Goal: Answer question/provide support: Share knowledge or assist other users

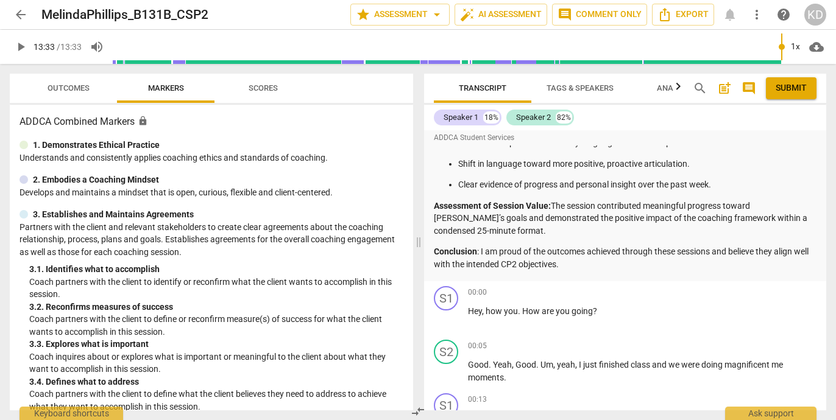
scroll to position [352, 0]
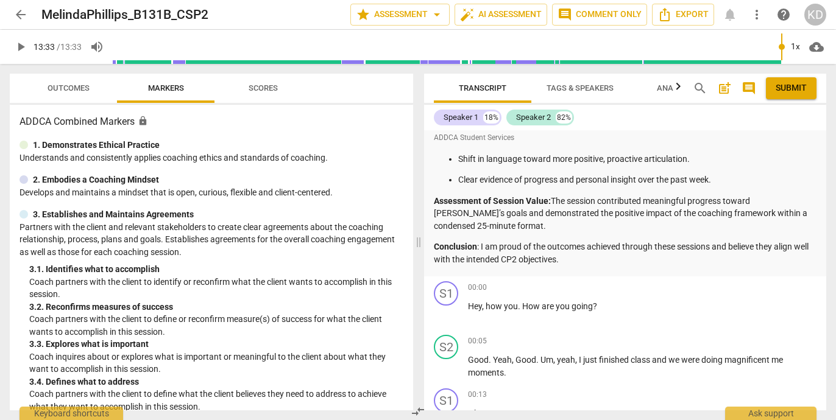
click at [581, 242] on p "Conclusion : I am proud of the outcomes achieved through these sessions and bel…" at bounding box center [625, 253] width 382 height 25
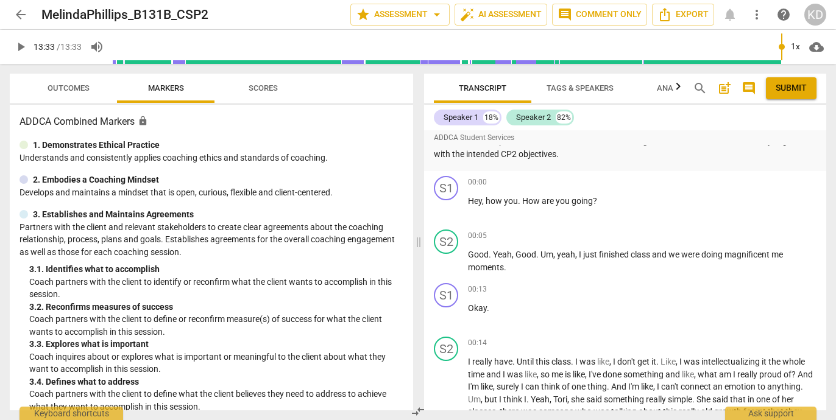
scroll to position [459, 0]
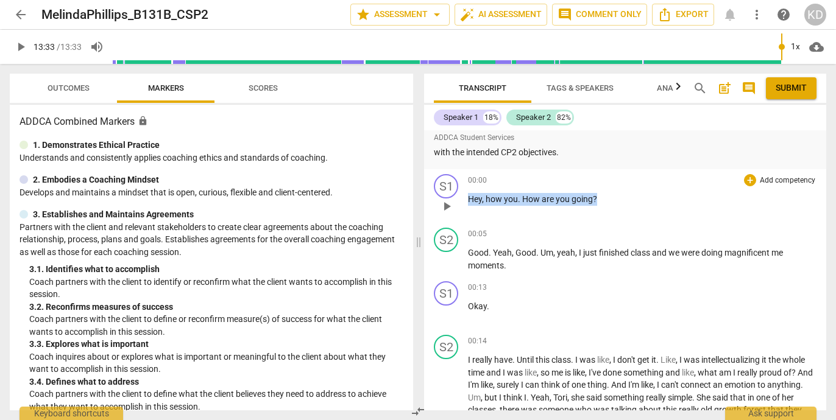
drag, startPoint x: 602, startPoint y: 188, endPoint x: 470, endPoint y: 192, distance: 132.2
click at [470, 193] on p "Hey , how you . How are you going ?" at bounding box center [642, 199] width 348 height 13
click at [766, 175] on p "Add competency" at bounding box center [787, 180] width 58 height 11
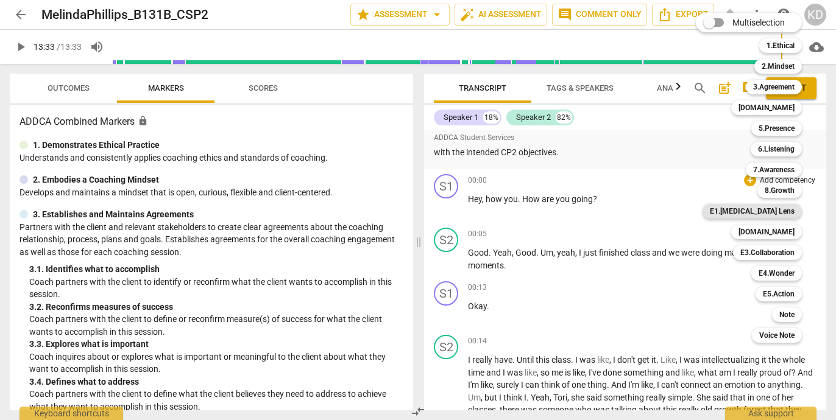
click at [789, 211] on b "E1.[MEDICAL_DATA] Lens" at bounding box center [752, 211] width 85 height 15
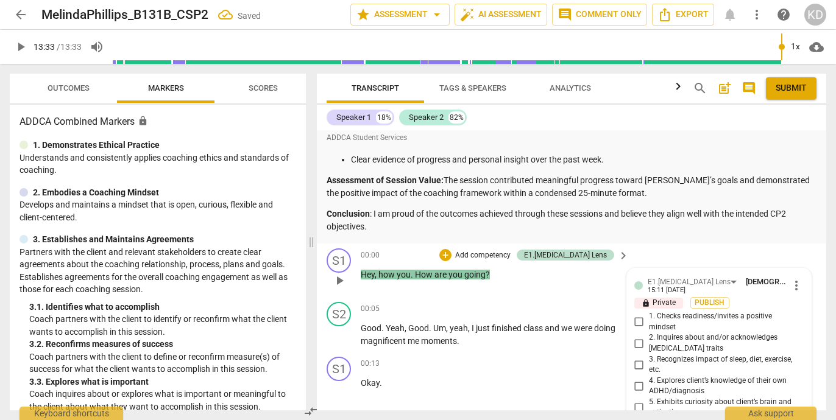
scroll to position [336, 0]
click at [637, 322] on input "1. Checks readiness/invites a positive mindset" at bounding box center [638, 321] width 19 height 15
checkbox input "true"
click at [321, 294] on div "S1 play_arrow pause 00:00 + Add competency E1.[MEDICAL_DATA] Lens keyboard_arro…" at bounding box center [571, 269] width 509 height 54
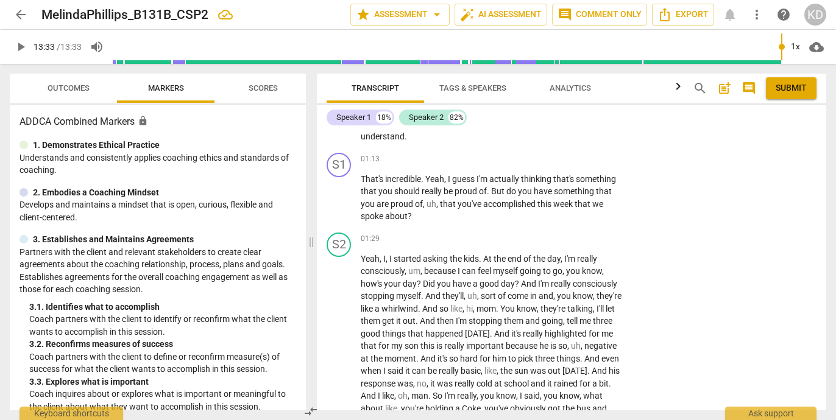
scroll to position [778, 0]
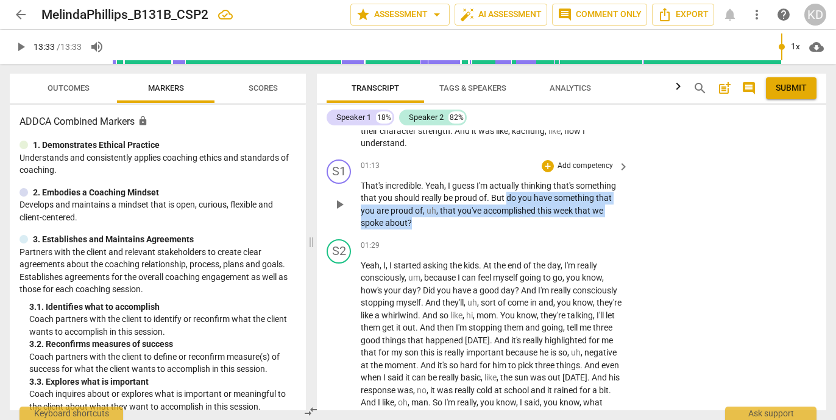
drag, startPoint x: 506, startPoint y: 199, endPoint x: 512, endPoint y: 219, distance: 20.8
click at [512, 219] on p "That's incredible . Yeah , I guess I'm actually thinking that's something that …" at bounding box center [492, 205] width 262 height 50
click at [578, 167] on p "Add competency" at bounding box center [585, 166] width 58 height 11
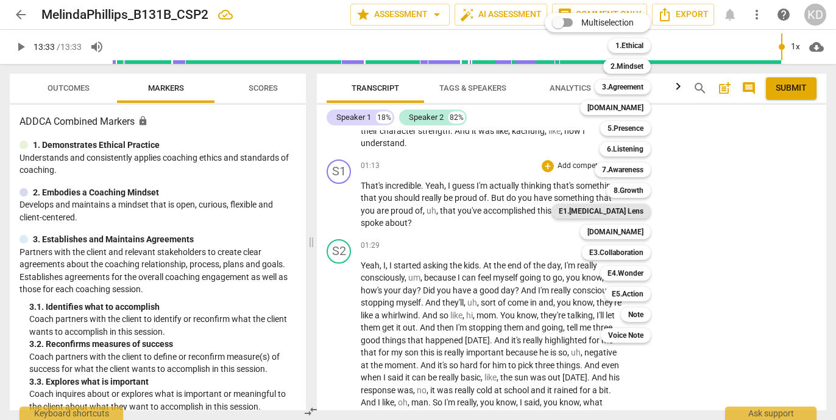
click at [630, 210] on b "E1.[MEDICAL_DATA] Lens" at bounding box center [601, 211] width 85 height 15
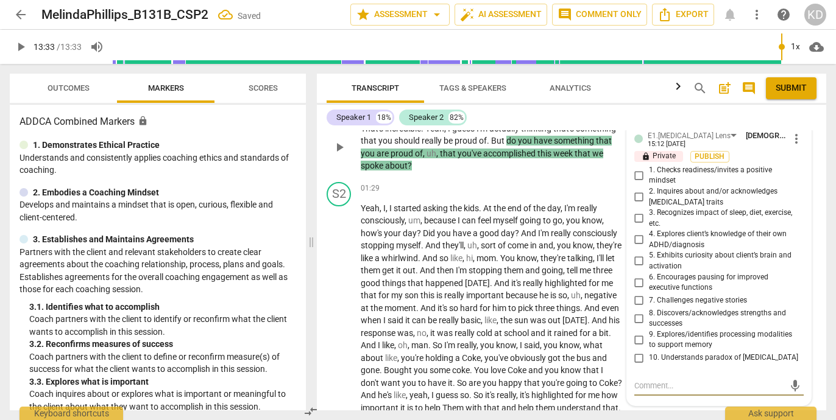
scroll to position [823, 0]
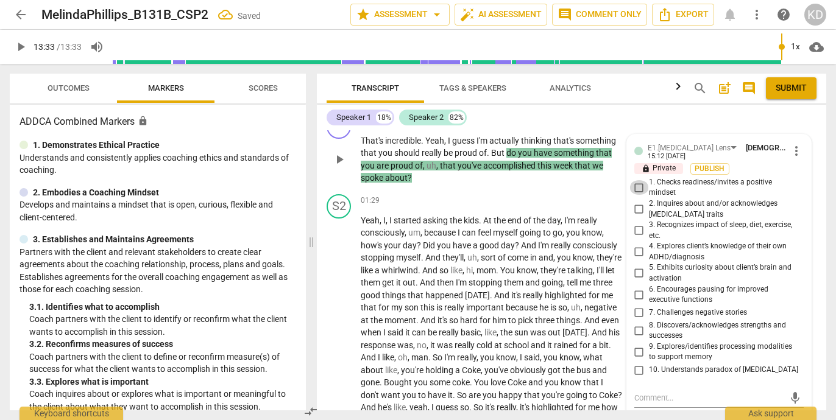
click at [636, 188] on input "1. Checks readiness/invites a positive mindset" at bounding box center [638, 187] width 19 height 15
checkbox input "true"
click at [680, 399] on textarea at bounding box center [709, 398] width 150 height 12
type textarea "H"
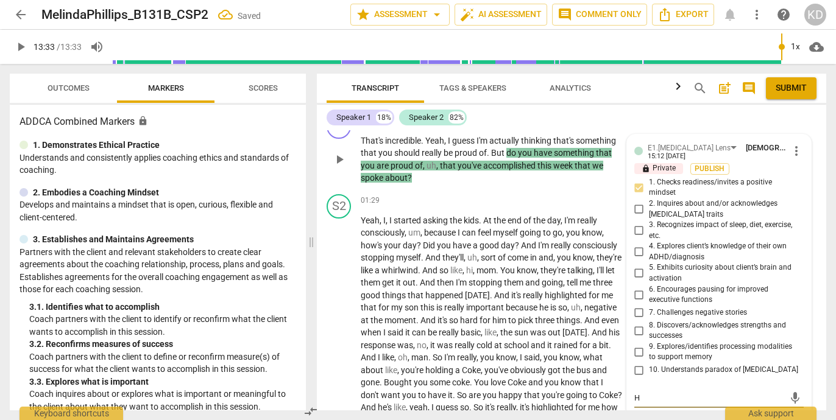
type textarea "Ho"
type textarea "How"
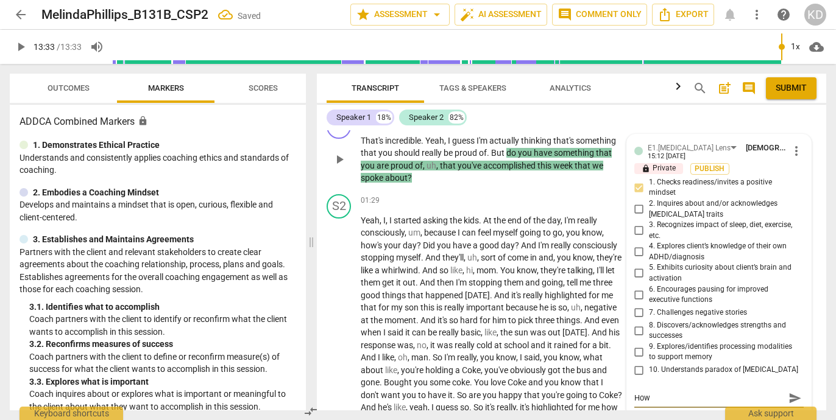
type textarea "How"
type textarea "How c"
type textarea "How ca"
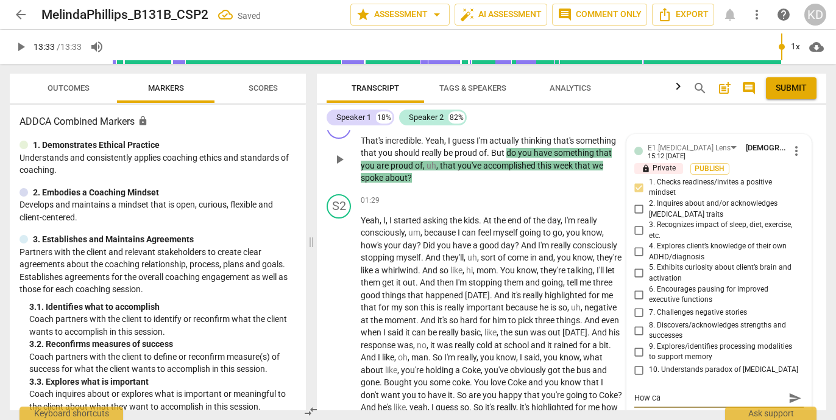
type textarea "How can"
type textarea "How can y"
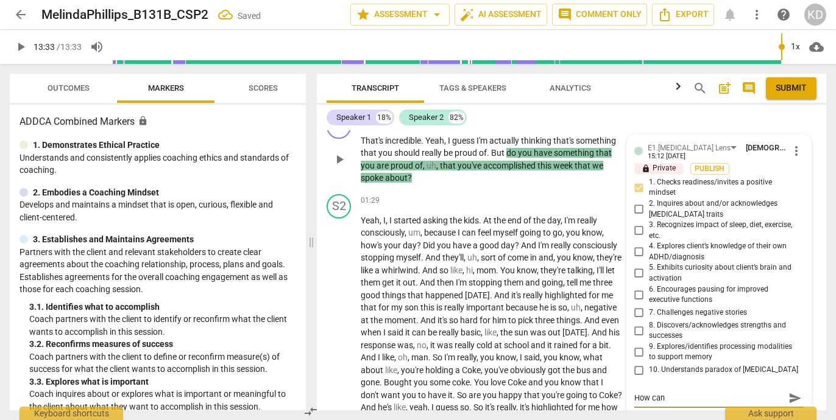
type textarea "How can y"
type textarea "How can yo"
type textarea "How can you"
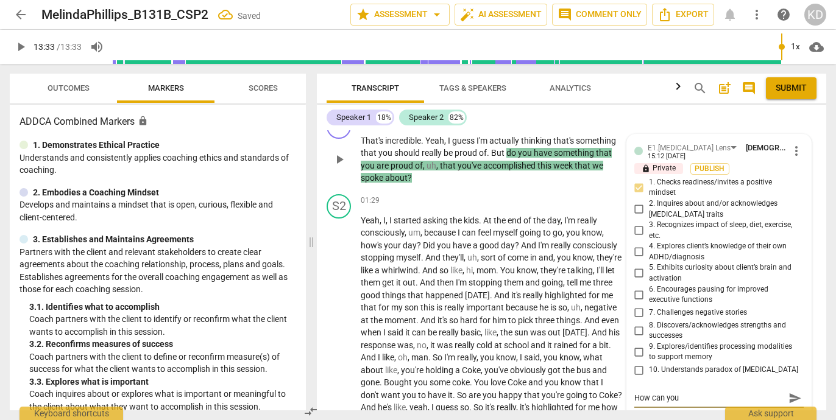
type textarea "How can you"
type textarea "How can you a"
type textarea "How can you as"
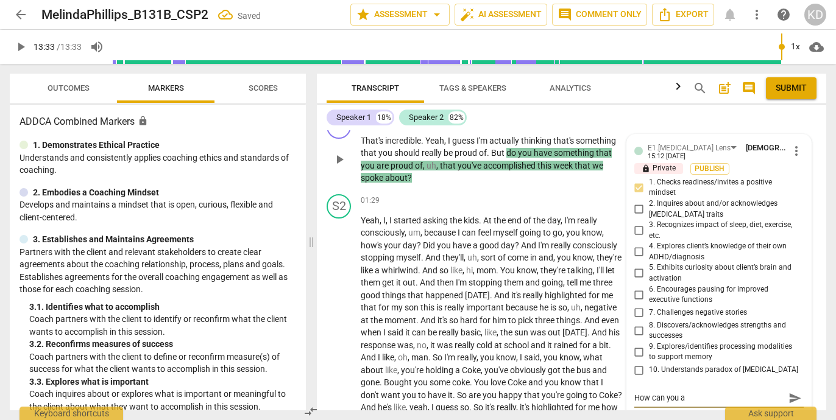
type textarea "How can you as"
type textarea "How can you ask"
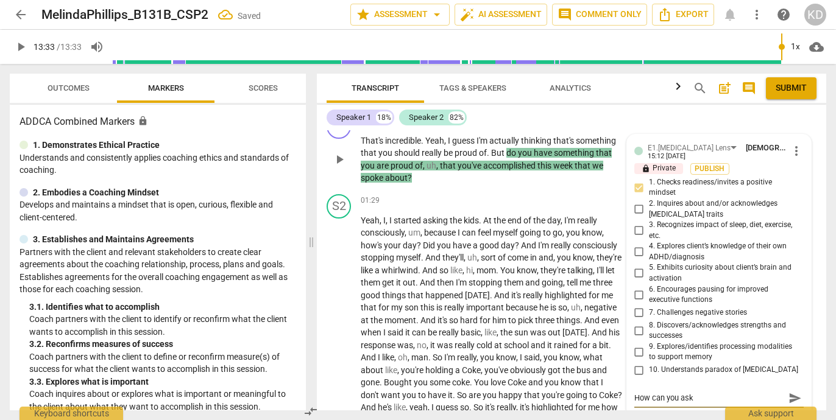
type textarea "How can you ask t"
type textarea "How can you ask th"
type textarea "How can you ask thi"
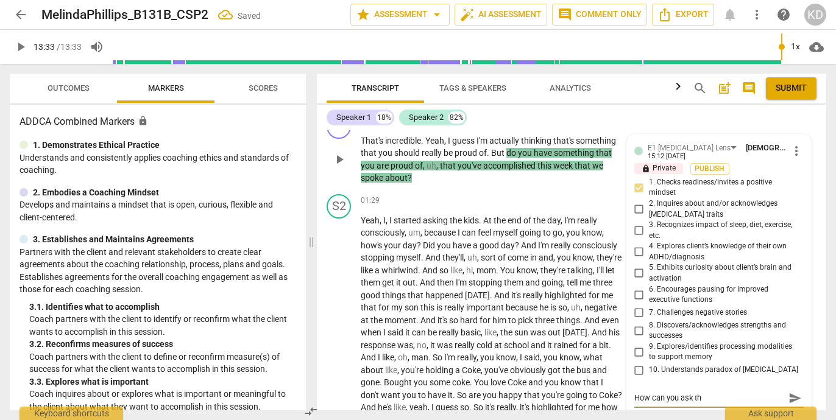
type textarea "How can you ask thi"
type textarea "How can you ask this"
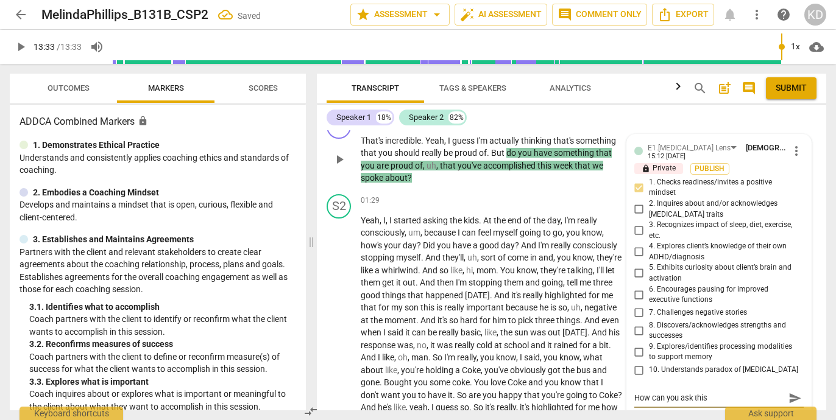
type textarea "How can you ask this a"
type textarea "How can you ask this as"
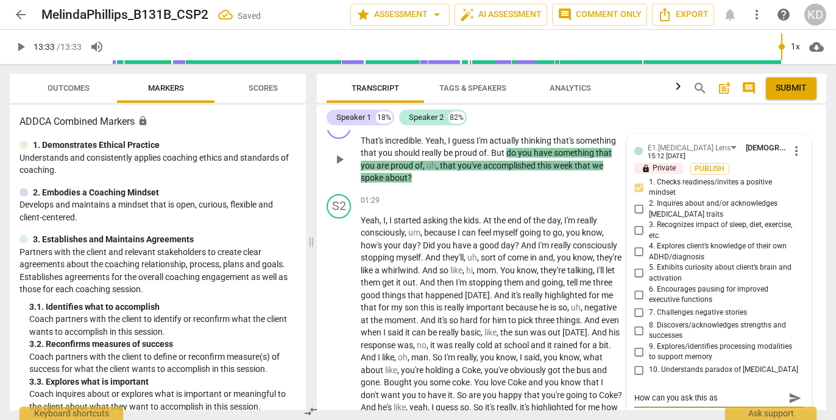
type textarea "How can you ask this as"
type textarea "How can you ask this as a"
type textarea "How can you ask this as an"
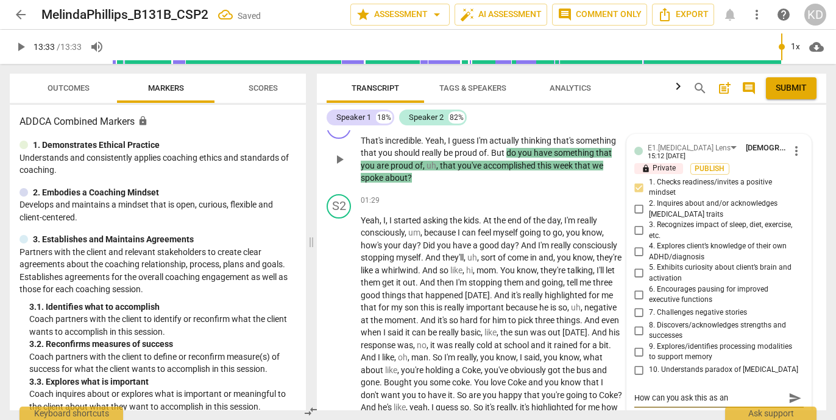
type textarea "How can you ask this as an"
type textarea "How can you ask this as an o"
type textarea "How can you ask this as an op"
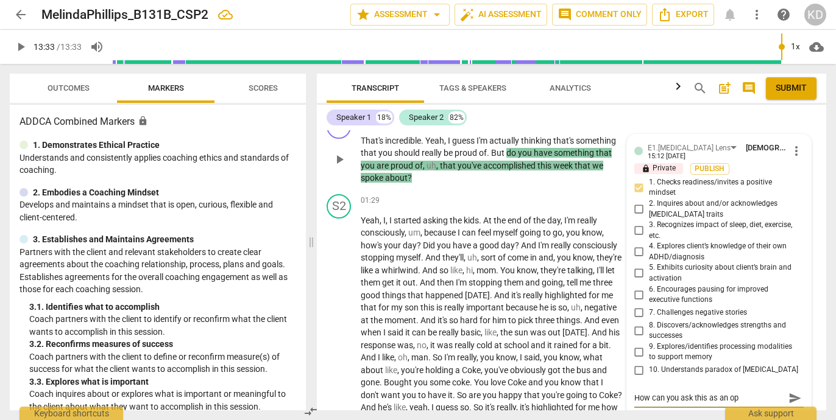
type textarea "How can you ask this as an ope"
type textarea "How can you ask this as an open"
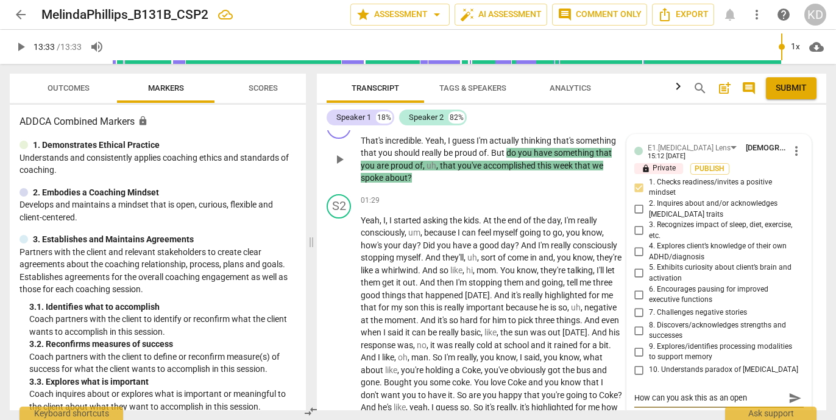
type textarea "How can you ask this as an open"
type textarea "How can you ask this as an open-"
type textarea "How can you ask this as an open-e"
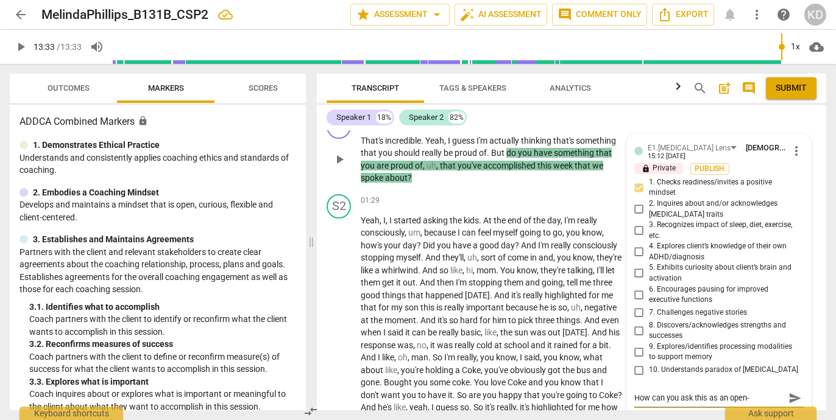
type textarea "How can you ask this as an open-e"
type textarea "How can you ask this as an open-en"
type textarea "How can you ask this as an open-end"
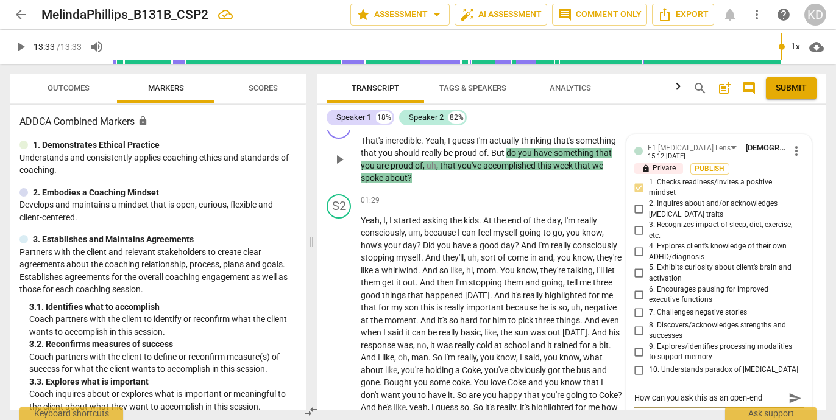
type textarea "How can you ask this as an open-ende"
type textarea "How can you ask this as an open-ended"
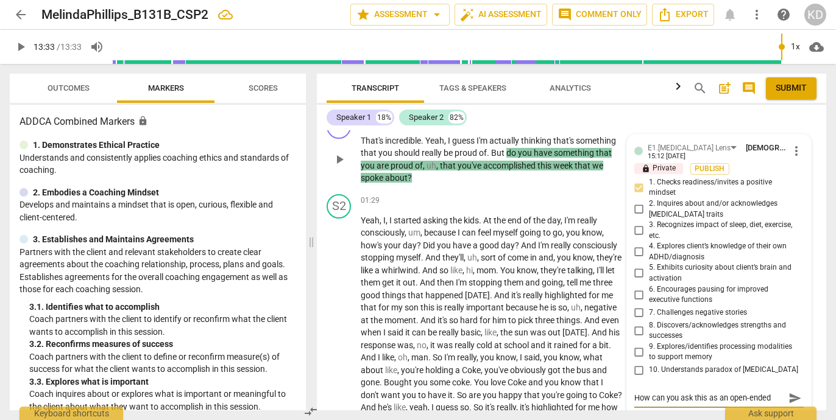
type textarea "How can you ask this as an open-ended"
type textarea "How can you ask this as an open-ended q"
type textarea "How can you ask this as an open-ended qu"
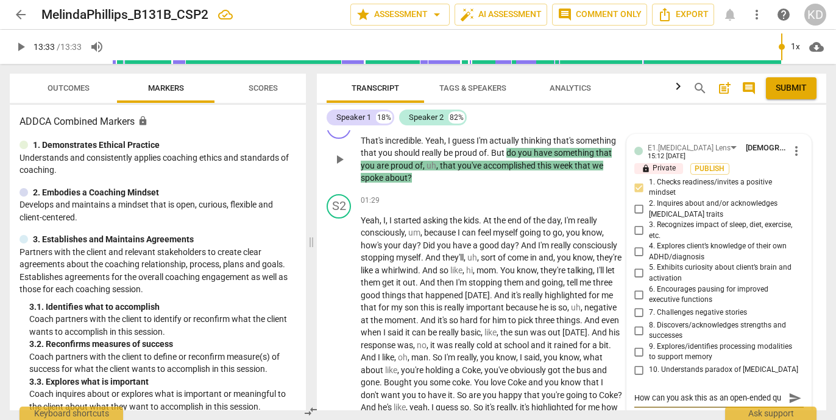
type textarea "How can you ask this as an open-ended que"
type textarea "How can you ask this as an open-ended ques"
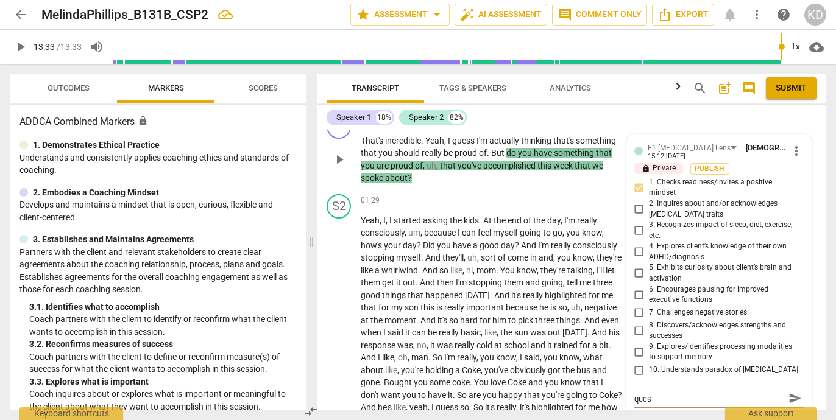
type textarea "How can you ask this as an open-ended quest"
type textarea "How can you ask this as an open-ended questi"
type textarea "How can you ask this as an open-ended questio"
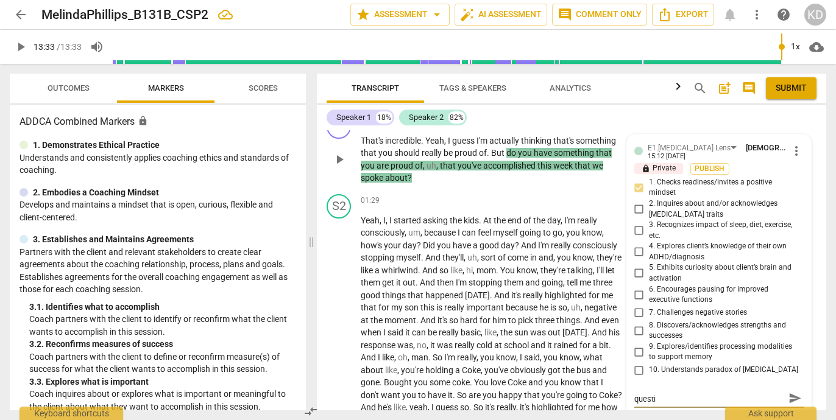
type textarea "How can you ask this as an open-ended questio"
type textarea "How can you ask this as an open-ended question"
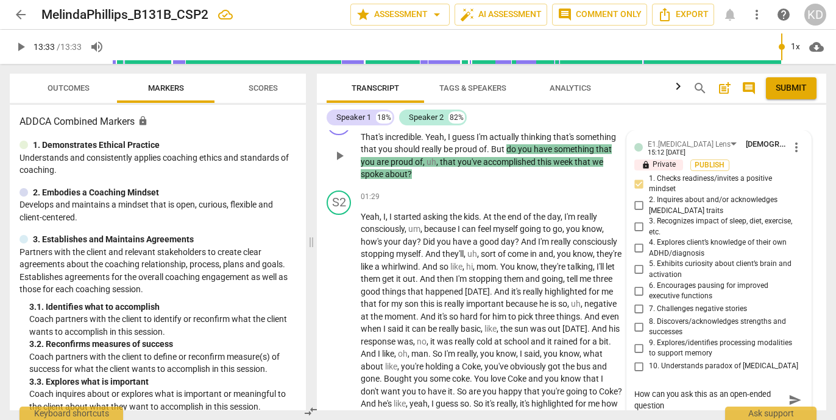
type textarea "How can you ask this as an open-ended question?"
type textarea "How can you ask this as an open-ended question? I"
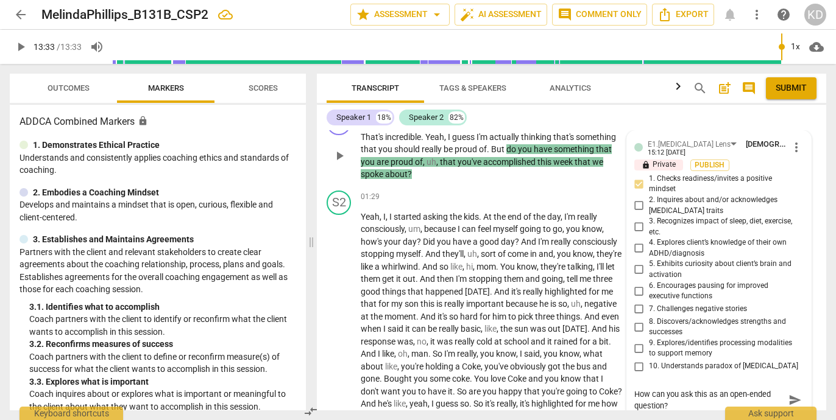
type textarea "How can you ask this as an open-ended question? I"
type textarea "How can you ask this as an open-ended question? In"
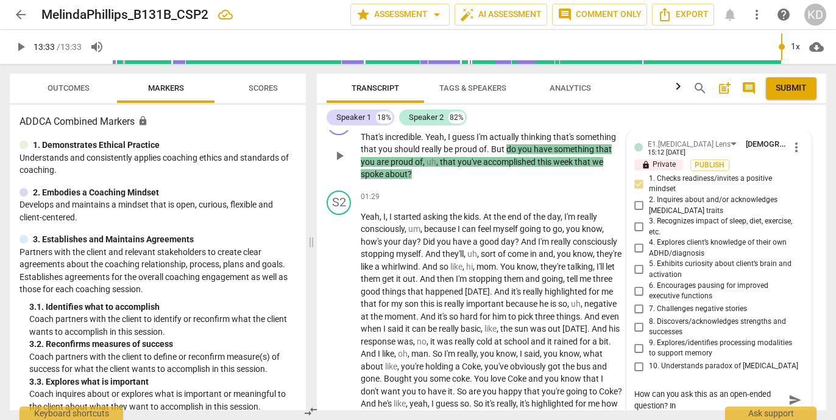
type textarea "How can you ask this as an open-ended question? In t"
type textarea "How can you ask this as an open-ended question? In th"
type textarea "How can you ask this as an open-ended question? In the"
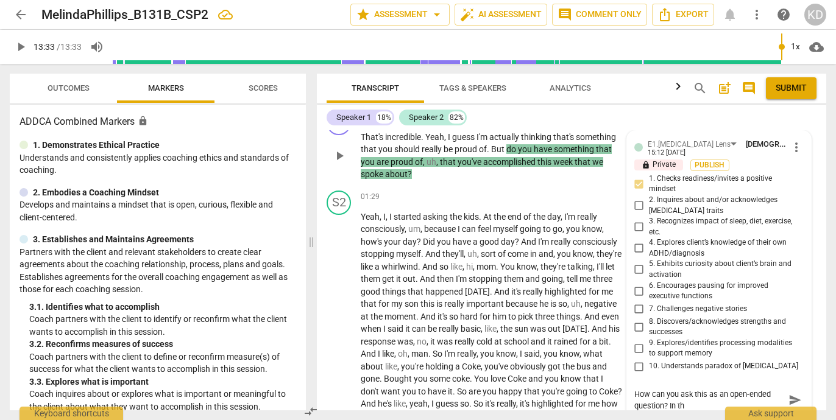
type textarea "How can you ask this as an open-ended question? In the"
type textarea "How can you ask this as an open-ended question? In the g"
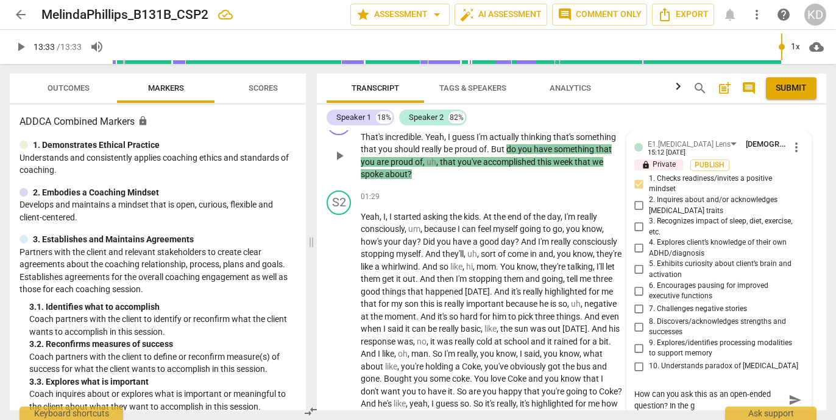
type textarea "How can you ask this as an open-ended question? In the go"
type textarea "How can you ask this as an open-ended question? In the [GEOGRAPHIC_DATA]"
type textarea "How can you ask this as an open-ended question? In the goal"
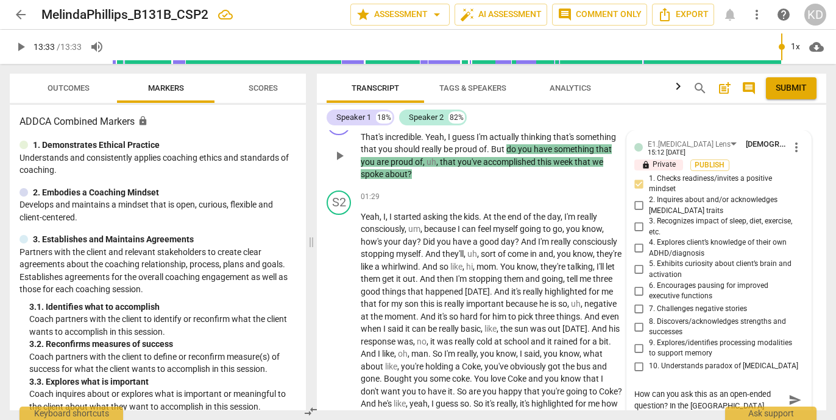
type textarea "How can you ask this as an open-ended question? In the goal"
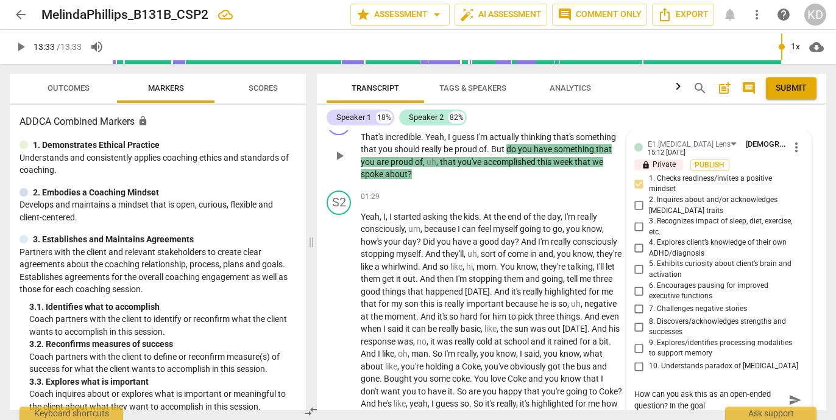
type textarea "How can you ask this as an open-ended question? In the [GEOGRAPHIC_DATA]"
type textarea "How can you ask this as an open-ended question? In the go"
type textarea "How can you ask this as an open-ended question? In the g"
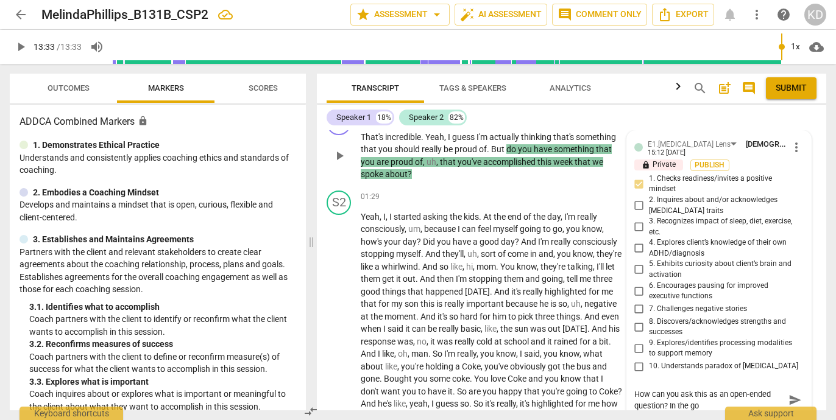
type textarea "How can you ask this as an open-ended question? In the g"
type textarea "How can you ask this as an open-ended question? In the"
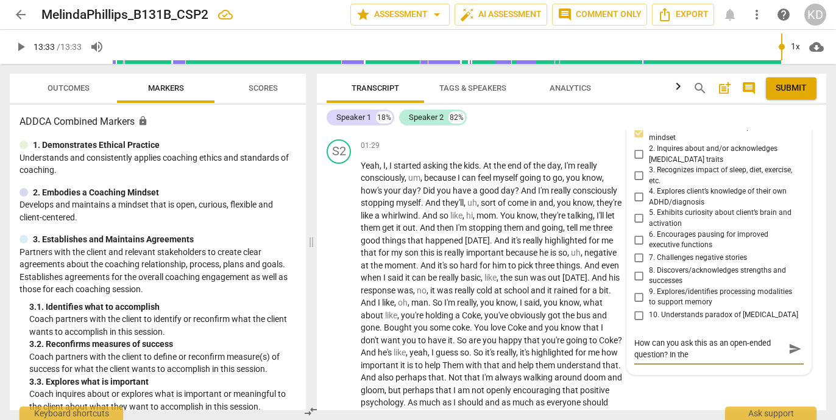
scroll to position [887, 0]
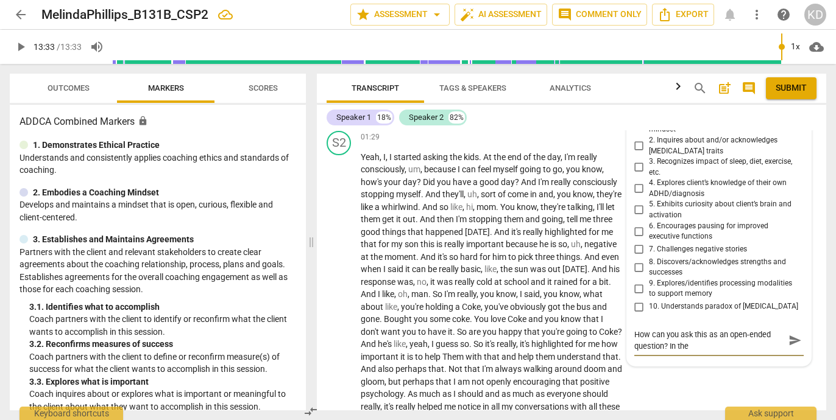
type textarea "How can you ask this as an open-ended question? In the"
type textarea "How can you ask this as an open-ended question? In th"
type textarea "How can you ask this as an open-ended question? In t"
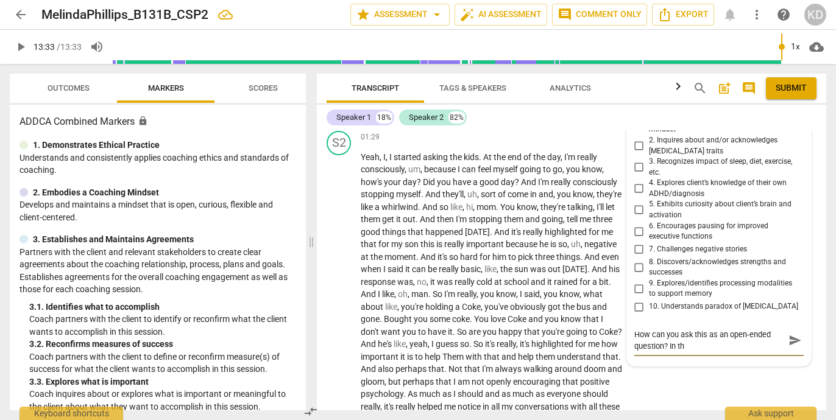
type textarea "How can you ask this as an open-ended question? In t"
type textarea "How can you ask this as an open-ended question? In"
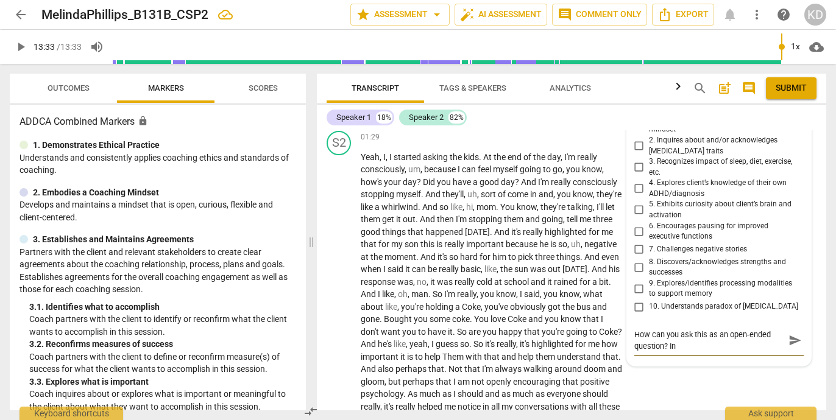
type textarea "How can you ask this as an open-ended question? I"
type textarea "How can you ask this as an open-ended question?"
type textarea "How can you ask this as an open-ended question? I"
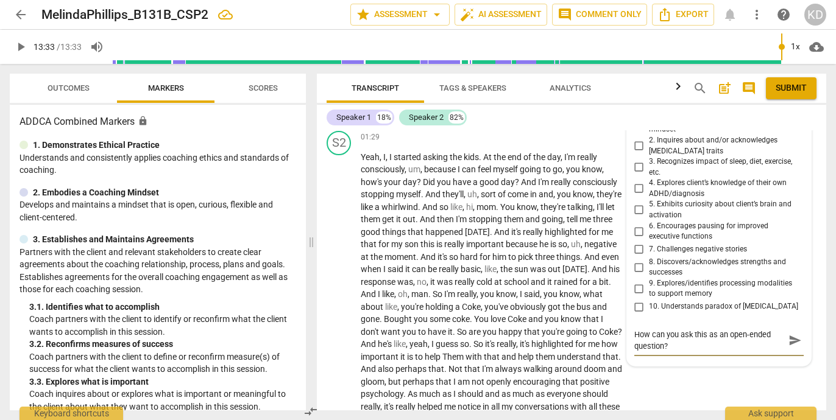
type textarea "How can you ask this as an open-ended question? I"
type textarea "How can you ask this as an open-ended question? In"
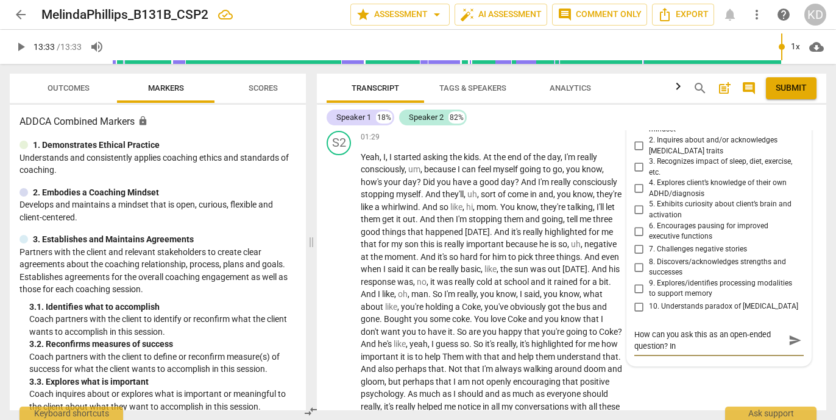
type textarea "How can you ask this as an open-ended question? In c"
type textarea "How can you ask this as an open-ended question? In ch"
type textarea "How can you ask this as an open-ended question? In che"
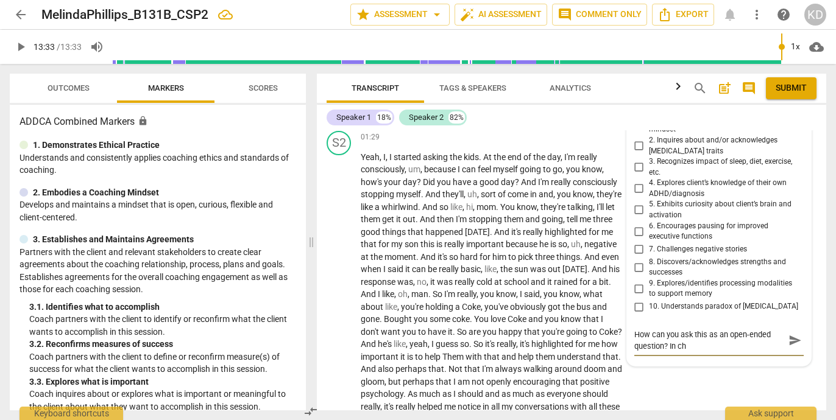
type textarea "How can you ask this as an open-ended question? In che"
type textarea "How can you ask this as an open-ended question? In chec"
type textarea "How can you ask this as an open-ended question? In check"
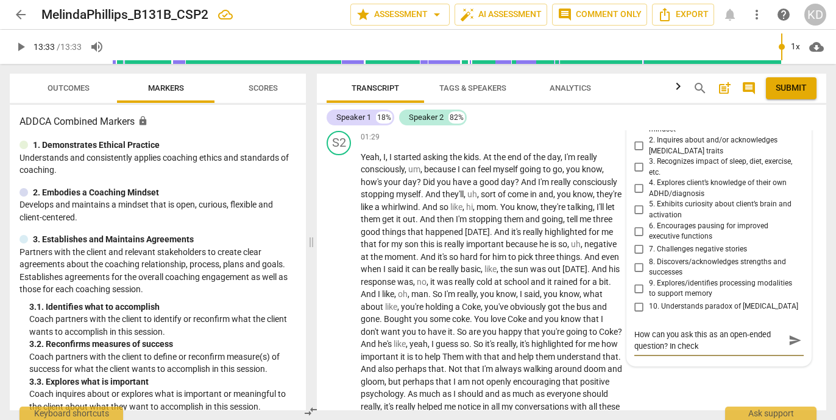
type textarea "How can you ask this as an open-ended question? In [PERSON_NAME]"
type textarea "How can you ask this as an open-ended question? In checkin"
type textarea "How can you ask this as an open-ended question? In checkin o"
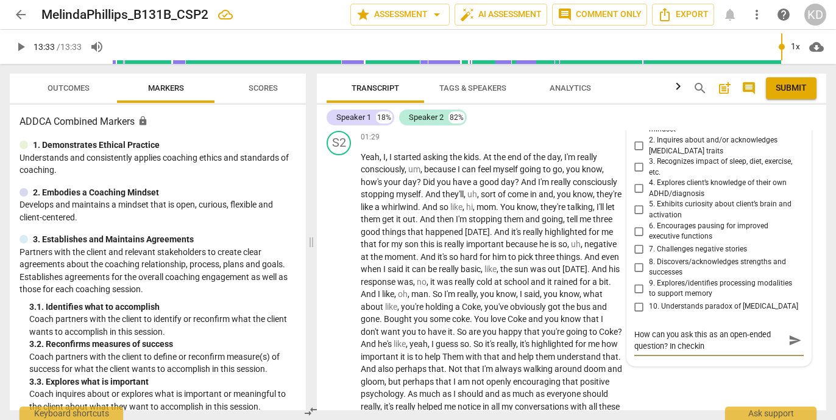
type textarea "How can you ask this as an open-ended question? In checkin o"
type textarea "How can you ask this as an open-ended question? In checkin on"
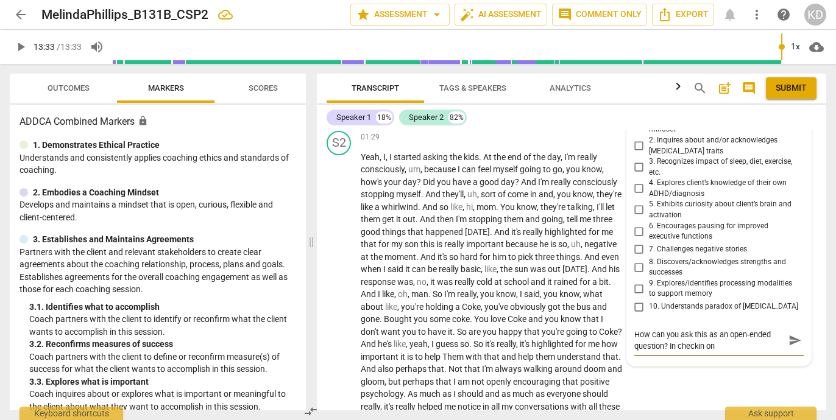
type textarea "How can you ask this as an open-ended question? In checkin on"
type textarea "How can you ask this as an open-ended question? In checkin o"
type textarea "How can you ask this as an open-ended question? In checkin"
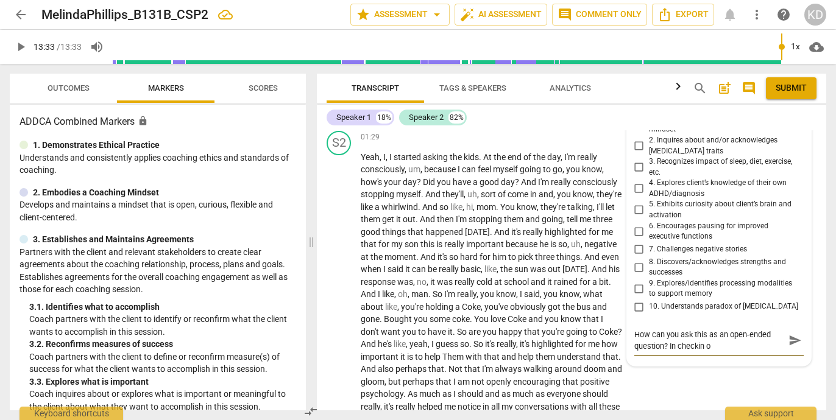
type textarea "How can you ask this as an open-ended question? In checkin"
type textarea "How can you ask this as an open-ended question? In checking"
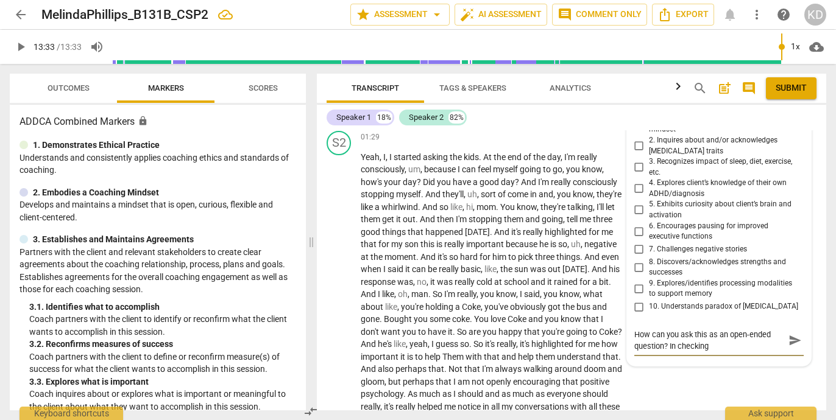
type textarea "How can you ask this as an open-ended question? In checking"
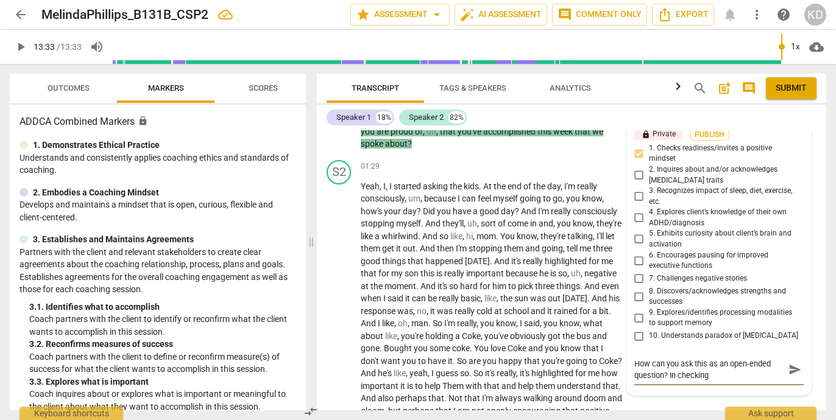
scroll to position [869, 0]
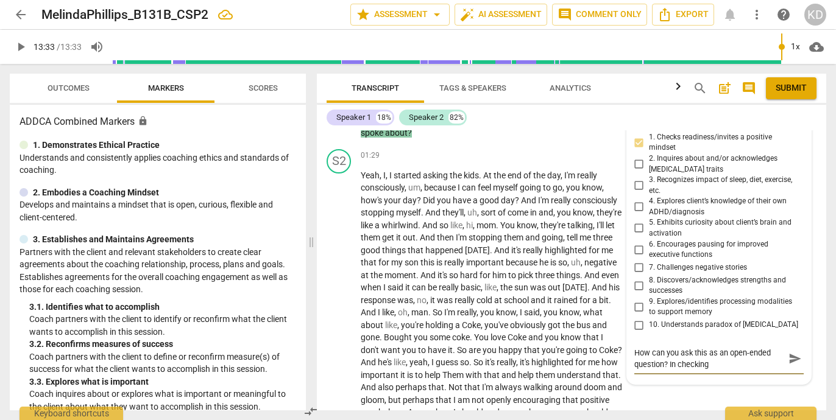
type textarea "How can you ask this as an open-ended question? In checking"
type textarea "How can you ask this as an open-ended question? In checkin"
type textarea "How can you ask this as an open-ended question? In [PERSON_NAME]"
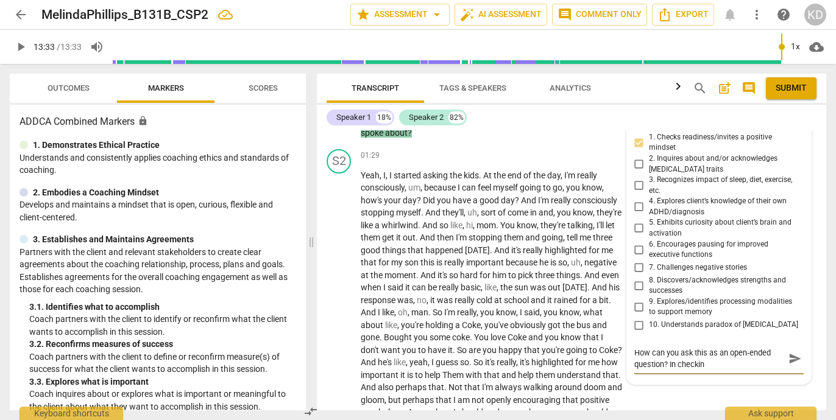
type textarea "How can you ask this as an open-ended question? In [PERSON_NAME]"
type textarea "How can you ask this as an open-ended question? In check"
type textarea "How can you ask this as an open-ended question? In chec"
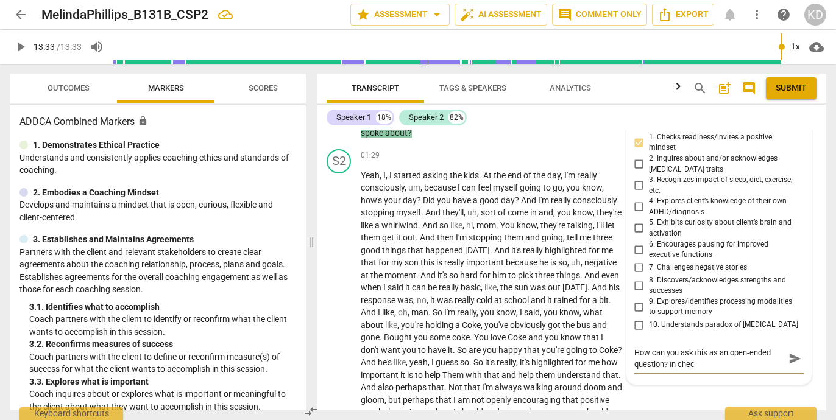
type textarea "How can you ask this as an open-ended question? In che"
type textarea "How can you ask this as an open-ended question? In ch"
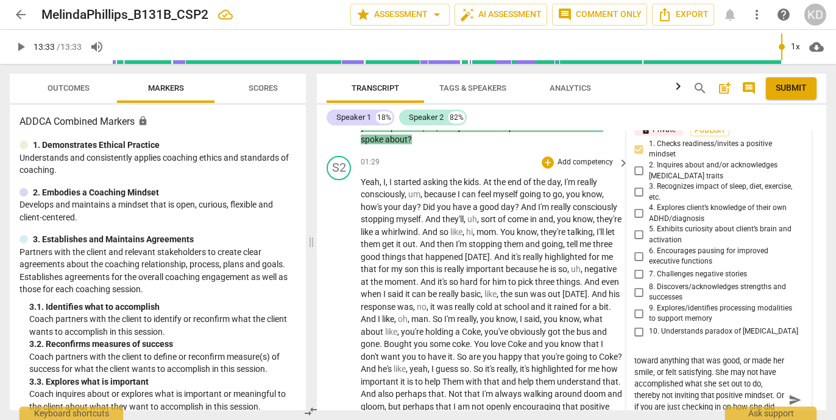
scroll to position [847, 0]
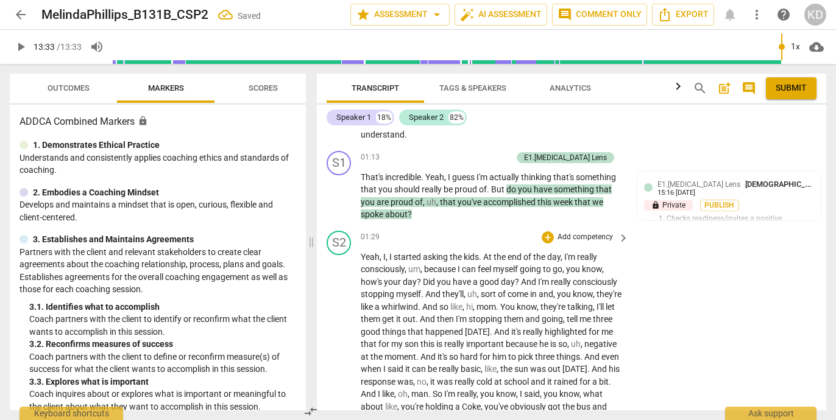
scroll to position [780, 0]
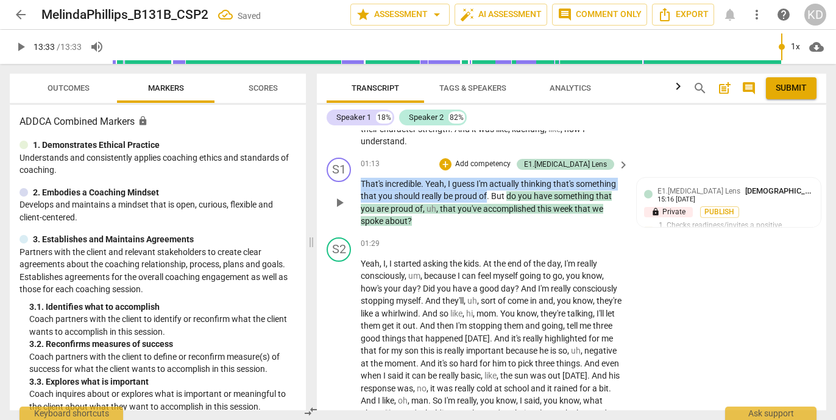
drag, startPoint x: 361, startPoint y: 182, endPoint x: 487, endPoint y: 191, distance: 127.0
click at [487, 191] on p "That's incredible . Yeah , I guess I'm actually thinking that's something that …" at bounding box center [492, 203] width 262 height 50
click at [512, 162] on p "Add competency" at bounding box center [483, 164] width 58 height 11
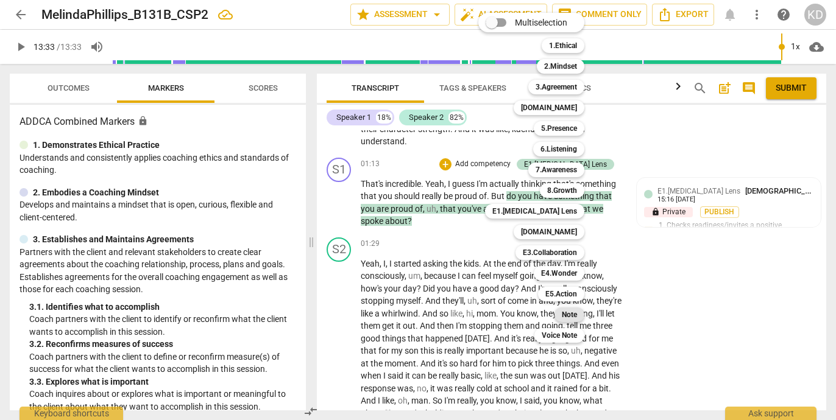
click at [571, 319] on b "Note" at bounding box center [569, 315] width 15 height 15
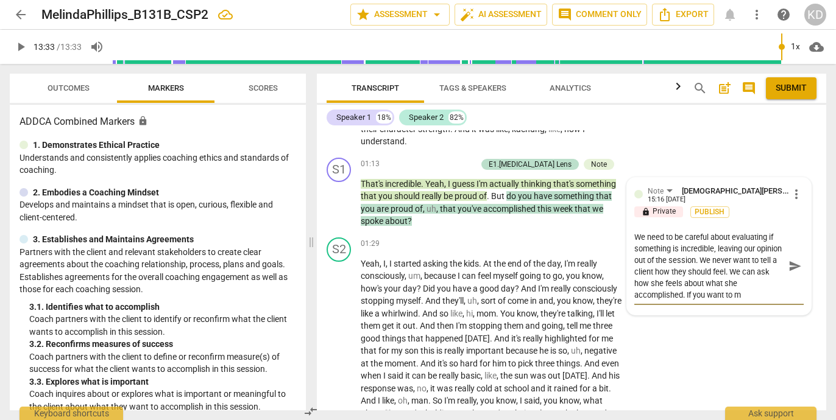
scroll to position [10, 0]
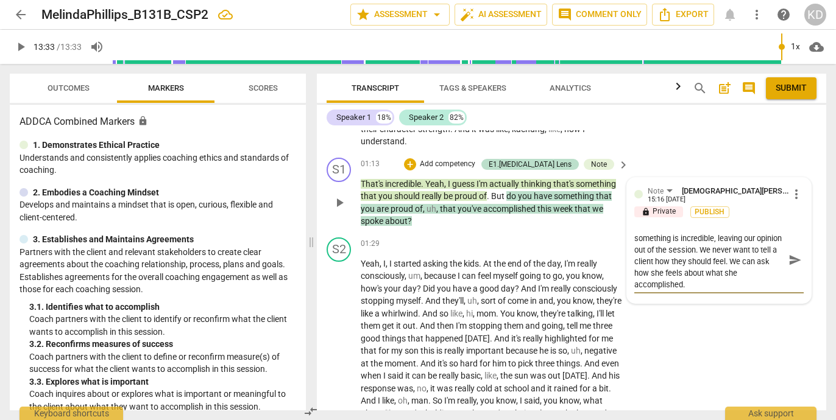
click at [327, 216] on div "S1 play_arrow pause" at bounding box center [343, 193] width 34 height 70
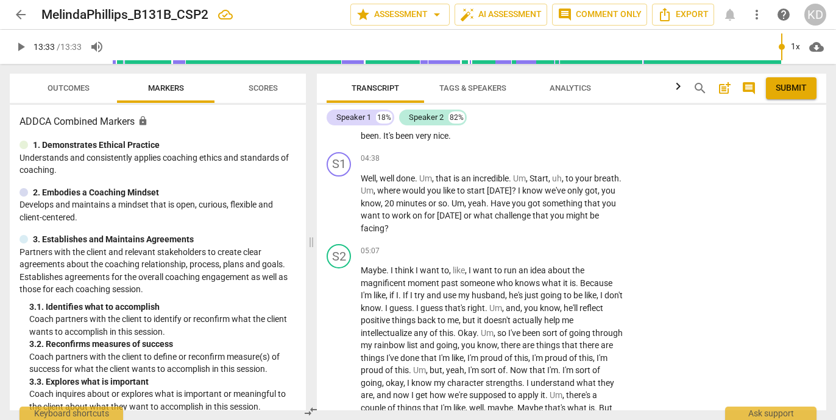
scroll to position [1395, 0]
drag, startPoint x: 406, startPoint y: 205, endPoint x: 541, endPoint y: 204, distance: 135.2
click at [541, 204] on p "Well , well done . Um , that is an incredible . Um , Start , uh , to your breat…" at bounding box center [492, 203] width 262 height 63
click at [573, 164] on p "Add competency" at bounding box center [585, 158] width 58 height 11
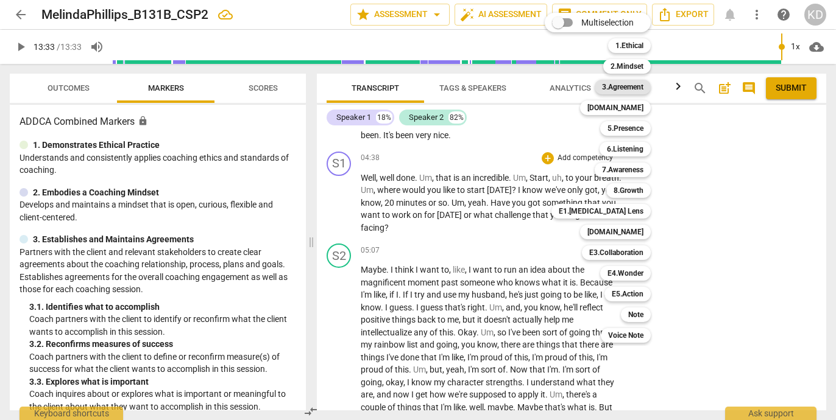
click at [620, 87] on b "3.Agreement" at bounding box center [622, 87] width 41 height 15
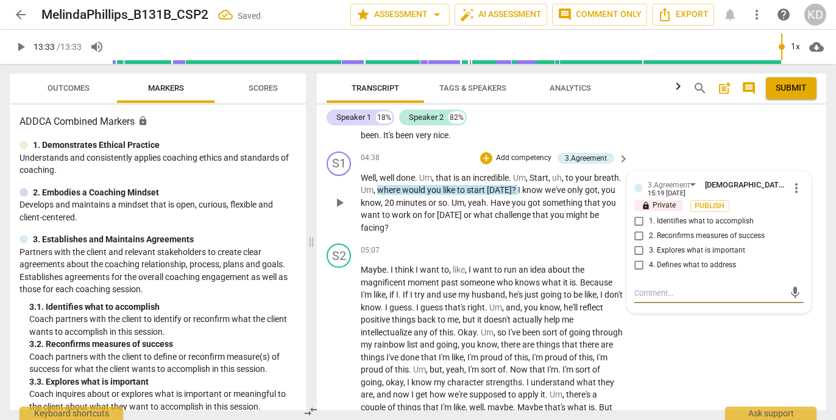
click at [636, 229] on input "1. Identifies what to accomplish" at bounding box center [638, 221] width 19 height 15
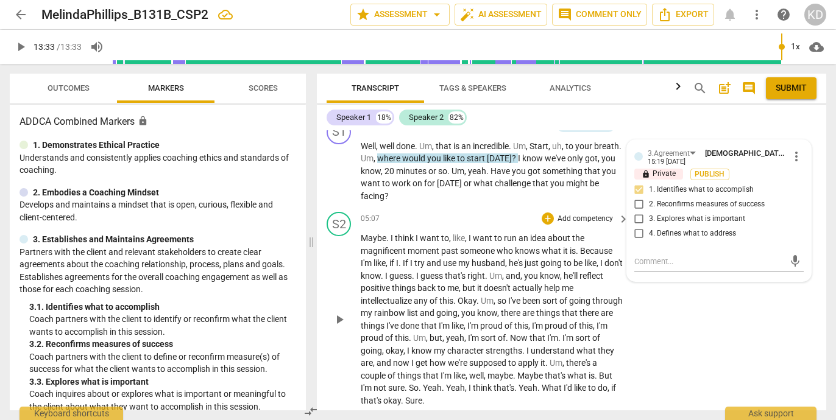
scroll to position [1428, 0]
click at [641, 266] on textarea at bounding box center [709, 261] width 150 height 12
click at [325, 330] on div "S2 play_arrow pause 05:07 + Add competency keyboard_arrow_right Maybe . I think…" at bounding box center [571, 308] width 509 height 205
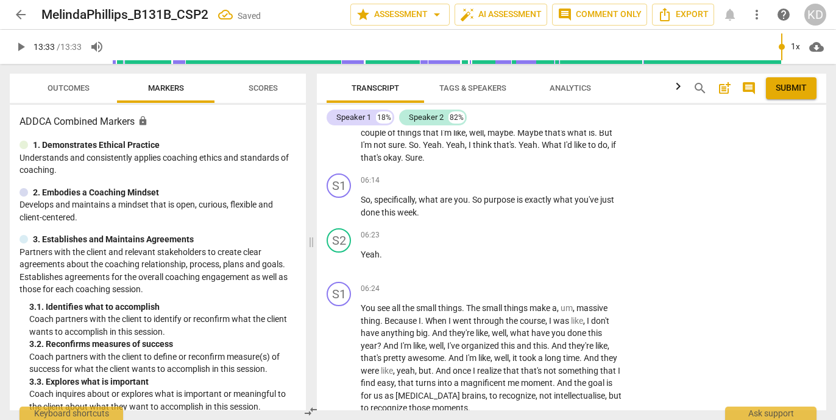
scroll to position [1671, 0]
click at [339, 213] on span "play_arrow" at bounding box center [339, 205] width 15 height 15
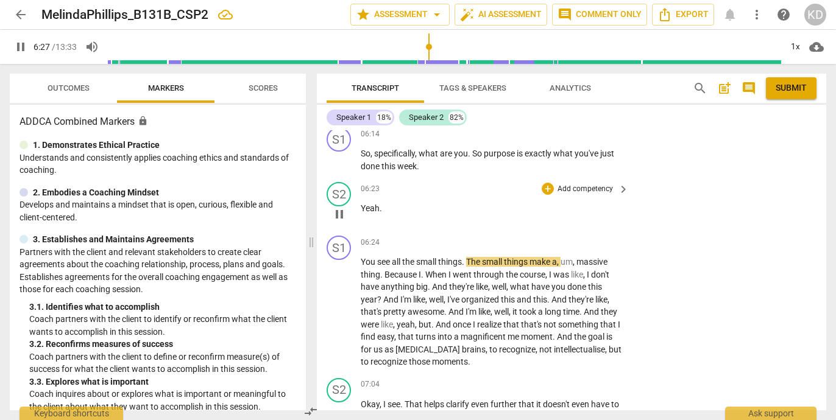
scroll to position [1707, 0]
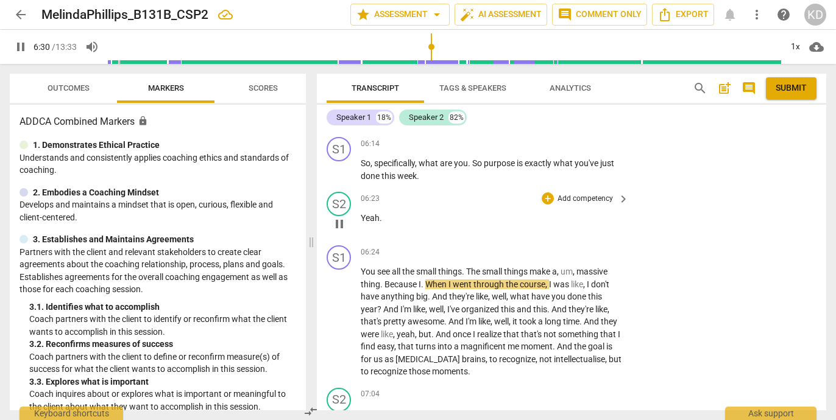
click at [319, 206] on div "S2 play_arrow pause 06:23 + Add competency keyboard_arrow_right Yeah ." at bounding box center [571, 214] width 509 height 54
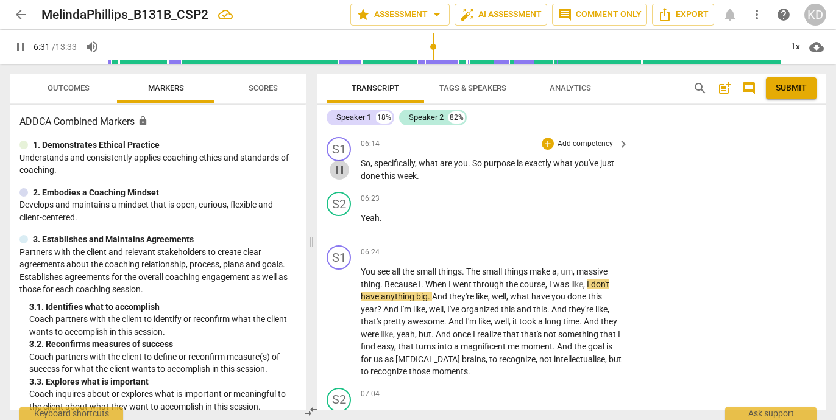
click at [342, 177] on span "pause" at bounding box center [339, 170] width 15 height 15
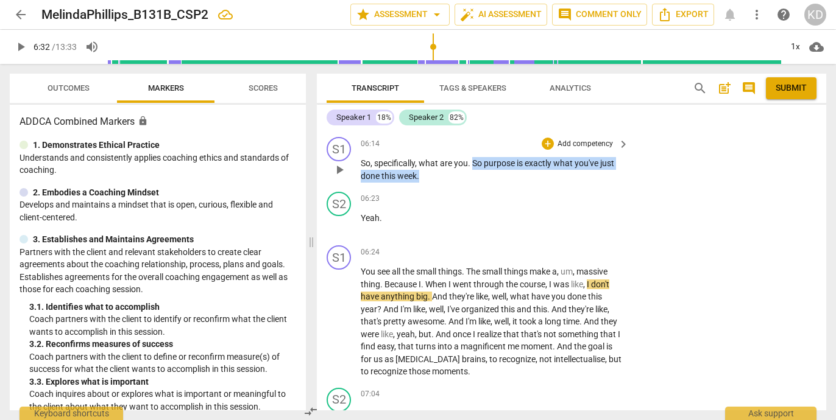
drag, startPoint x: 472, startPoint y: 176, endPoint x: 474, endPoint y: 183, distance: 7.5
click at [474, 182] on p "So , specifically , what are you . So purpose is exactly what you've just done …" at bounding box center [492, 169] width 262 height 25
click at [579, 150] on p "Add competency" at bounding box center [585, 144] width 58 height 11
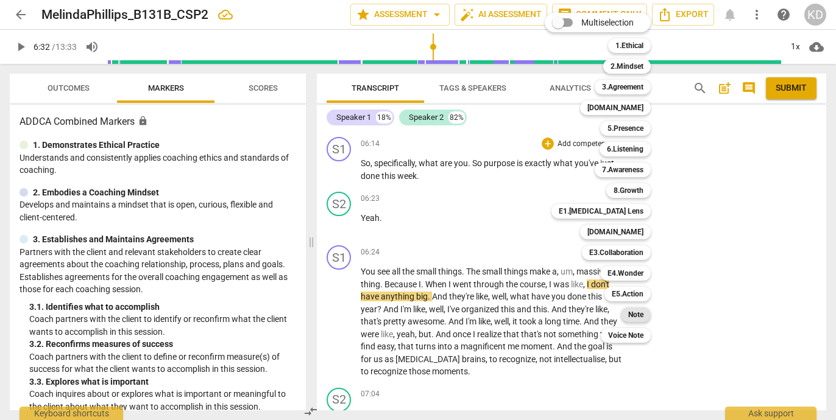
click at [640, 315] on b "Note" at bounding box center [635, 315] width 15 height 15
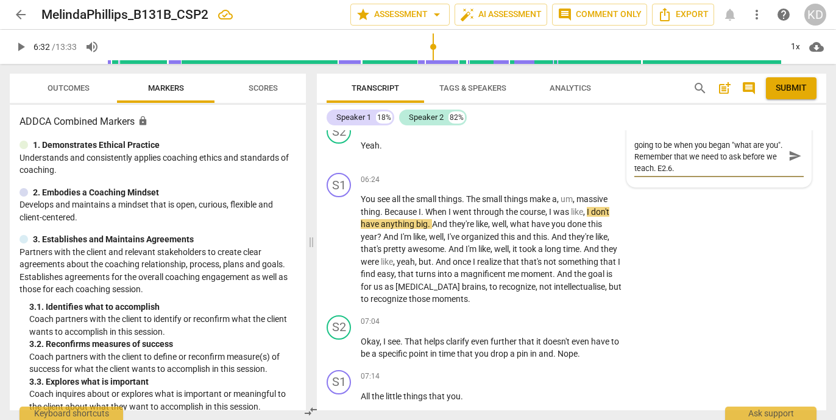
scroll to position [1785, 0]
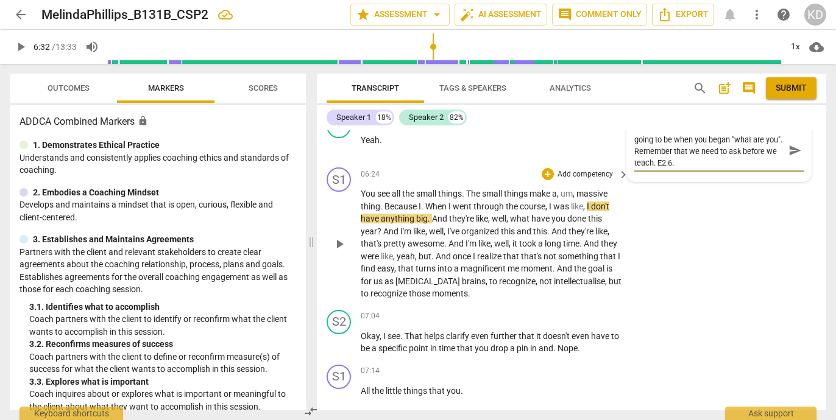
click at [341, 252] on span "play_arrow" at bounding box center [339, 244] width 15 height 15
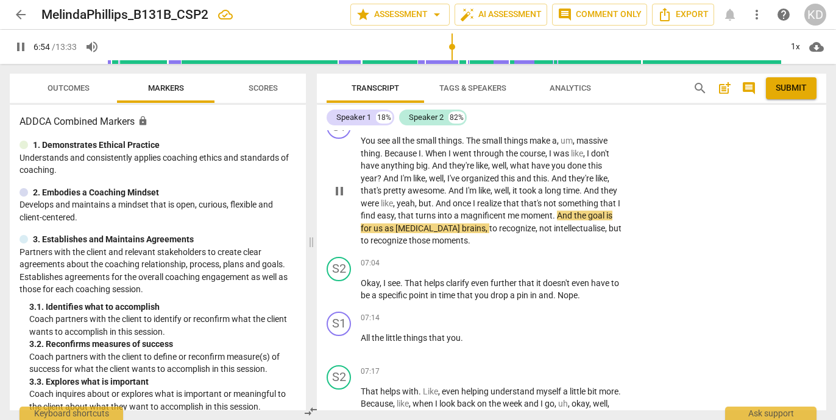
scroll to position [1839, 0]
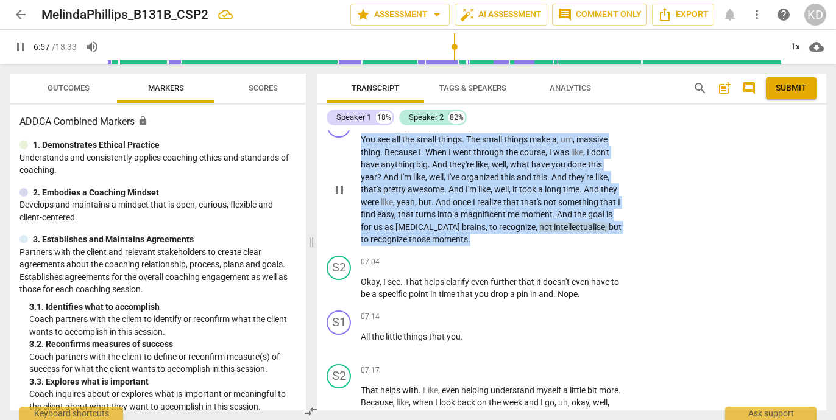
drag, startPoint x: 361, startPoint y: 153, endPoint x: 471, endPoint y: 250, distance: 147.2
click at [471, 246] on p "You see all the small things . The small things make a , um , massive thing . B…" at bounding box center [492, 189] width 262 height 113
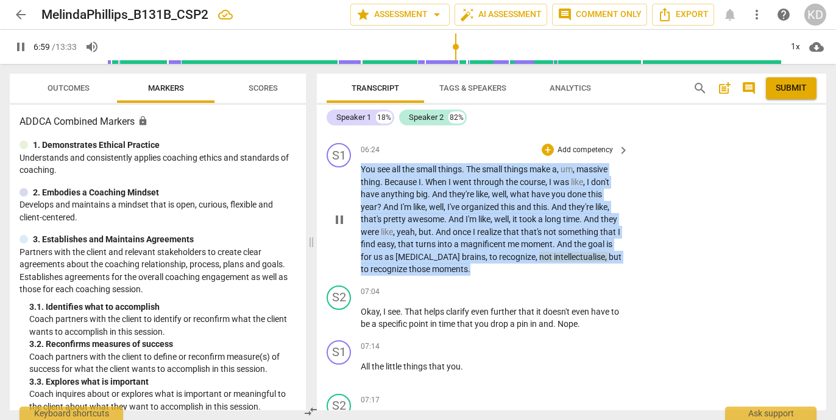
scroll to position [1804, 0]
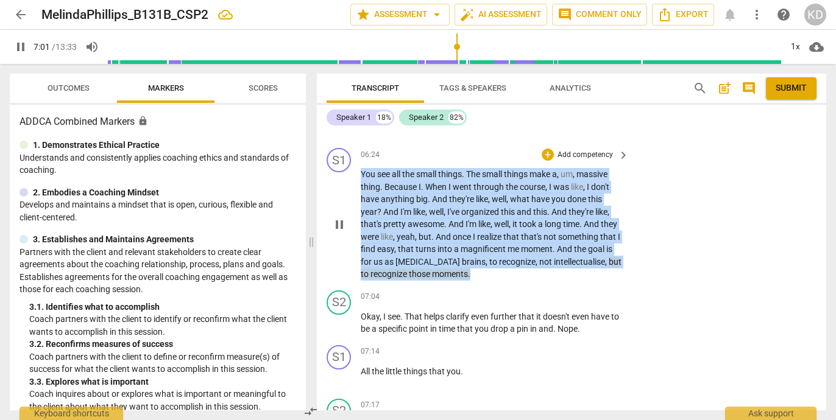
click at [587, 161] on p "Add competency" at bounding box center [585, 155] width 58 height 11
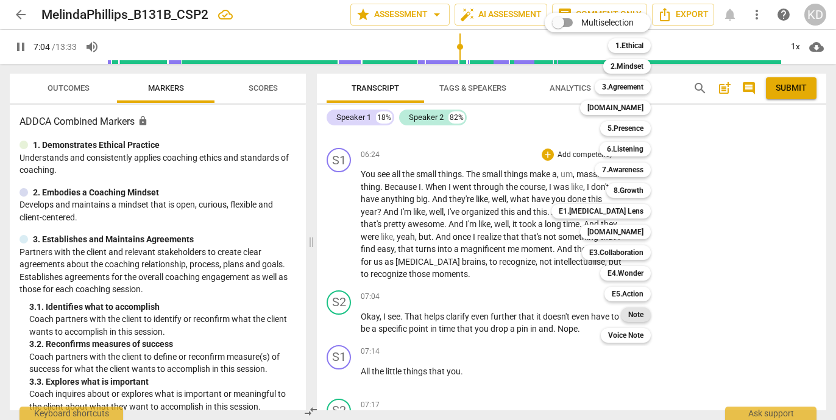
click at [638, 314] on b "Note" at bounding box center [635, 315] width 15 height 15
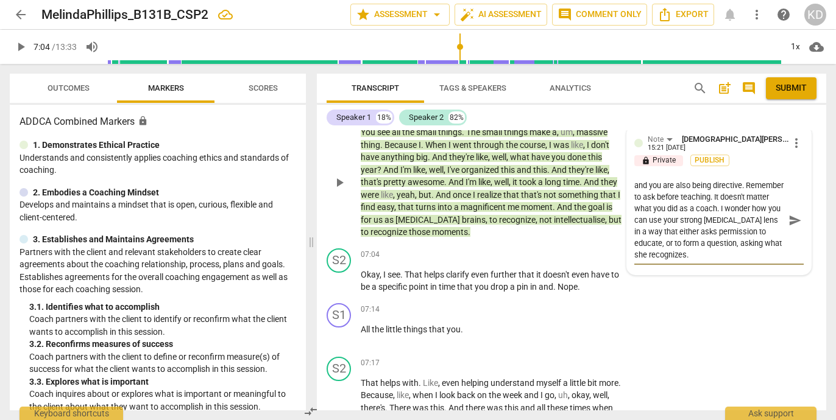
scroll to position [1847, 0]
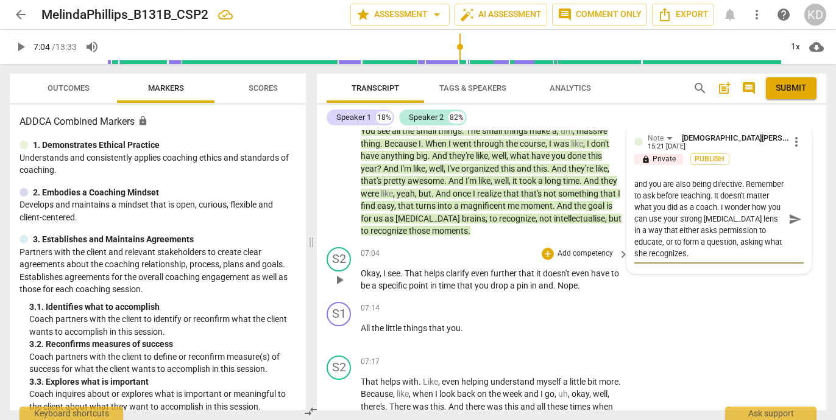
click at [321, 297] on div "S2 play_arrow pause 07:04 + Add competency keyboard_arrow_right Okay , I see . …" at bounding box center [571, 269] width 509 height 55
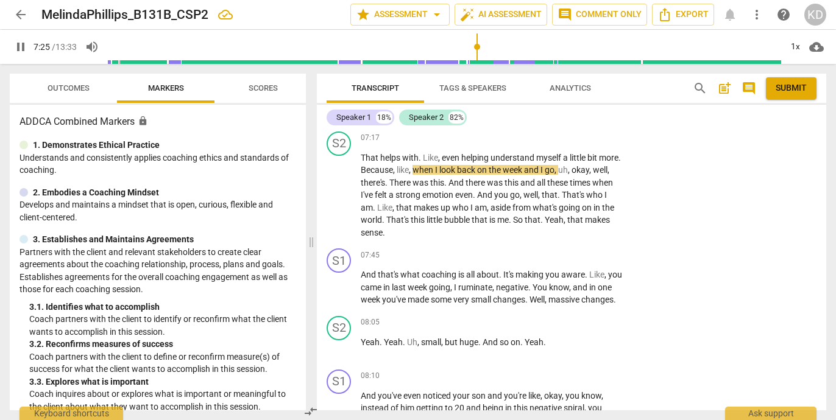
scroll to position [2073, 0]
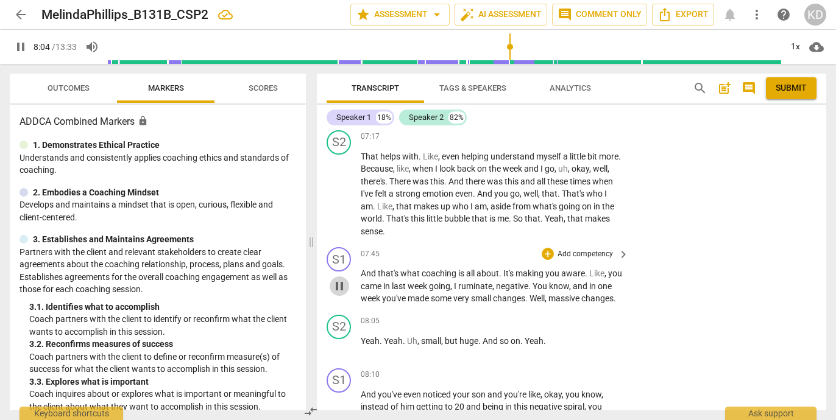
click at [340, 294] on span "pause" at bounding box center [339, 286] width 15 height 15
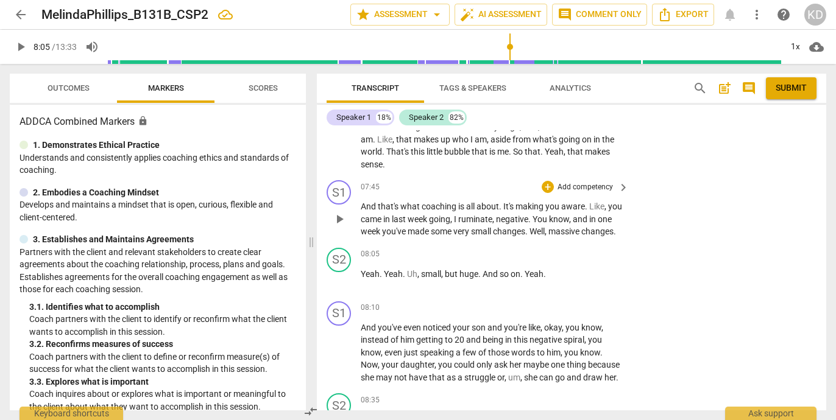
scroll to position [2137, 0]
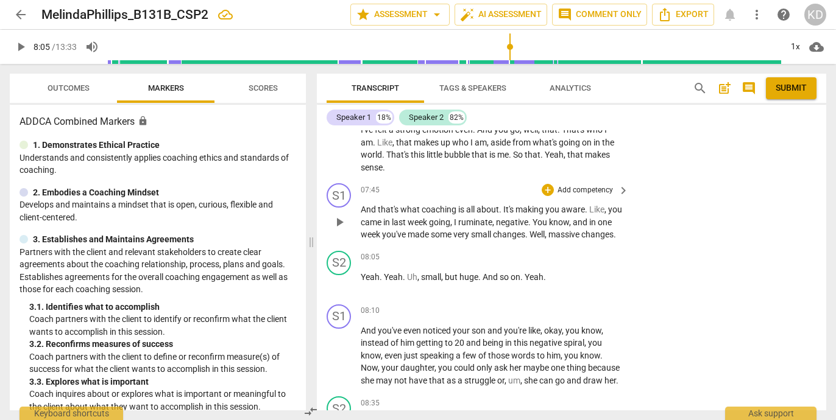
drag, startPoint x: 360, startPoint y: 236, endPoint x: 397, endPoint y: 252, distance: 40.2
click at [397, 241] on p "And that's what coaching is all about . It's making you aware . Like , you came…" at bounding box center [492, 222] width 262 height 38
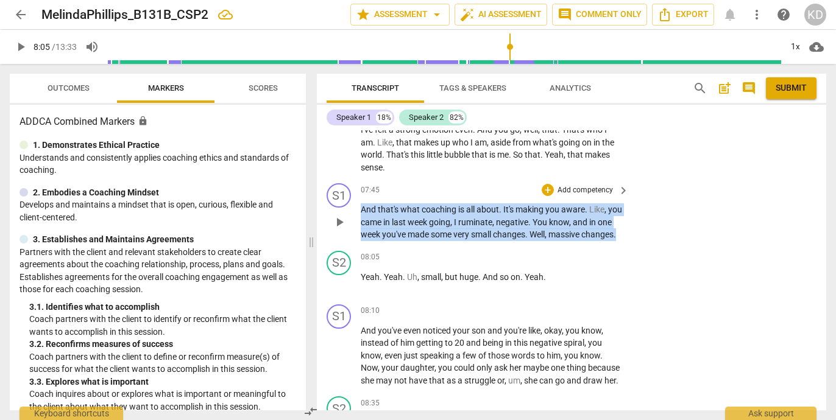
drag, startPoint x: 360, startPoint y: 235, endPoint x: 403, endPoint y: 256, distance: 48.2
click at [403, 246] on div "S1 play_arrow pause 07:45 + Add competency keyboard_arrow_right And that's what…" at bounding box center [571, 212] width 509 height 68
click at [579, 196] on p "Add competency" at bounding box center [585, 190] width 58 height 11
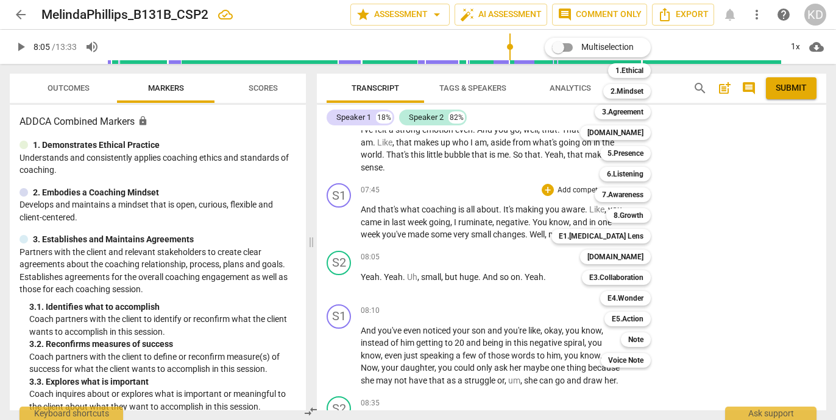
click at [483, 265] on div at bounding box center [418, 210] width 836 height 420
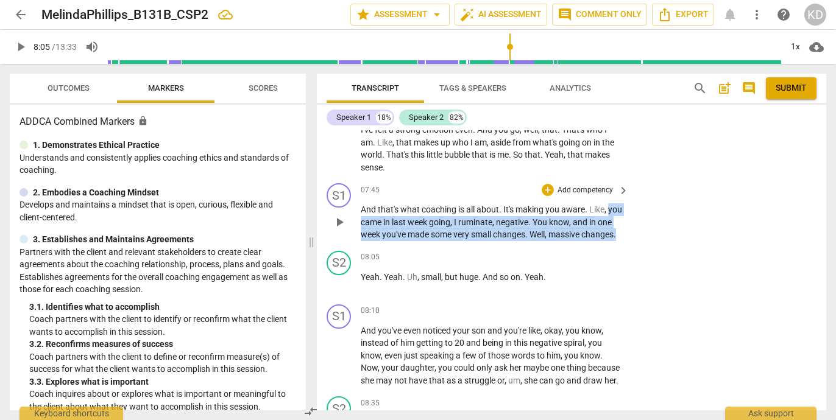
drag, startPoint x: 361, startPoint y: 237, endPoint x: 403, endPoint y: 259, distance: 47.7
click at [403, 241] on p "And that's what coaching is all about . It's making you aware . Like , you came…" at bounding box center [492, 222] width 262 height 38
click at [587, 196] on p "Add competency" at bounding box center [585, 190] width 58 height 11
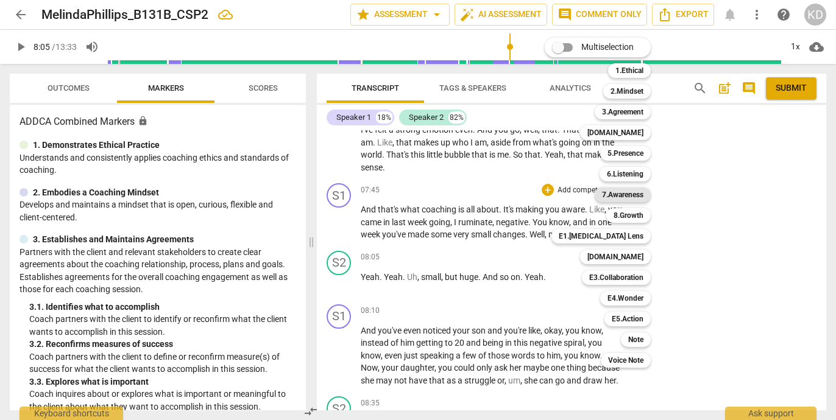
click at [624, 196] on b "7.Awareness" at bounding box center [622, 195] width 41 height 15
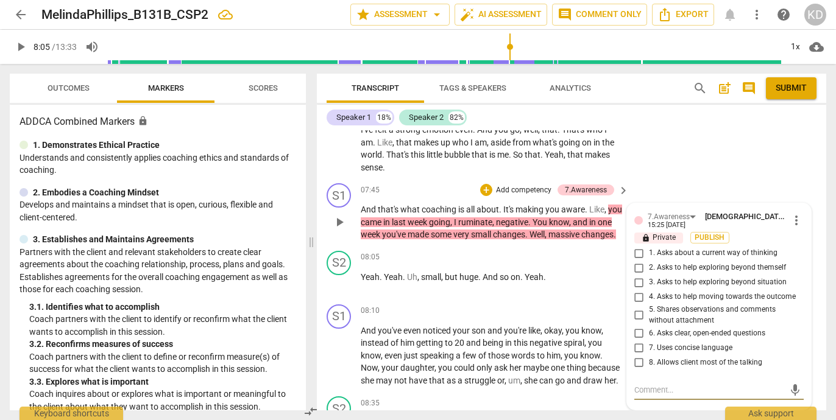
click at [636, 323] on input "5. Shares observations and comments without attachment" at bounding box center [638, 315] width 19 height 15
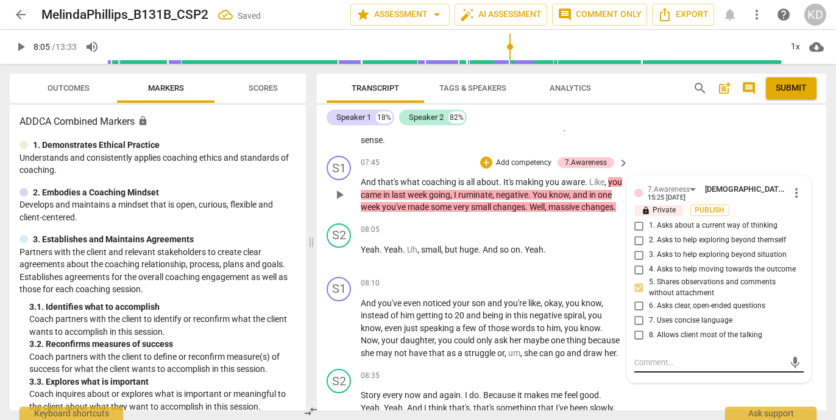
scroll to position [2153, 0]
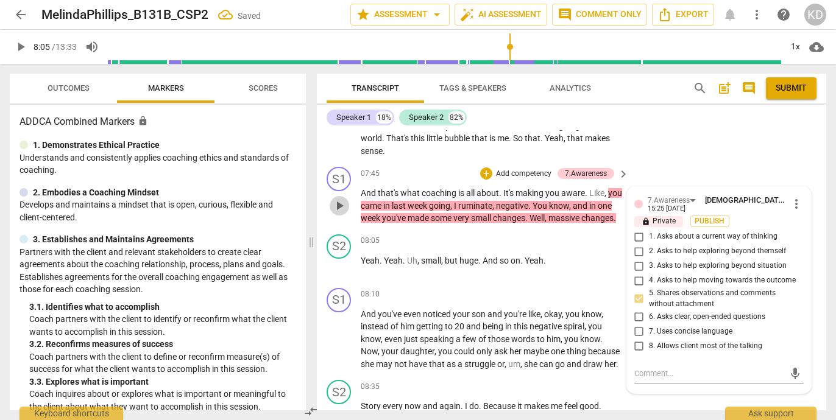
click at [339, 213] on span "play_arrow" at bounding box center [339, 206] width 15 height 15
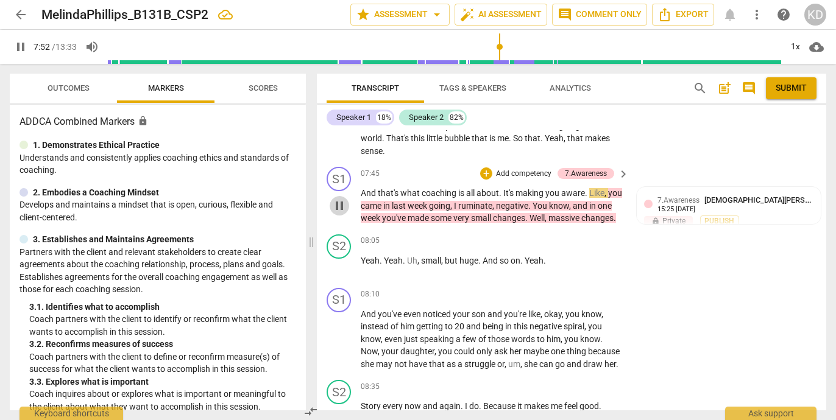
click at [340, 213] on span "pause" at bounding box center [339, 206] width 15 height 15
drag, startPoint x: 361, startPoint y: 207, endPoint x: 588, endPoint y: 206, distance: 227.2
click at [588, 206] on p "And that's what coaching is all about . It's making you aware . Like , you came…" at bounding box center [492, 206] width 262 height 38
click at [517, 180] on p "Add competency" at bounding box center [524, 174] width 58 height 11
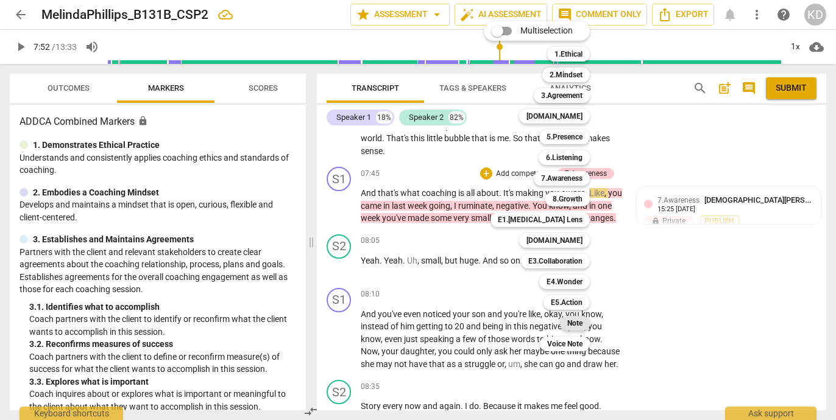
click at [574, 322] on b "Note" at bounding box center [574, 323] width 15 height 15
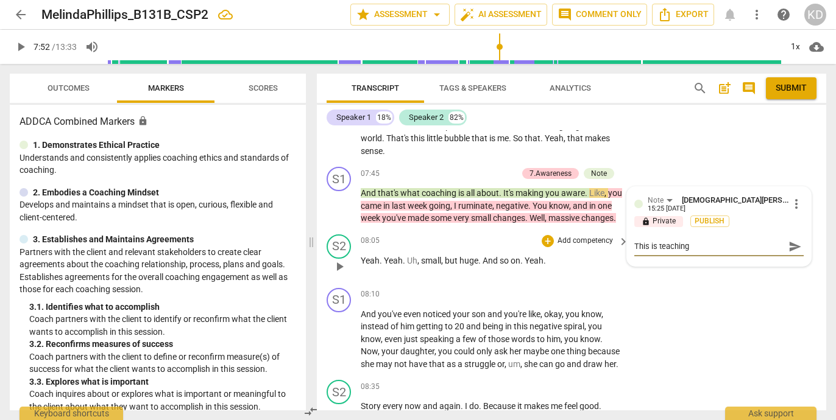
click at [319, 283] on div "S2 play_arrow pause 08:05 + Add competency keyboard_arrow_right Yeah . Yeah . U…" at bounding box center [571, 257] width 509 height 54
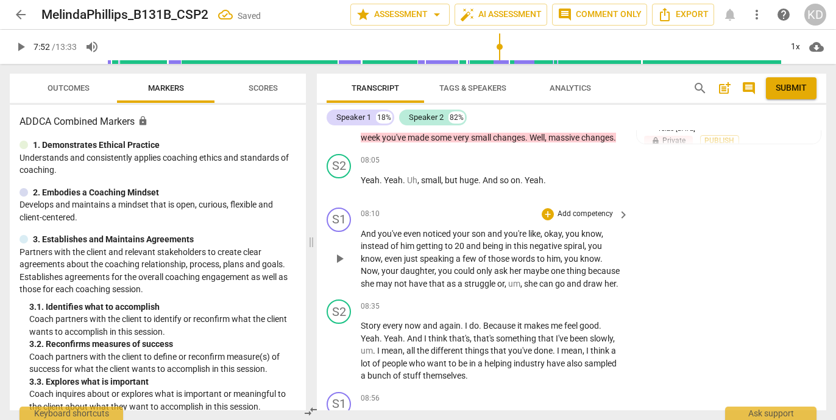
scroll to position [2243, 0]
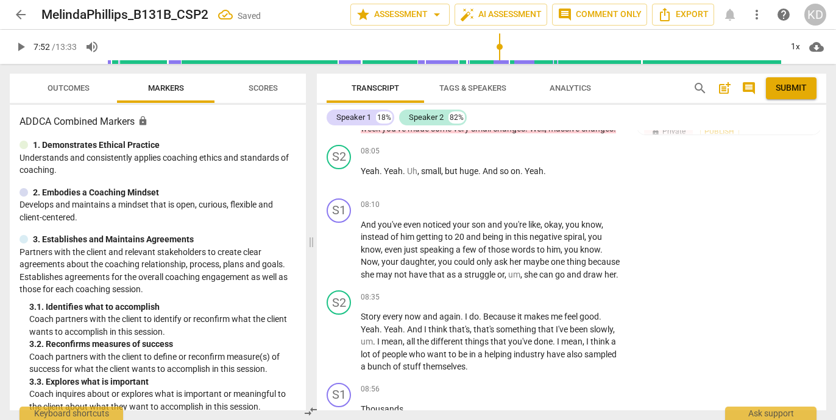
click at [339, 124] on span "play_arrow" at bounding box center [339, 116] width 15 height 15
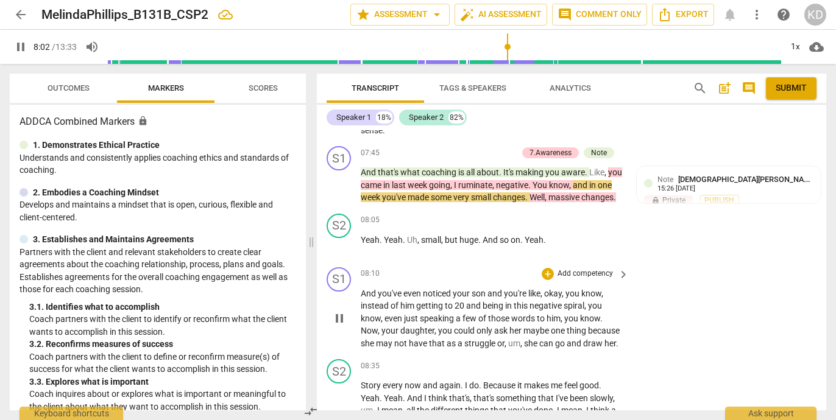
scroll to position [2169, 0]
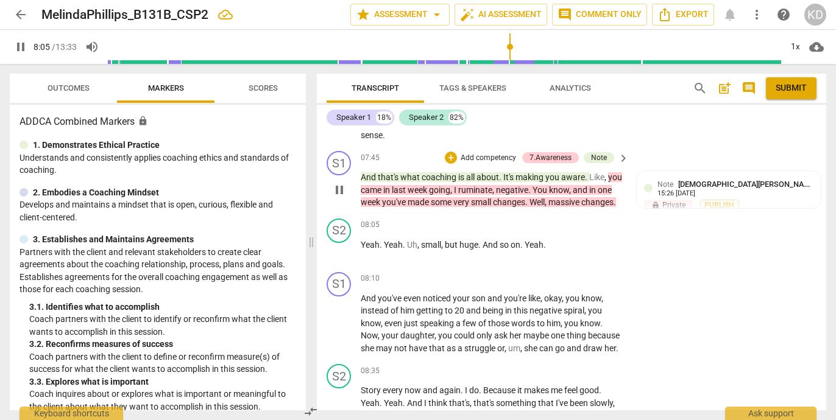
click at [320, 214] on div "S1 play_arrow pause 07:45 + Add competency 7.Awareness Note keyboard_arrow_righ…" at bounding box center [571, 180] width 509 height 68
click at [338, 197] on span "pause" at bounding box center [339, 190] width 15 height 15
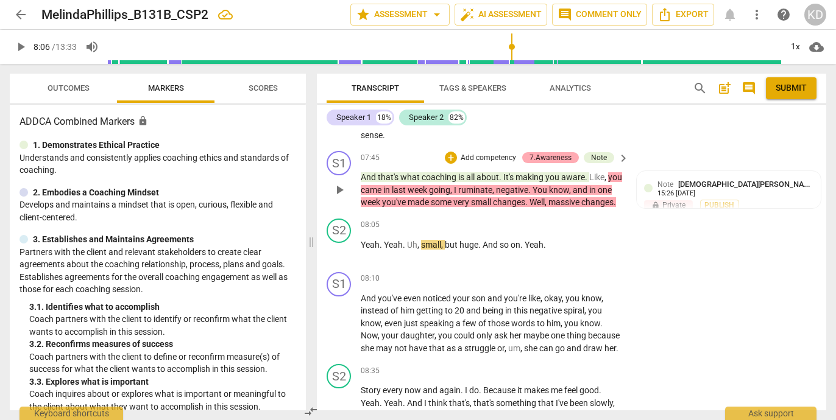
click at [555, 163] on div "7.Awareness" at bounding box center [550, 157] width 42 height 11
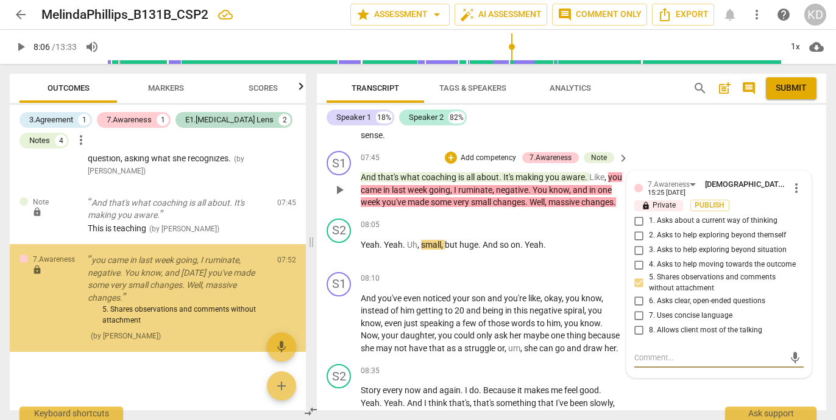
scroll to position [808, 0]
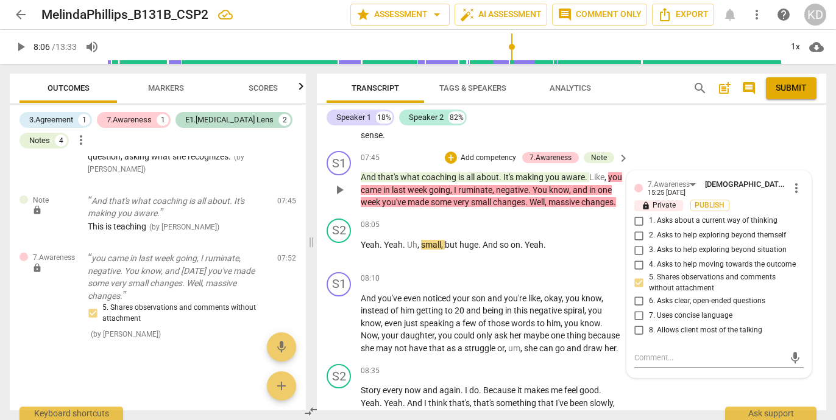
click at [321, 214] on div "S1 play_arrow pause 07:45 + Add competency 7.Awareness Note keyboard_arrow_righ…" at bounding box center [571, 180] width 509 height 68
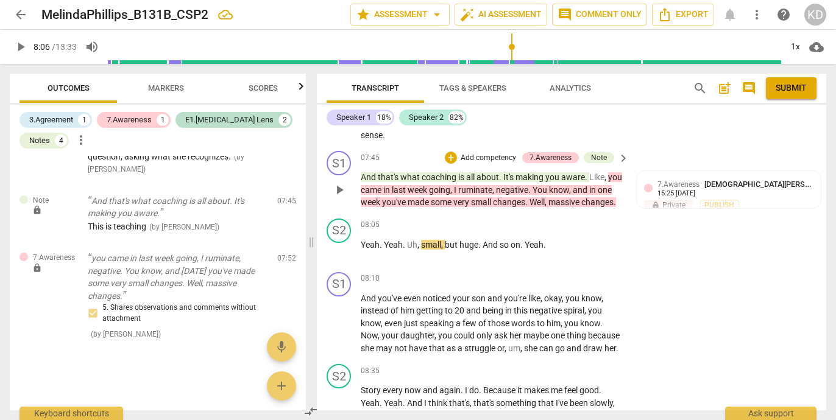
click at [506, 164] on p "Add competency" at bounding box center [488, 158] width 58 height 11
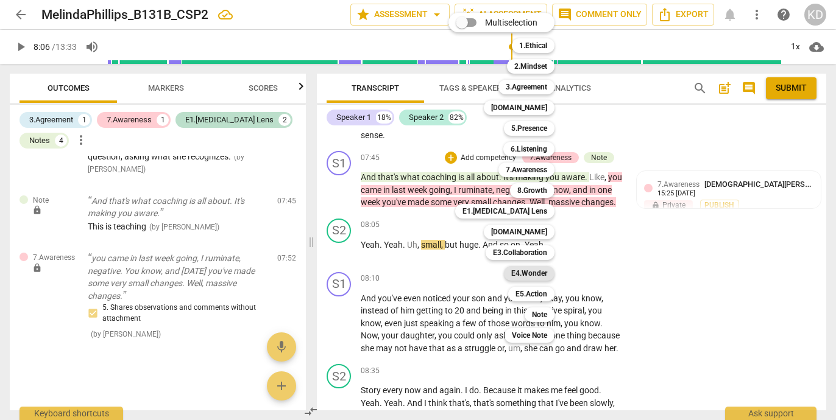
click at [529, 271] on b "E4.Wonder" at bounding box center [529, 273] width 36 height 15
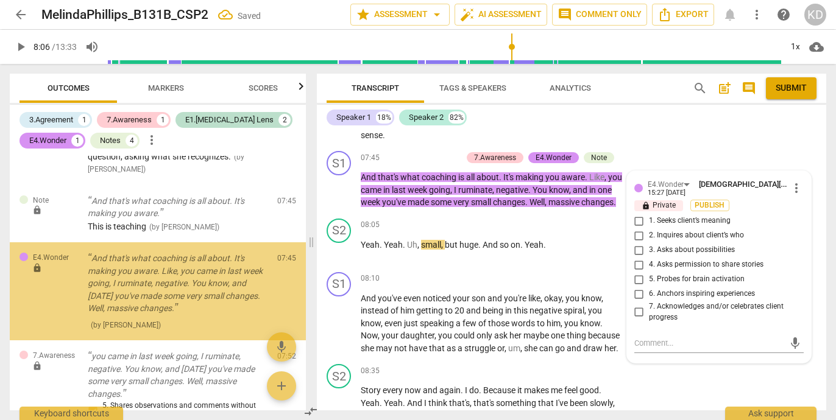
scroll to position [816, 0]
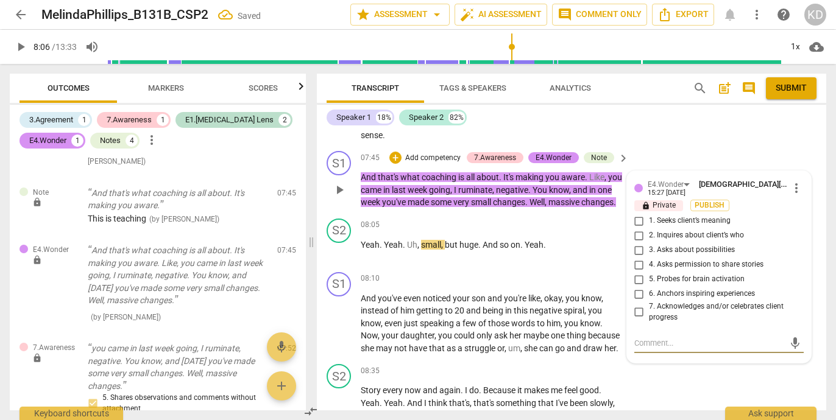
click at [321, 214] on div "S1 play_arrow pause 07:45 + Add competency 7.Awareness E4.Wonder Note keyboard_…" at bounding box center [571, 180] width 509 height 68
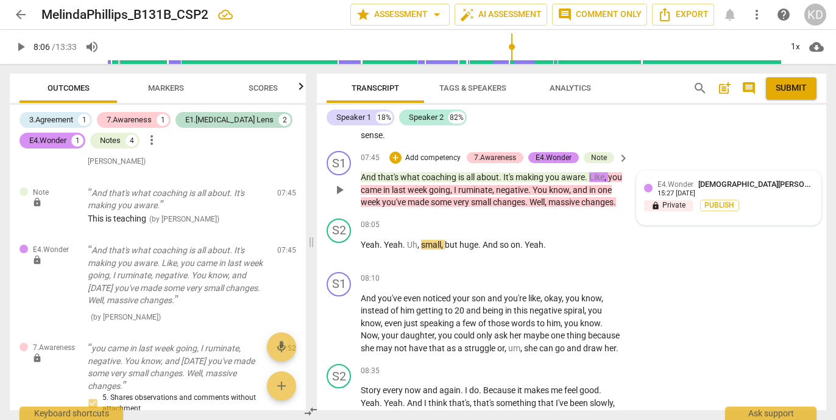
click at [791, 211] on div "lock Private Publish" at bounding box center [728, 206] width 169 height 12
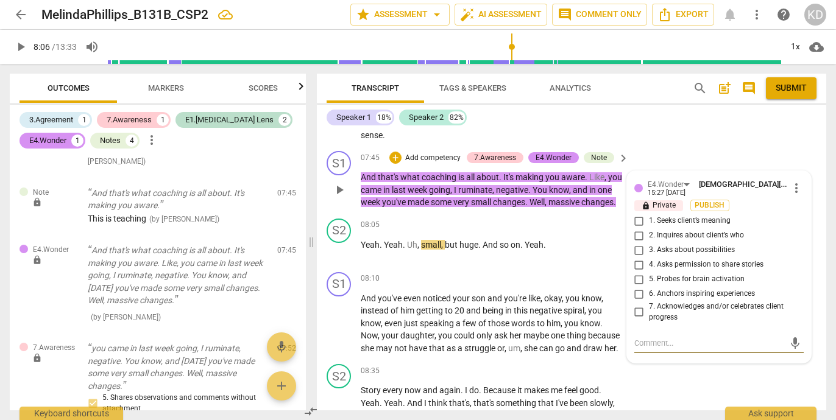
click at [791, 196] on span "more_vert" at bounding box center [796, 188] width 15 height 15
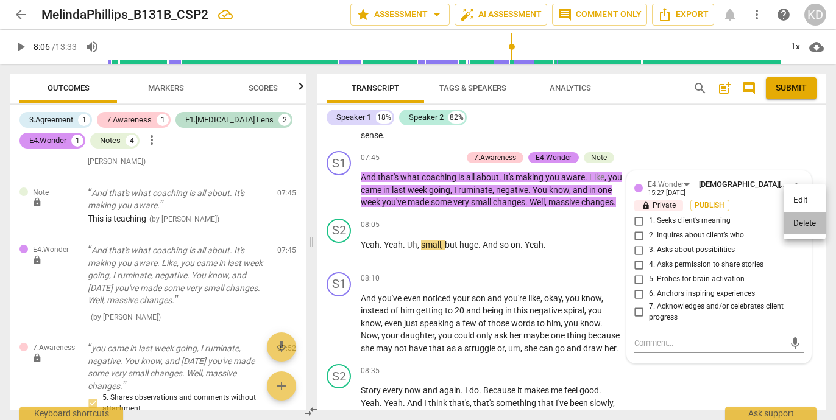
click at [804, 225] on li "Delete" at bounding box center [804, 223] width 42 height 23
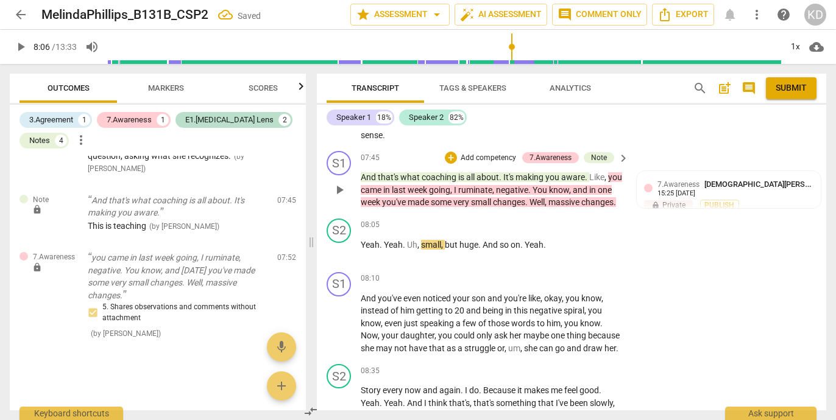
scroll to position [808, 0]
drag, startPoint x: 359, startPoint y: 202, endPoint x: 357, endPoint y: 210, distance: 7.5
click at [357, 205] on div "play_arrow pause" at bounding box center [345, 190] width 31 height 30
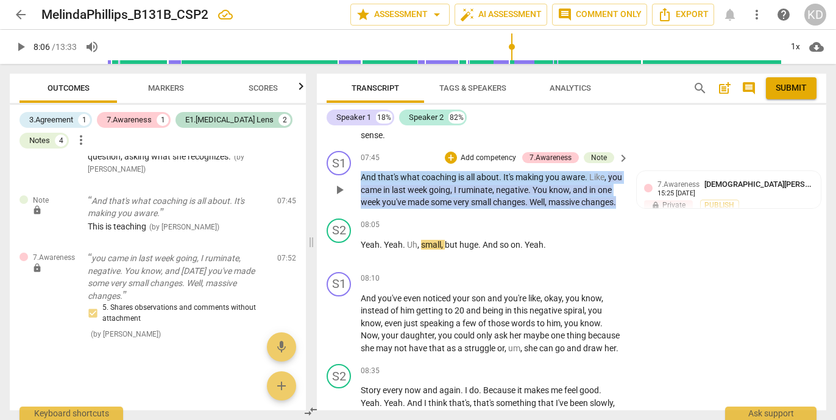
drag, startPoint x: 358, startPoint y: 203, endPoint x: 401, endPoint y: 228, distance: 49.4
click at [401, 214] on div "S1 play_arrow pause 07:45 + Add competency 7.Awareness Note keyboard_arrow_righ…" at bounding box center [571, 180] width 509 height 68
click at [406, 209] on p "And that's what coaching is all about . It's making you aware . Like , you came…" at bounding box center [492, 190] width 262 height 38
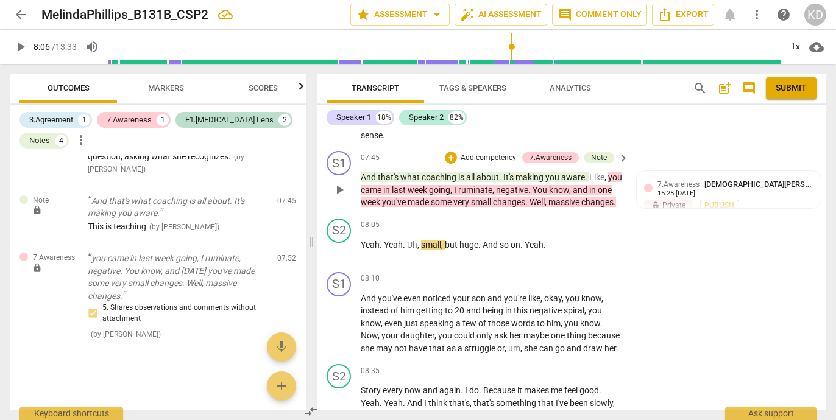
click at [354, 203] on div "play_arrow pause" at bounding box center [345, 190] width 31 height 30
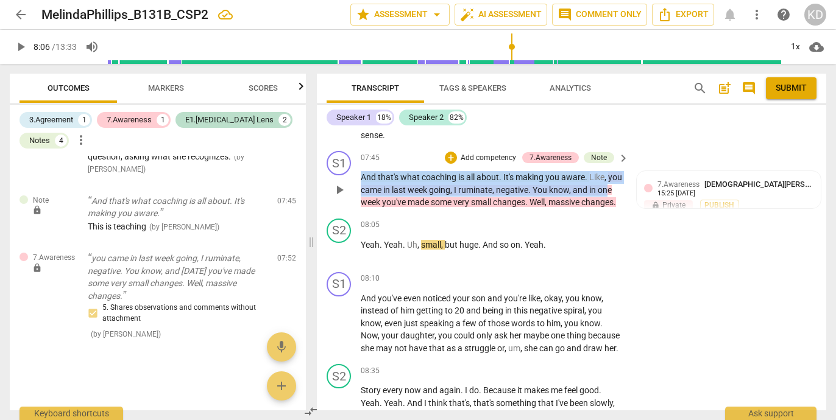
drag, startPoint x: 358, startPoint y: 208, endPoint x: 372, endPoint y: 215, distance: 15.8
click at [372, 214] on div "S1 play_arrow pause 07:45 + Add competency 7.Awareness Note keyboard_arrow_righ…" at bounding box center [571, 180] width 509 height 68
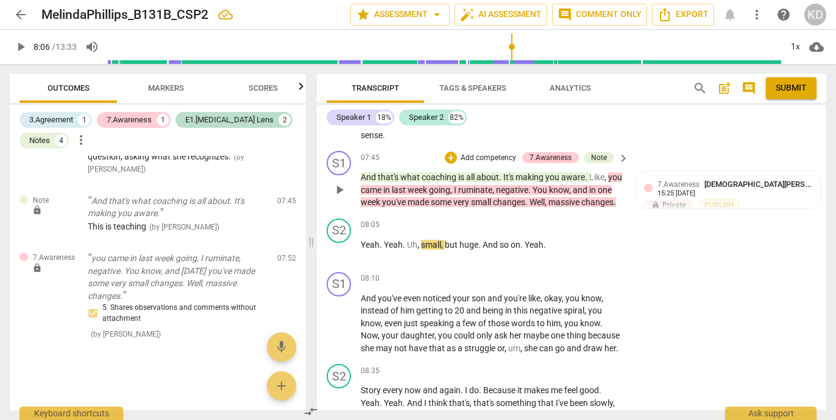
click at [424, 214] on div "S1 play_arrow pause 07:45 + Add competency 7.Awareness Note keyboard_arrow_righ…" at bounding box center [571, 180] width 509 height 68
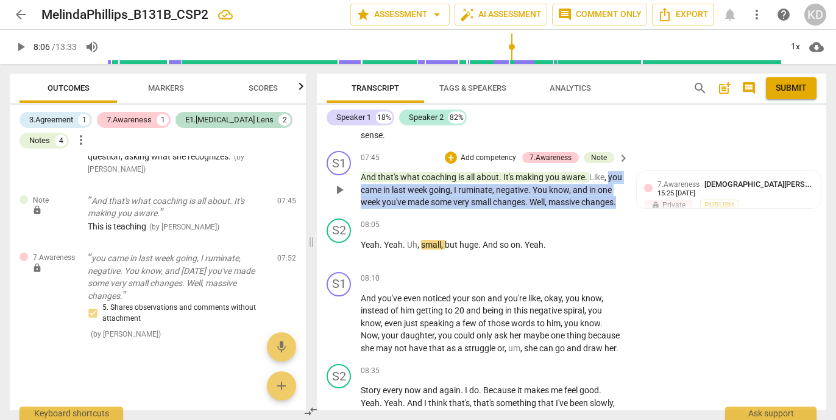
drag, startPoint x: 401, startPoint y: 233, endPoint x: 362, endPoint y: 205, distance: 47.7
click at [362, 205] on p "And that's what coaching is all about . It's making you aware . Like , you came…" at bounding box center [492, 190] width 262 height 38
click at [502, 164] on p "Add competency" at bounding box center [488, 158] width 58 height 11
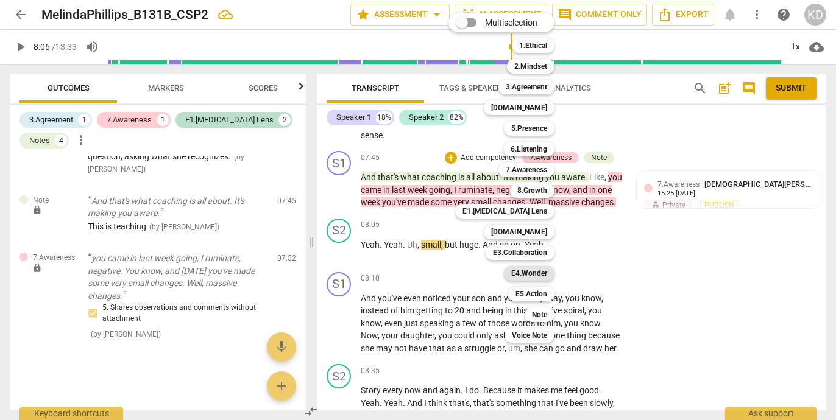
click at [535, 272] on b "E4.Wonder" at bounding box center [529, 273] width 36 height 15
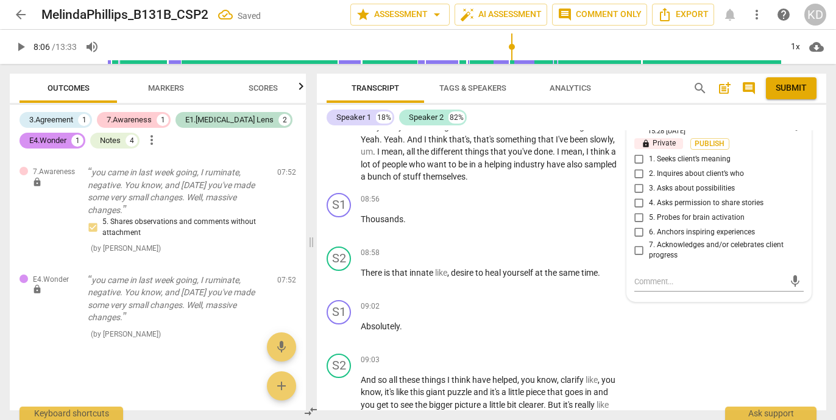
scroll to position [2452, 0]
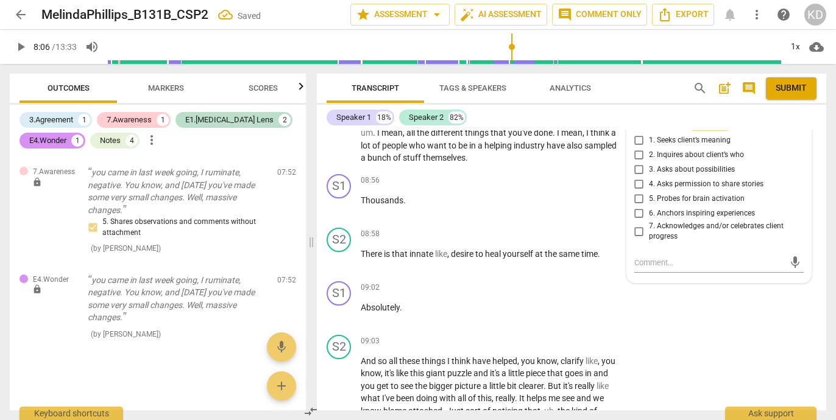
click at [635, 239] on input "7. Acknowledges and/or celebrates client progress" at bounding box center [638, 231] width 19 height 15
click at [320, 169] on div "S2 play_arrow pause 08:35 + Add competency keyboard_arrow_right Story every now…" at bounding box center [571, 123] width 509 height 93
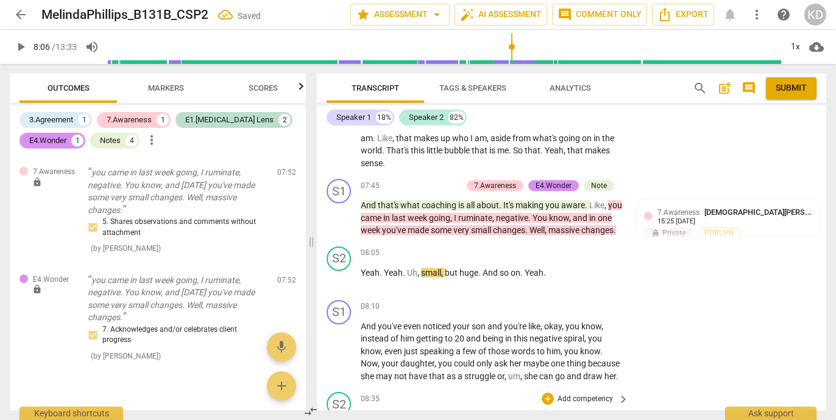
scroll to position [2138, 0]
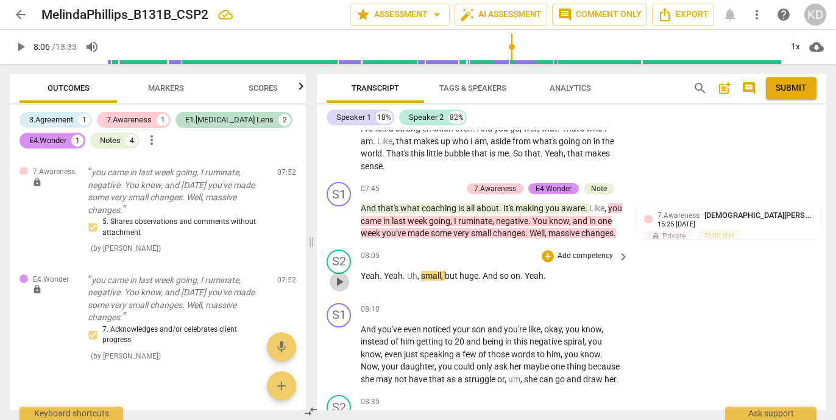
click at [336, 289] on span "play_arrow" at bounding box center [339, 282] width 15 height 15
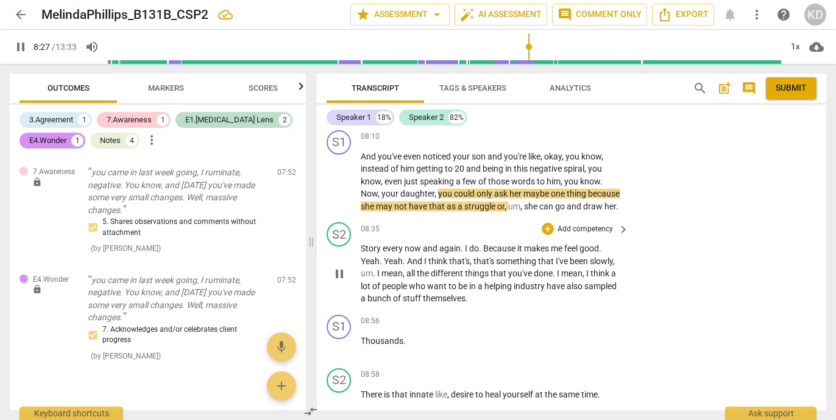
scroll to position [2308, 0]
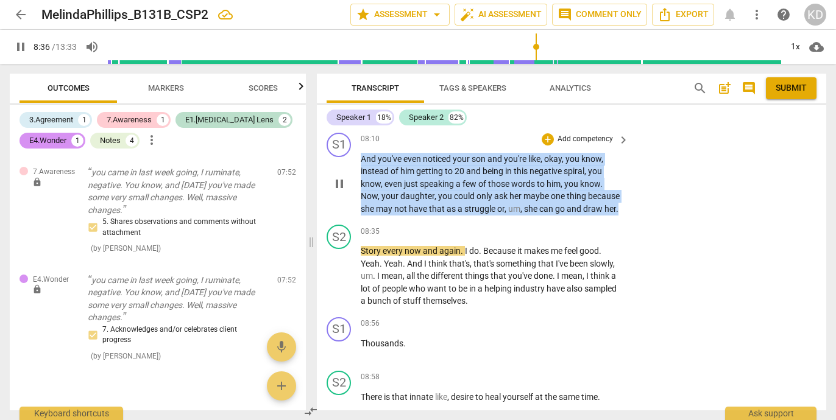
drag, startPoint x: 360, startPoint y: 185, endPoint x: 601, endPoint y: 243, distance: 248.2
click at [601, 220] on div "S1 play_arrow pause 08:10 + Add competency keyboard_arrow_right And you've even…" at bounding box center [571, 174] width 509 height 93
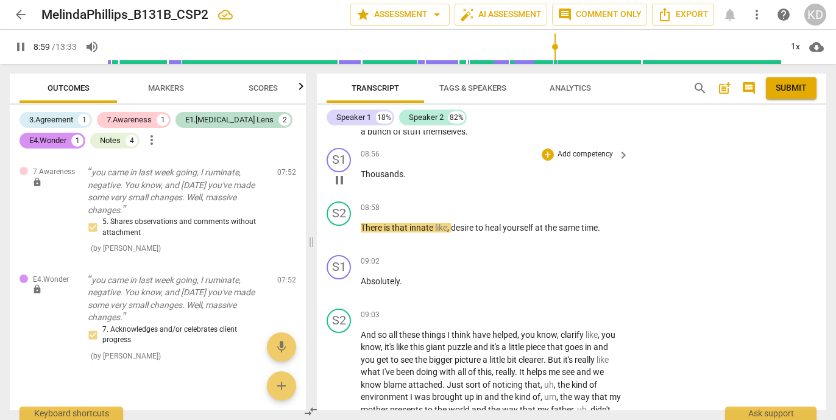
scroll to position [2470, 0]
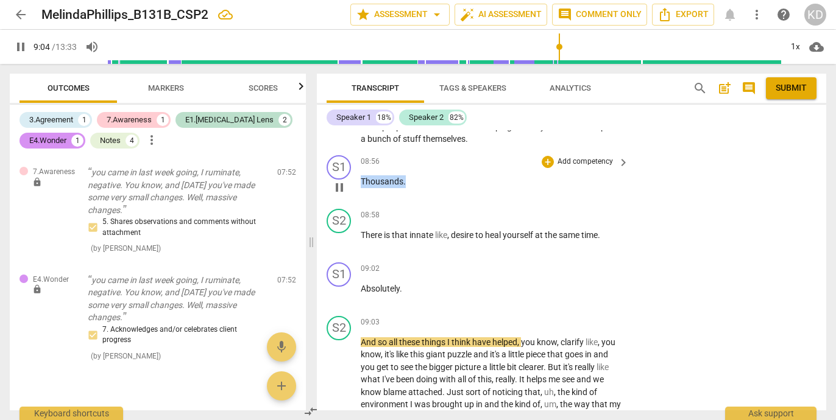
drag, startPoint x: 407, startPoint y: 207, endPoint x: 360, endPoint y: 208, distance: 47.5
click at [360, 204] on div "S1 play_arrow pause 08:56 + Add competency keyboard_arrow_right Thousands ." at bounding box center [571, 177] width 509 height 54
click at [547, 168] on div "+" at bounding box center [547, 162] width 12 height 12
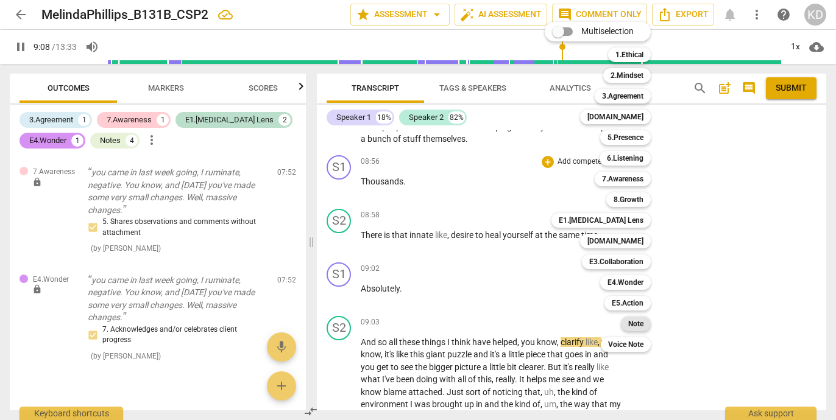
click at [640, 322] on b "Note" at bounding box center [635, 324] width 15 height 15
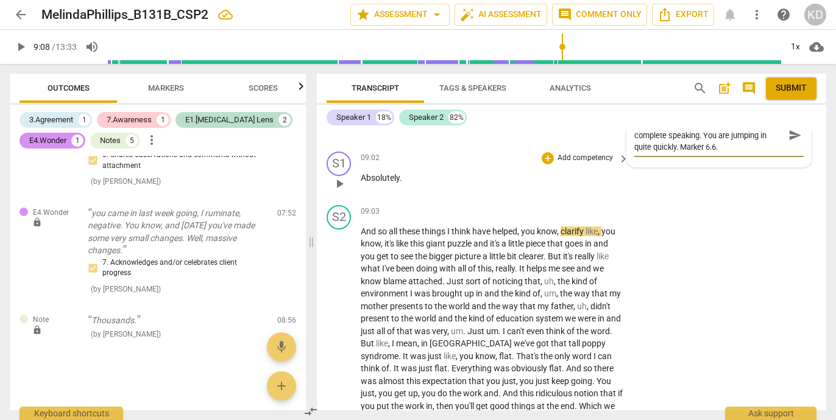
scroll to position [2581, 0]
click at [317, 296] on div "S2 play_arrow pause 09:03 + Add competency keyboard_arrow_right And so all thes…" at bounding box center [571, 347] width 509 height 292
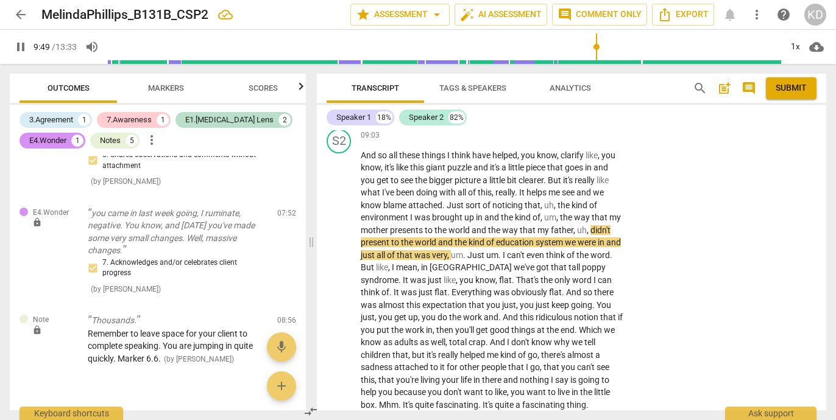
scroll to position [2639, 0]
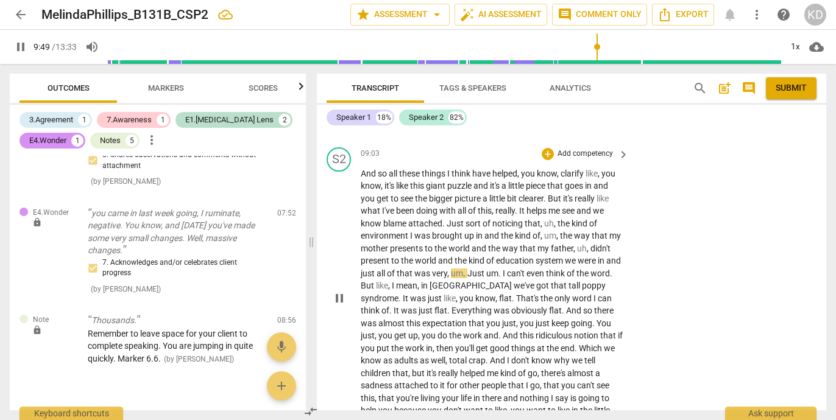
click at [587, 160] on p "Add competency" at bounding box center [585, 154] width 58 height 11
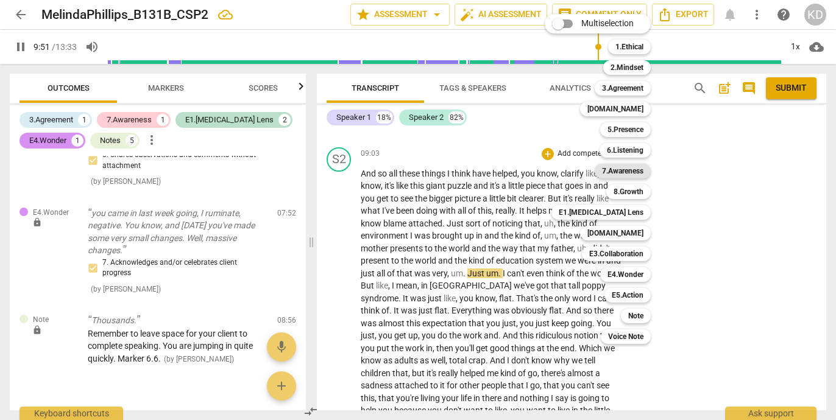
click at [632, 172] on b "7.Awareness" at bounding box center [622, 171] width 41 height 15
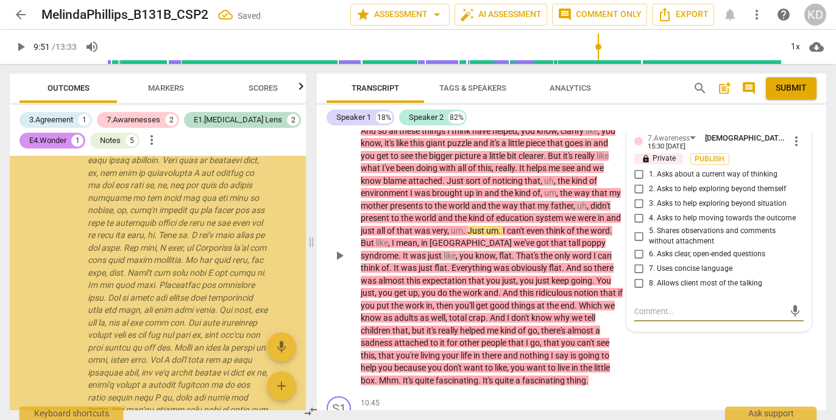
scroll to position [1270, 0]
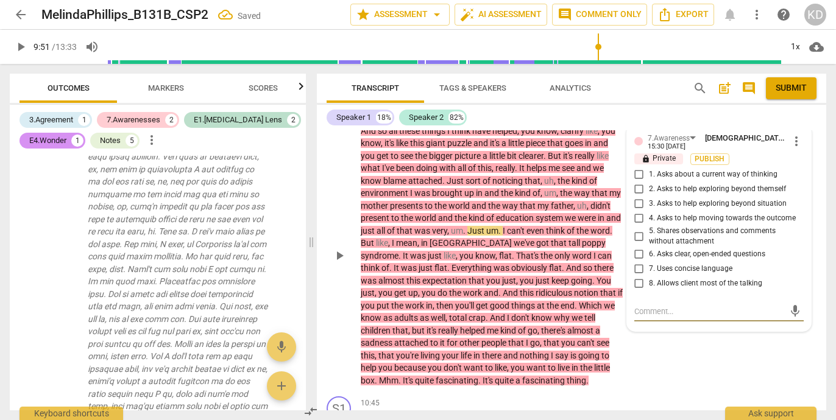
click at [635, 291] on input "8. Allows client most of the talking" at bounding box center [638, 284] width 19 height 15
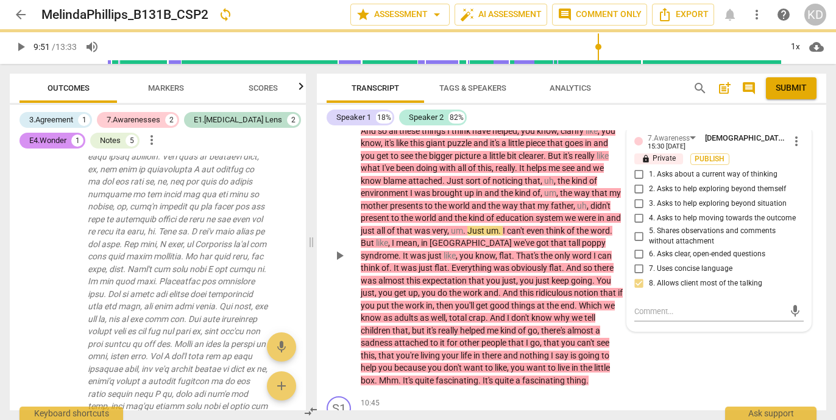
click at [333, 375] on div "play_arrow pause" at bounding box center [345, 256] width 31 height 255
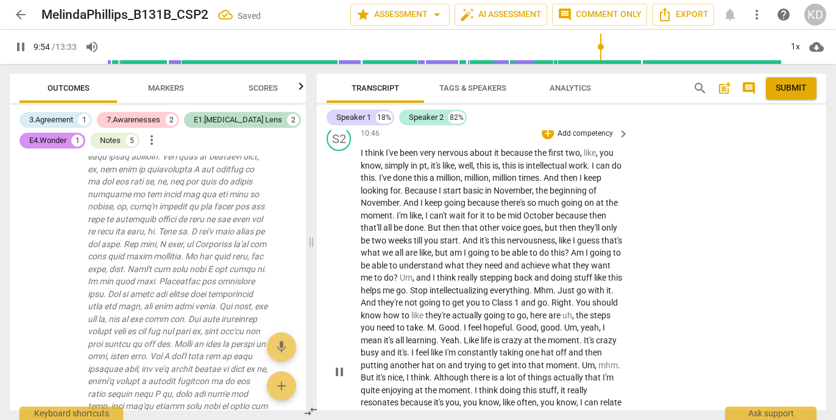
scroll to position [2995, 0]
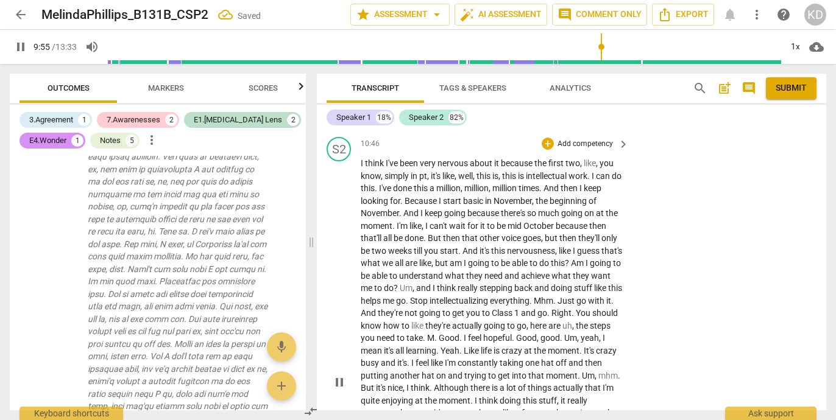
click at [585, 150] on p "Add competency" at bounding box center [585, 144] width 58 height 11
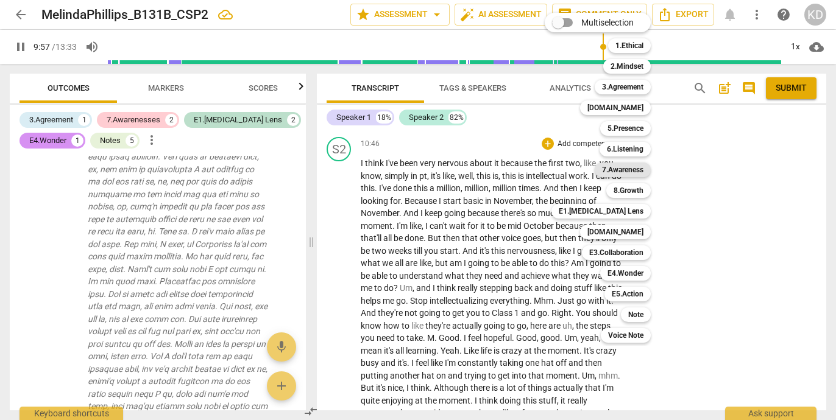
click at [630, 169] on b "7.Awareness" at bounding box center [622, 170] width 41 height 15
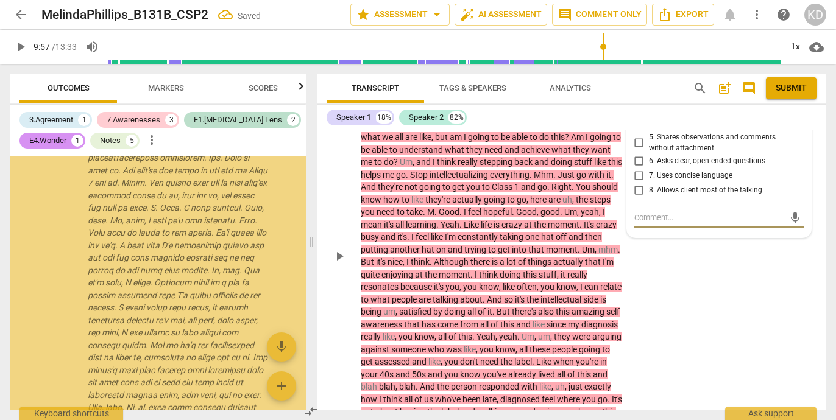
scroll to position [1864, 0]
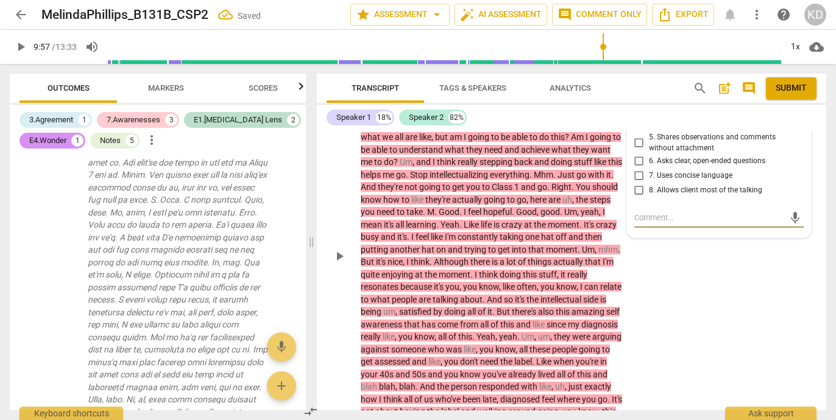
click at [637, 197] on input "8. Allows client most of the talking" at bounding box center [638, 190] width 19 height 15
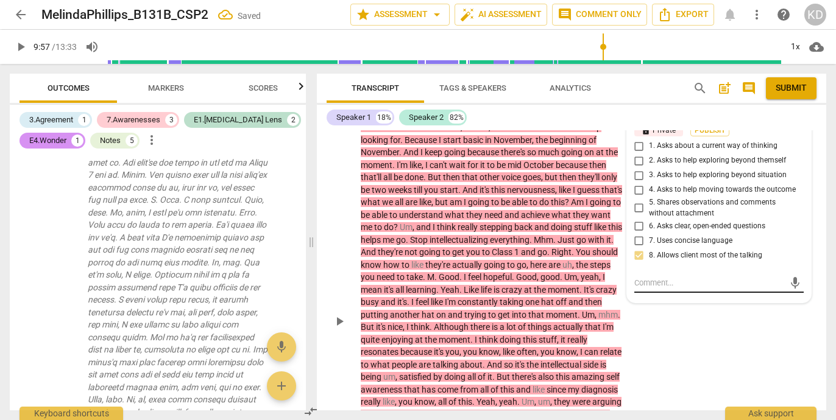
scroll to position [3070, 0]
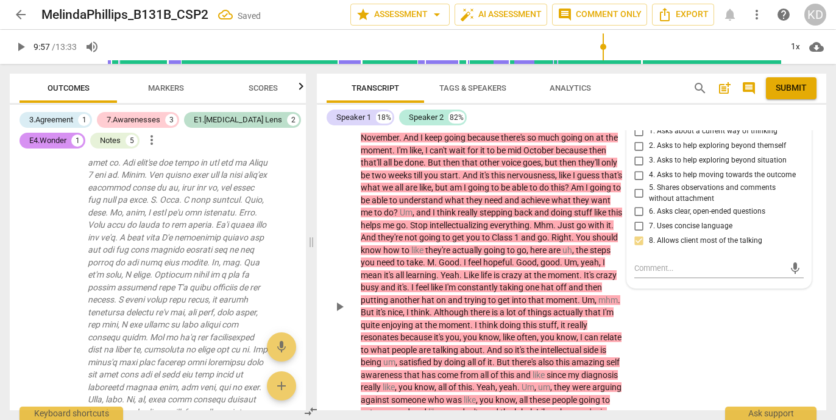
click at [320, 276] on div "S2 play_arrow pause 10:46 + Add competency 7.Awareness keyboard_arrow_right I t…" at bounding box center [571, 296] width 509 height 479
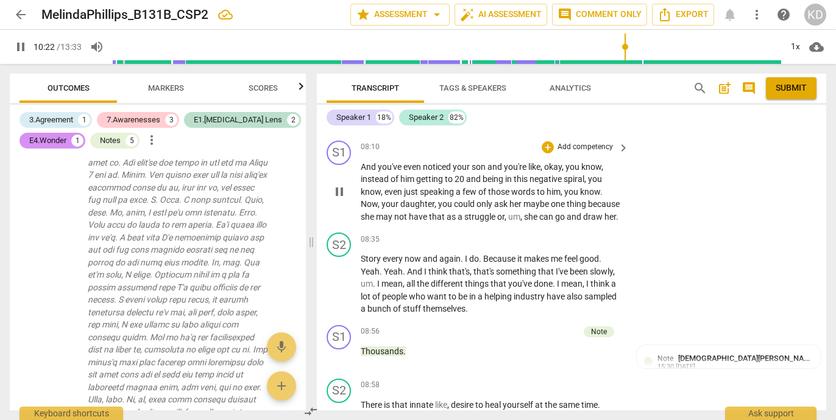
scroll to position [2294, 0]
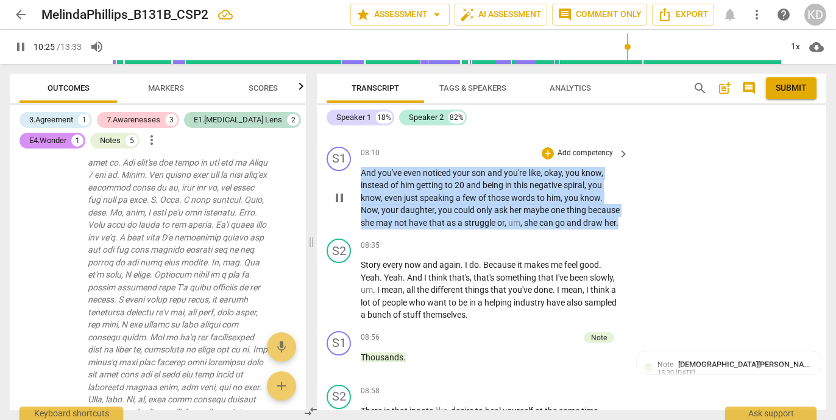
drag, startPoint x: 361, startPoint y: 197, endPoint x: 619, endPoint y: 247, distance: 263.0
click at [619, 230] on p "And you've even noticed your son and you're like , okay , you know , instead of…" at bounding box center [492, 198] width 262 height 63
click at [581, 159] on p "Add competency" at bounding box center [585, 153] width 58 height 11
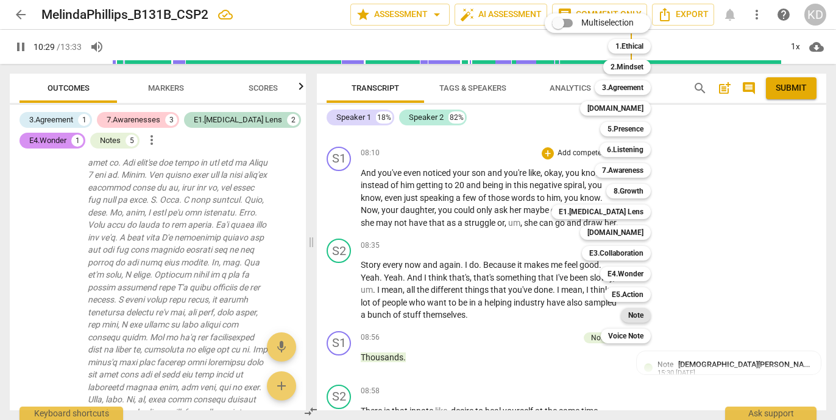
click at [639, 317] on b "Note" at bounding box center [635, 315] width 15 height 15
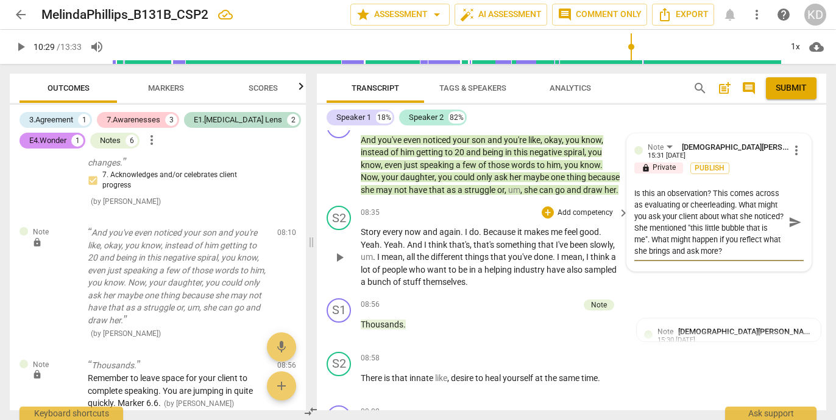
scroll to position [2324, 0]
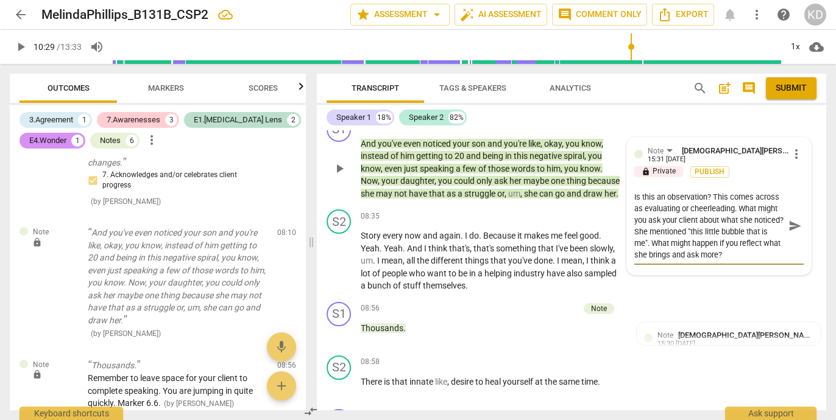
click at [340, 176] on span "play_arrow" at bounding box center [339, 168] width 15 height 15
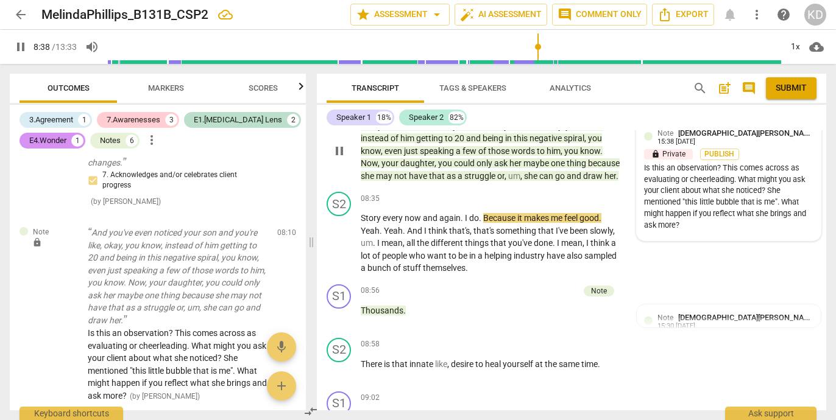
scroll to position [2338, 0]
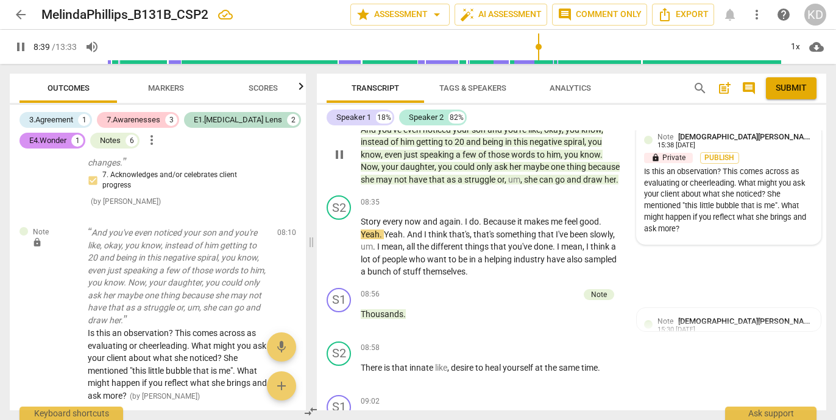
click at [744, 192] on div "Is this an observation? This comes across as evaluating or cheerleading. What m…" at bounding box center [728, 200] width 169 height 69
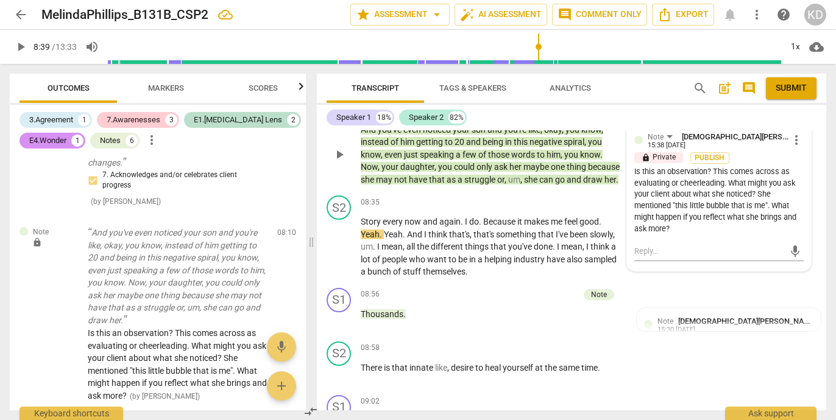
click at [790, 147] on span "more_vert" at bounding box center [796, 140] width 15 height 15
click at [794, 165] on li "Edit" at bounding box center [804, 164] width 42 height 23
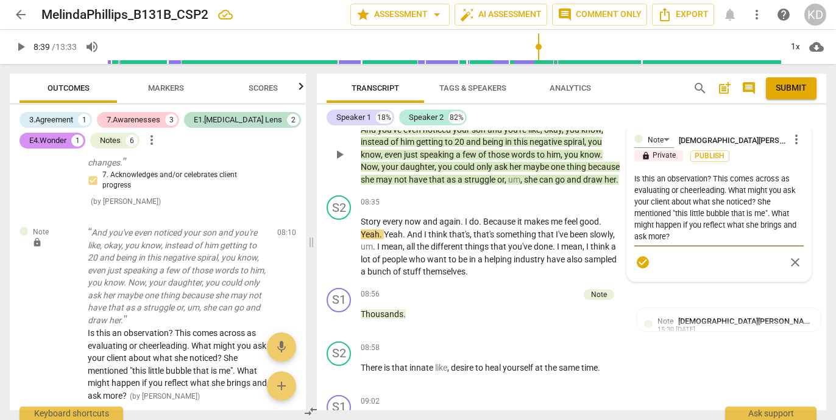
drag, startPoint x: 632, startPoint y: 202, endPoint x: 685, endPoint y: 257, distance: 76.2
click at [685, 242] on textarea "Is this an observation? This comes across as evaluating or cheerleading. What m…" at bounding box center [718, 207] width 169 height 69
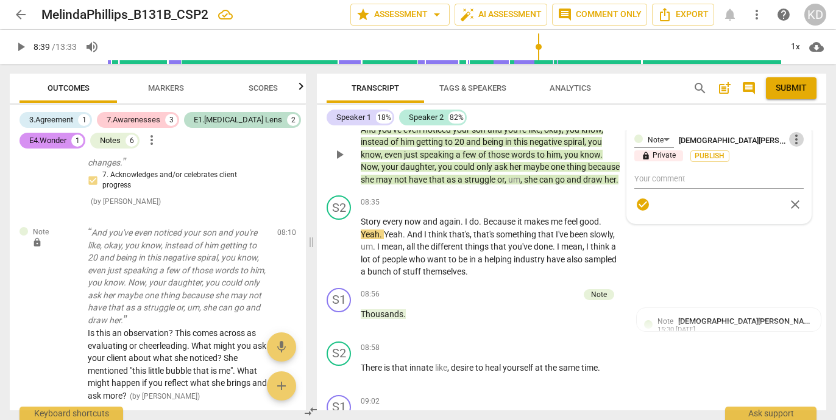
click at [792, 147] on span "more_vert" at bounding box center [796, 139] width 15 height 15
click at [808, 189] on li "Delete" at bounding box center [804, 186] width 42 height 23
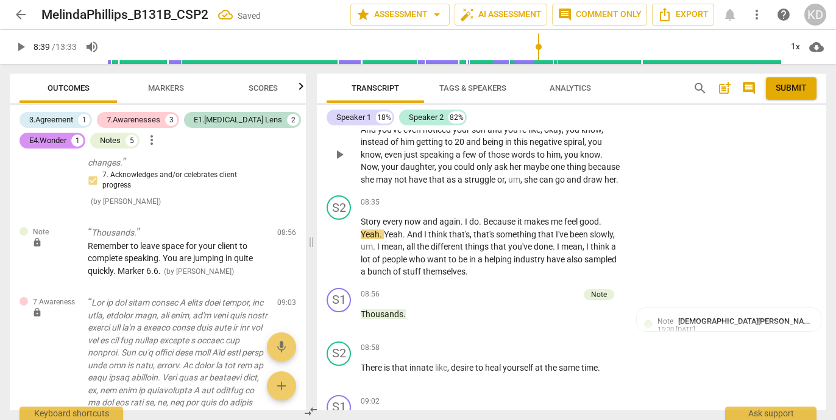
click at [579, 116] on p "Add competency" at bounding box center [585, 110] width 58 height 11
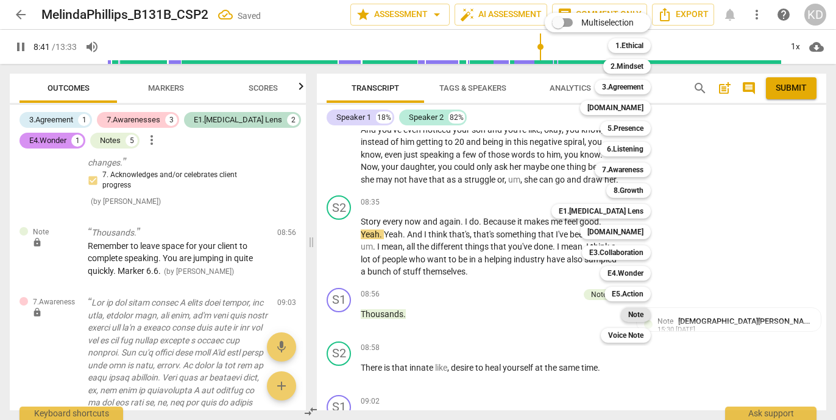
click at [633, 313] on b "Note" at bounding box center [635, 315] width 15 height 15
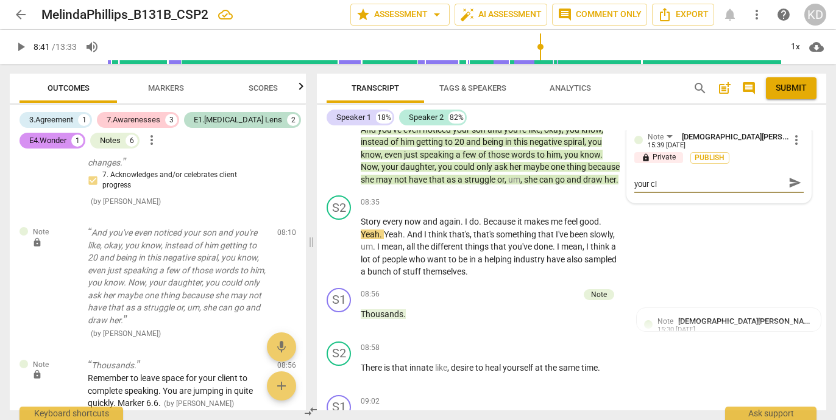
scroll to position [0, 0]
paste textarea "Is this an observation? This comes across as evaluating or cheerleading. What m…"
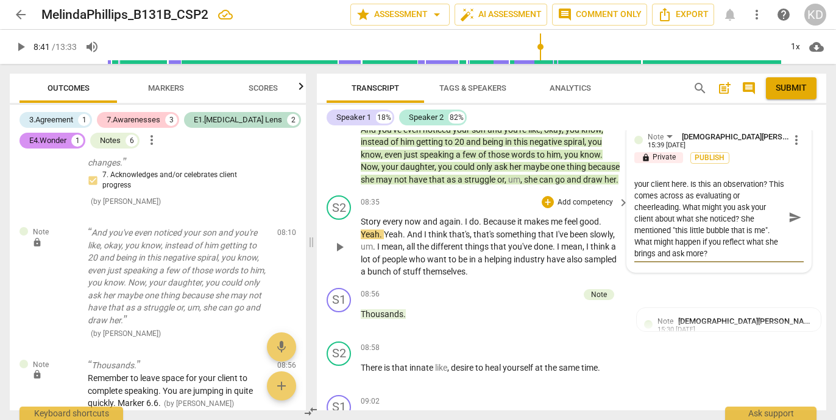
click at [321, 217] on div "S2 play_arrow pause 08:35 + Add competency keyboard_arrow_right Story every now…" at bounding box center [571, 237] width 509 height 93
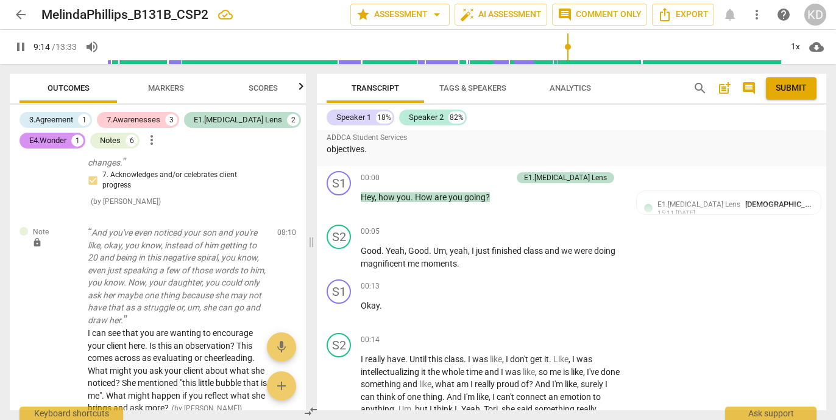
scroll to position [413, 0]
click at [337, 205] on span "pause" at bounding box center [339, 203] width 15 height 15
click at [341, 202] on span "play_arrow" at bounding box center [339, 203] width 15 height 15
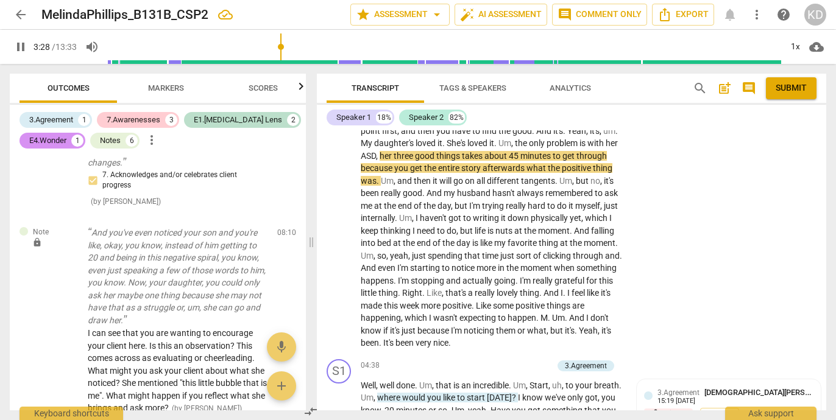
scroll to position [1166, 0]
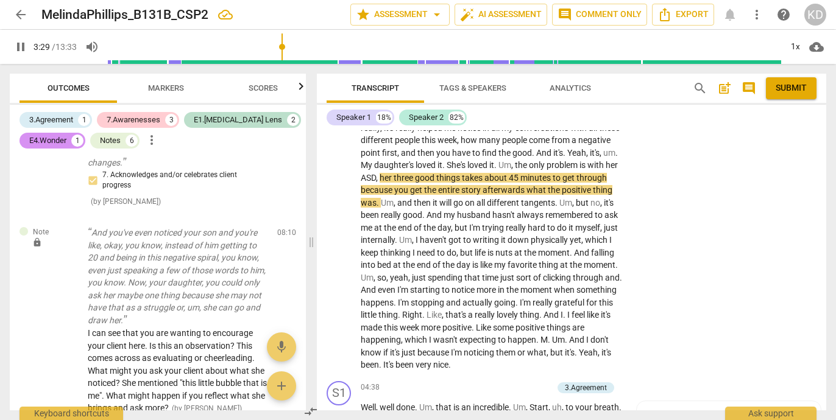
click at [532, 295] on p "Yeah , I , I started asking the kids . At the end of the day , I'm really consc…" at bounding box center [492, 121] width 262 height 499
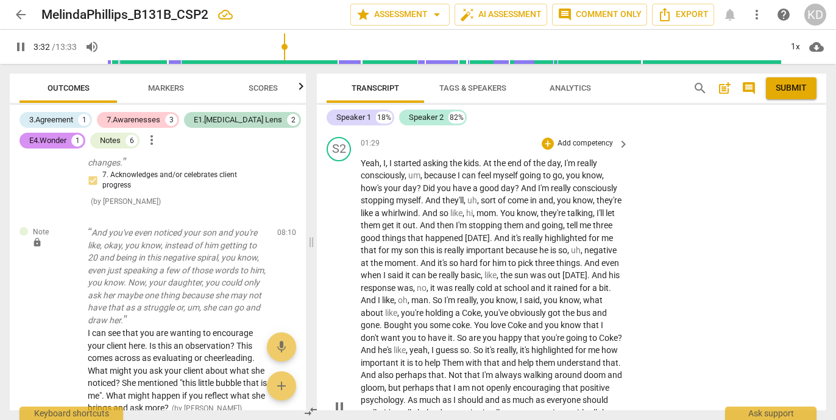
scroll to position [870, 0]
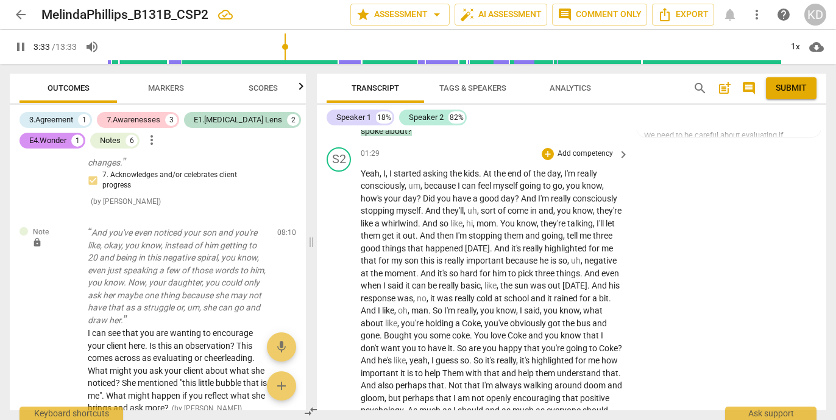
click at [599, 156] on p "Add competency" at bounding box center [585, 154] width 58 height 11
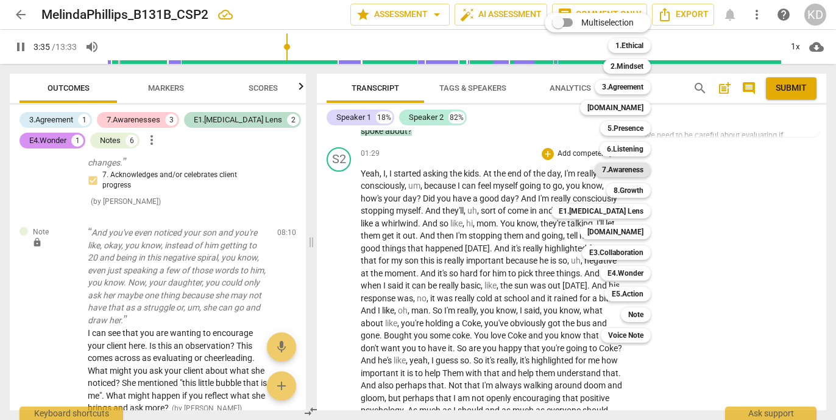
click at [632, 170] on b "7.Awareness" at bounding box center [622, 170] width 41 height 15
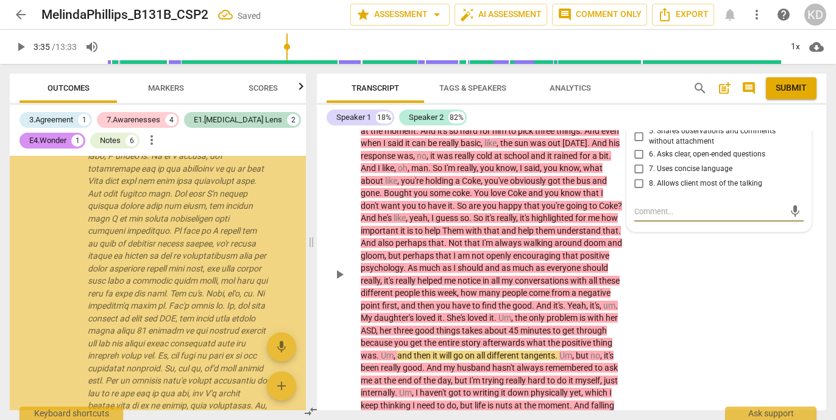
scroll to position [680, 0]
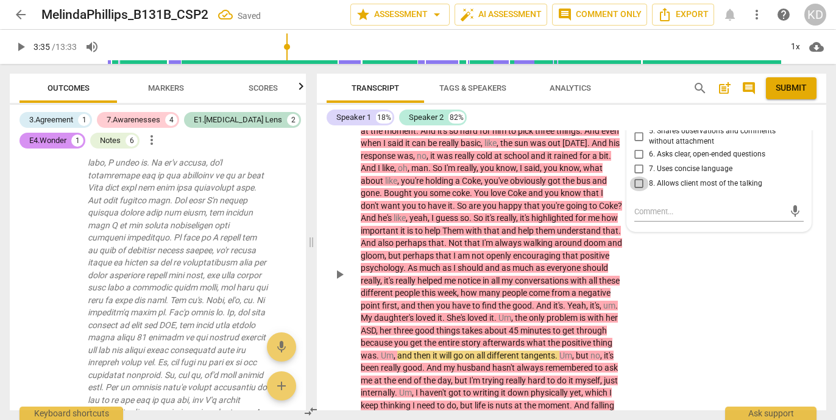
click at [637, 183] on input "8. Allows client most of the talking" at bounding box center [638, 184] width 19 height 15
click at [321, 219] on div "S2 play_arrow pause 01:29 + Add competency 7.Awareness keyboard_arrow_right Yea…" at bounding box center [571, 264] width 509 height 529
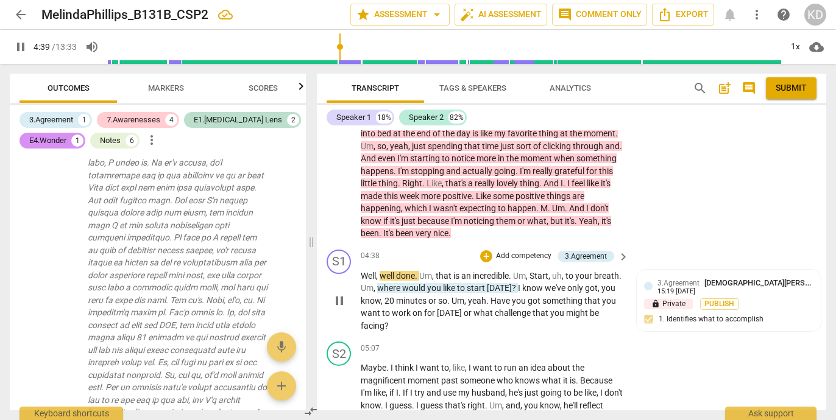
scroll to position [1296, 0]
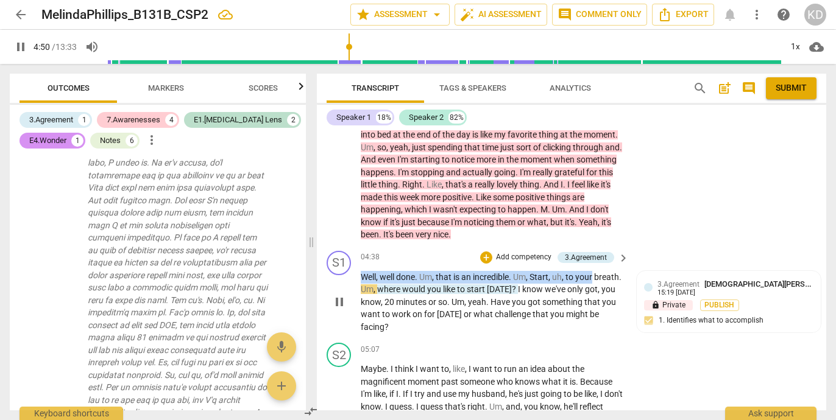
drag, startPoint x: 359, startPoint y: 287, endPoint x: 600, endPoint y: 290, distance: 240.6
click at [600, 290] on div "S1 play_arrow pause 04:38 + Add competency 3.Agreement keyboard_arrow_right Wel…" at bounding box center [571, 292] width 509 height 93
click at [523, 263] on p "Add competency" at bounding box center [524, 257] width 58 height 11
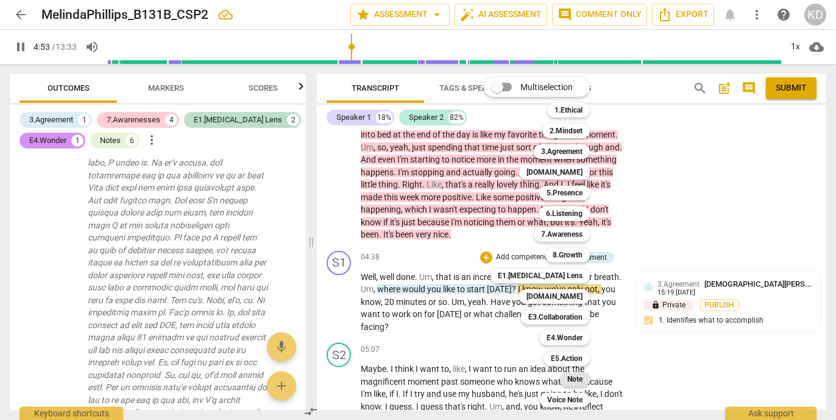
click at [579, 378] on b "Note" at bounding box center [574, 379] width 15 height 15
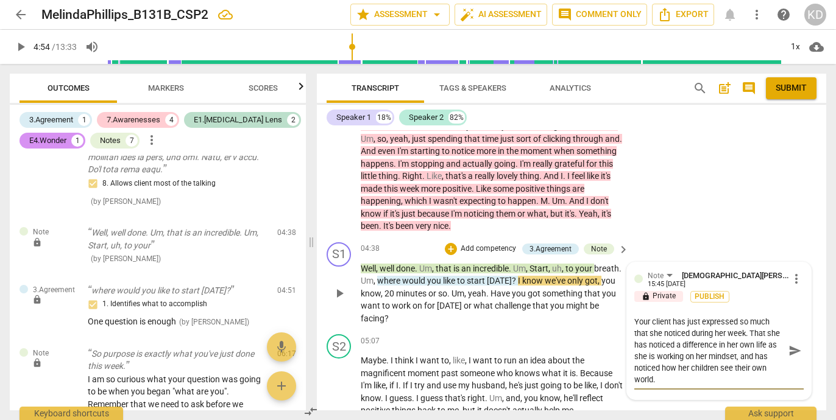
scroll to position [0, 0]
click at [634, 335] on textarea "I wonder what you might observe or reflect. Your client has just expressed so m…" at bounding box center [709, 350] width 150 height 69
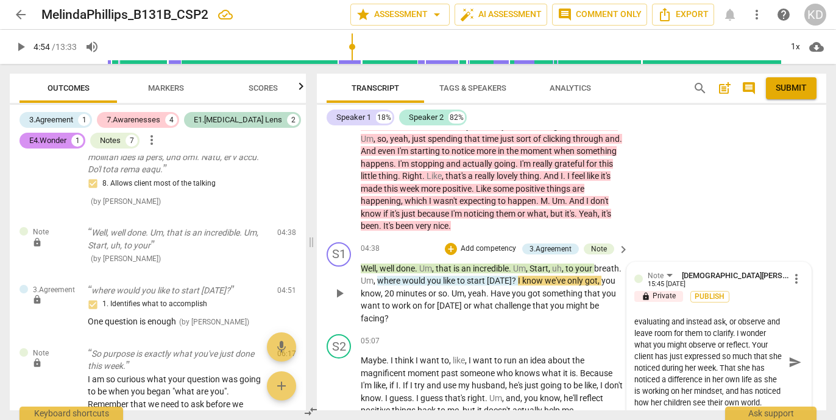
scroll to position [1307, 0]
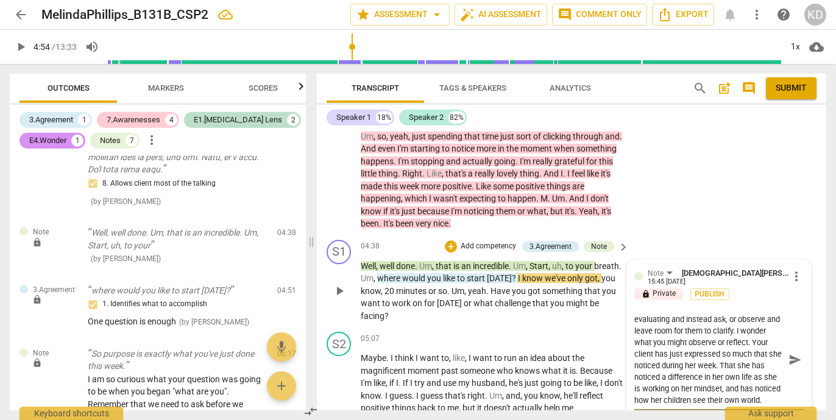
click at [654, 356] on textarea "I know you are trying to be supportive of your client here. We want to avoid ev…" at bounding box center [709, 360] width 150 height 93
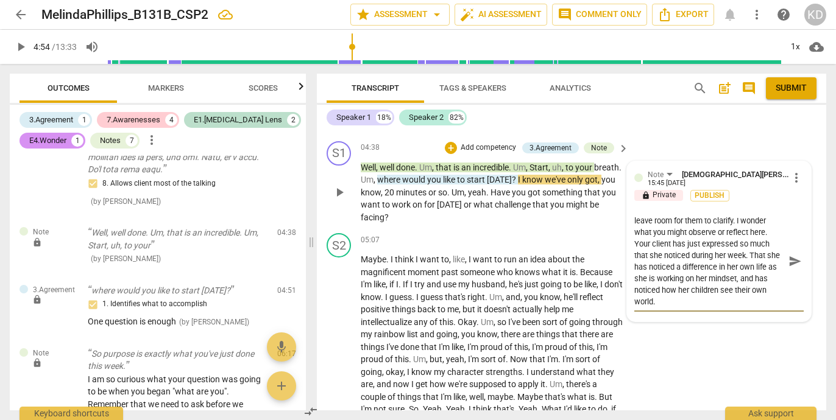
scroll to position [1408, 0]
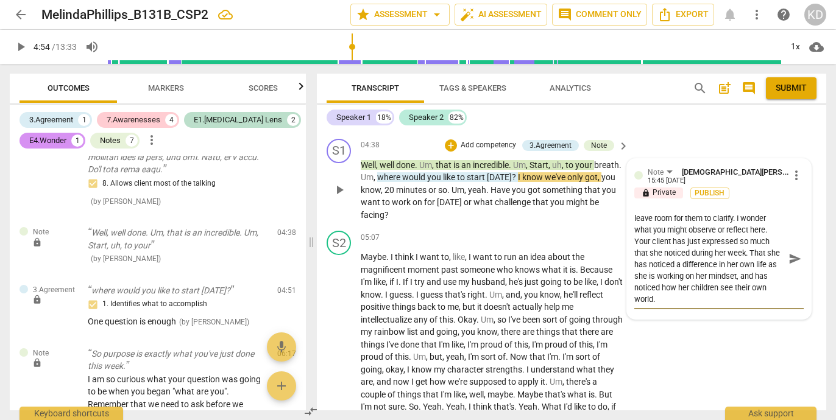
drag, startPoint x: 739, startPoint y: 310, endPoint x: 632, endPoint y: 281, distance: 111.0
click at [634, 281] on textarea "I know you are trying to be supportive of your client here. We want to avoid ev…" at bounding box center [709, 259] width 150 height 93
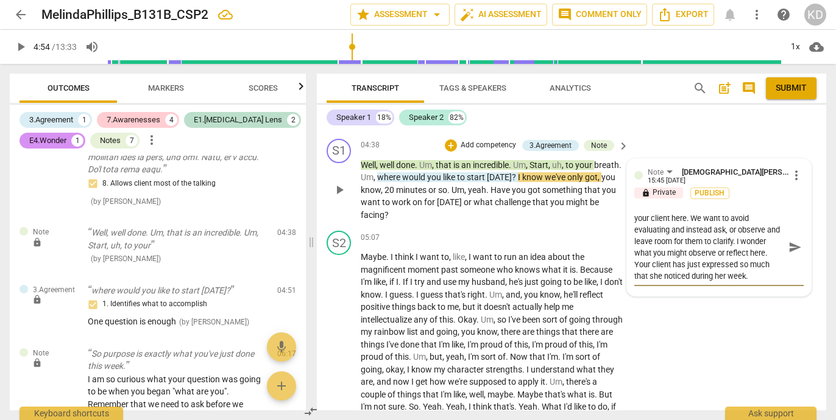
scroll to position [10, 0]
click at [319, 225] on div "S1 play_arrow pause 04:38 + Add competency 3.Agreement Note keyboard_arrow_righ…" at bounding box center [571, 180] width 509 height 93
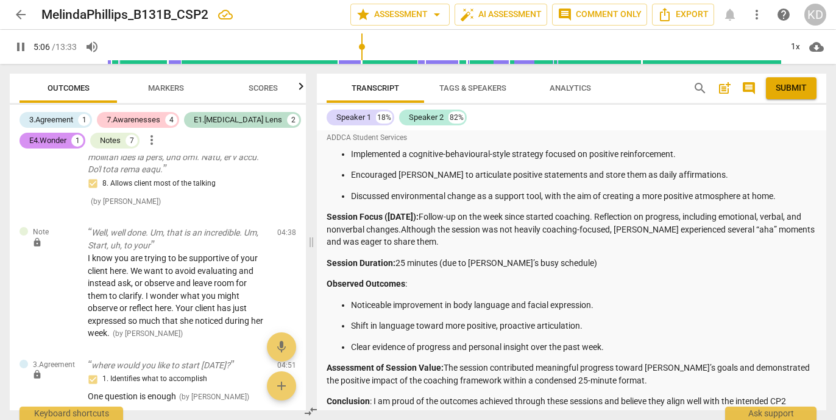
scroll to position [0, 0]
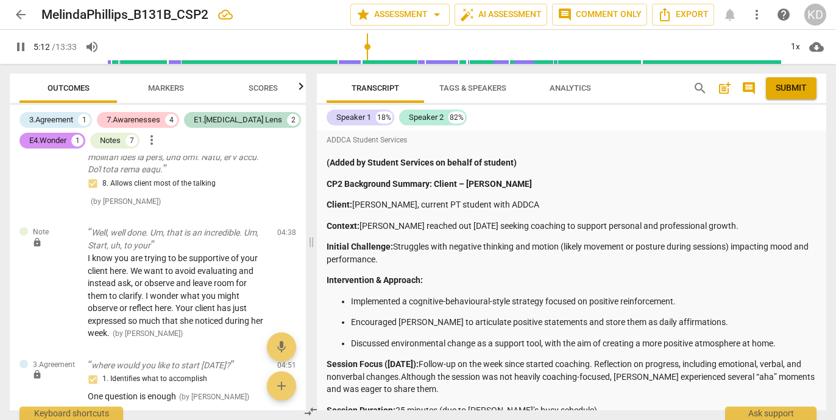
click at [724, 90] on span "post_add" at bounding box center [724, 88] width 15 height 15
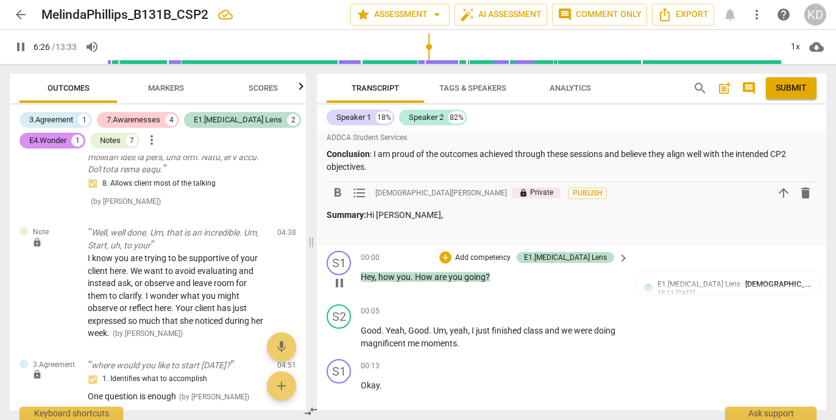
scroll to position [396, 0]
click at [339, 284] on span "pause" at bounding box center [339, 282] width 15 height 15
click at [420, 217] on p "Summary: Hi [PERSON_NAME]," at bounding box center [571, 214] width 490 height 13
click at [336, 227] on p at bounding box center [571, 231] width 490 height 13
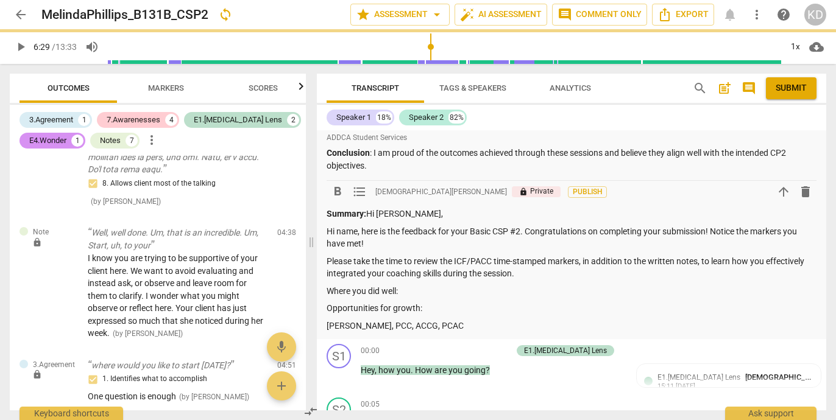
click at [361, 231] on p "Hi name, here is the feedback for your Basic CSP #2. Congratulations on complet…" at bounding box center [571, 237] width 490 height 25
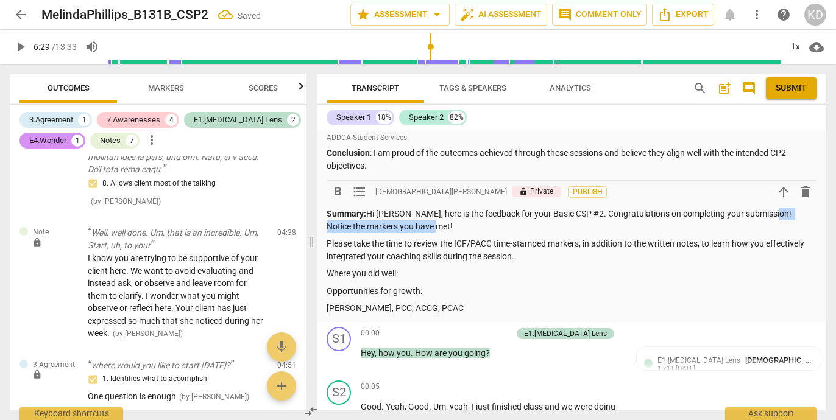
drag, startPoint x: 765, startPoint y: 213, endPoint x: 765, endPoint y: 227, distance: 14.0
click at [765, 227] on p "Summary: Hi [PERSON_NAME], here is the feedback for your Basic CSP #2. Congratu…" at bounding box center [571, 220] width 490 height 25
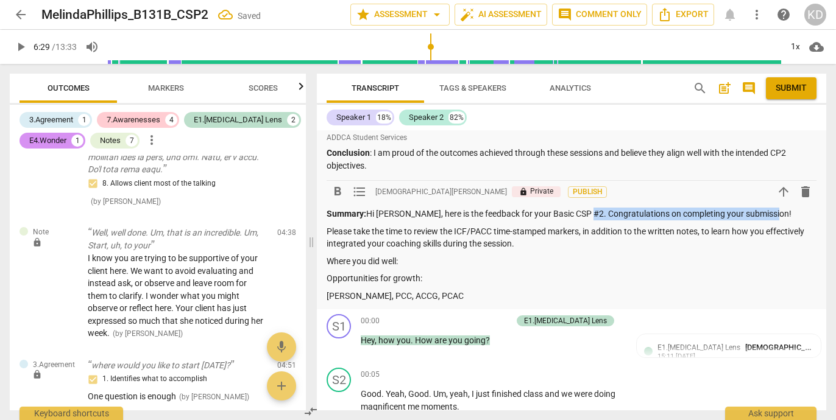
drag, startPoint x: 774, startPoint y: 214, endPoint x: 580, endPoint y: 214, distance: 193.1
click at [580, 214] on p "Summary: Hi [PERSON_NAME], here is the feedback for your Basic CSP #2. Congratu…" at bounding box center [571, 214] width 490 height 13
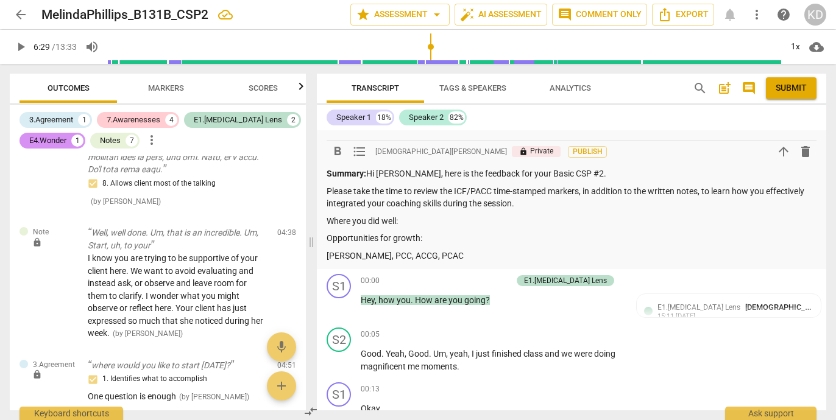
scroll to position [437, 0]
click at [408, 221] on p "Where you did well:" at bounding box center [571, 220] width 490 height 13
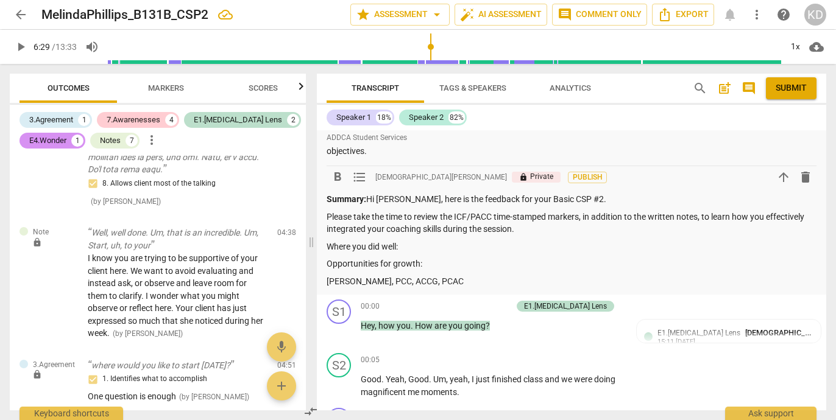
scroll to position [413, 0]
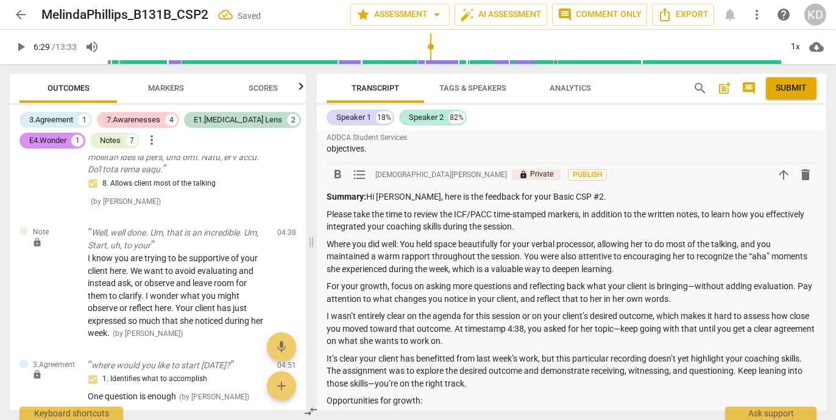
click at [401, 244] on p "Where you did well: You held space beautifully for your verbal processor, allow…" at bounding box center [571, 257] width 490 height 38
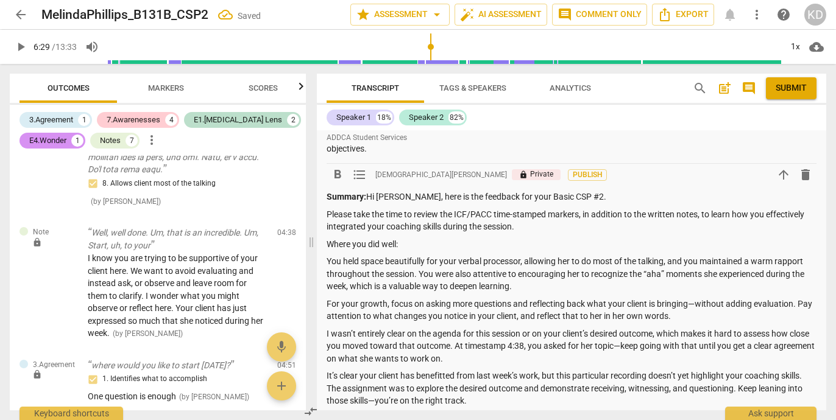
click at [425, 263] on p "You held space beautifully for your verbal processor, allowing her to do most o…" at bounding box center [571, 274] width 490 height 38
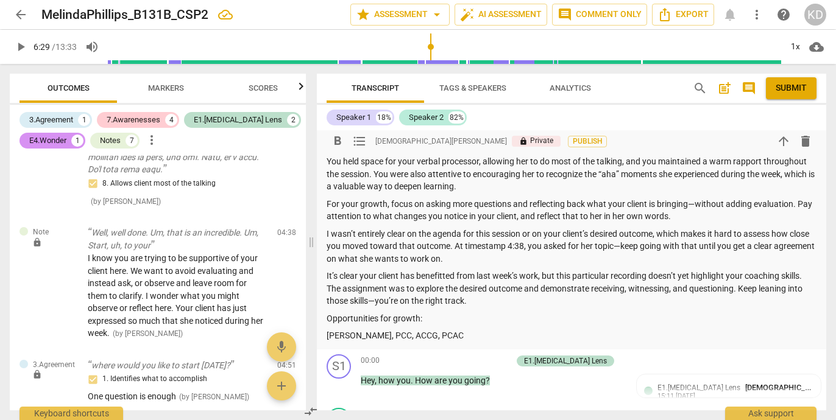
scroll to position [515, 0]
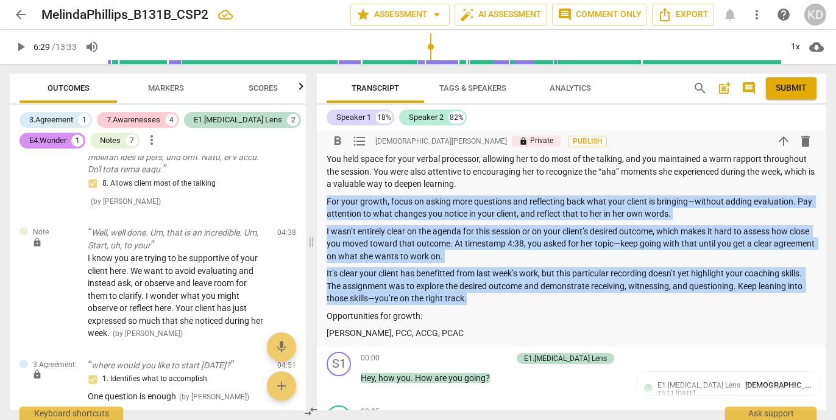
drag, startPoint x: 328, startPoint y: 201, endPoint x: 476, endPoint y: 297, distance: 175.7
click at [476, 297] on div "Summary: Hi [PERSON_NAME], here is the feedback for your Basic CSP #2. Please t…" at bounding box center [571, 214] width 490 height 252
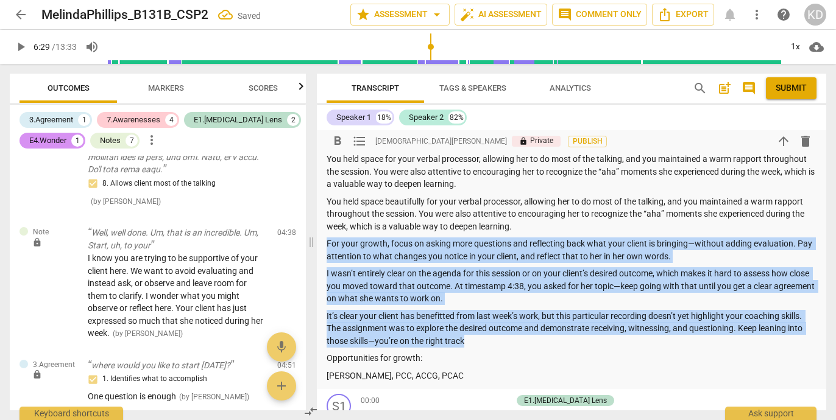
drag, startPoint x: 326, startPoint y: 244, endPoint x: 474, endPoint y: 338, distance: 175.7
click at [474, 338] on div "Summary: Hi [PERSON_NAME], here is the feedback for your Basic CSP #2. Please t…" at bounding box center [571, 235] width 490 height 294
copy div "For your growth, focus on asking more questions and reflecting back what your c…"
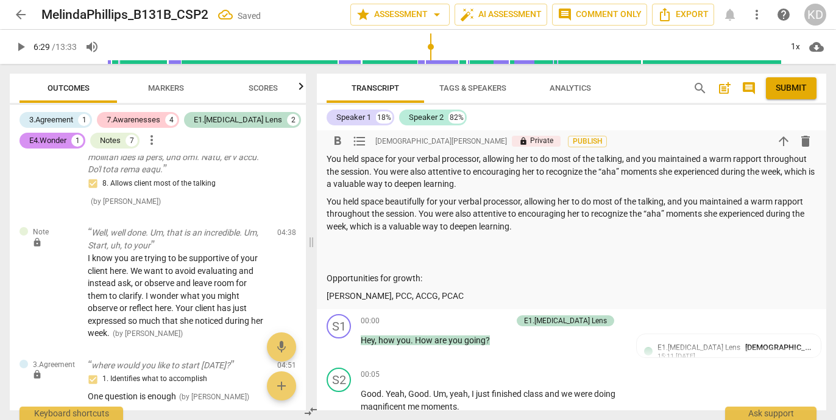
click at [432, 280] on p "Opportunities for growth:" at bounding box center [571, 278] width 490 height 13
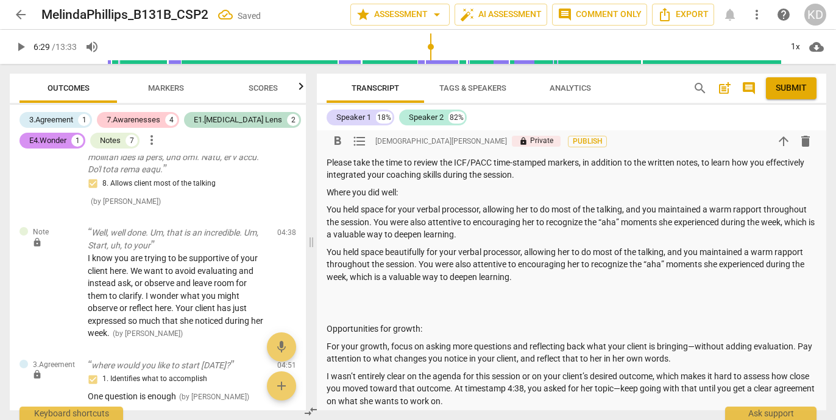
scroll to position [459, 0]
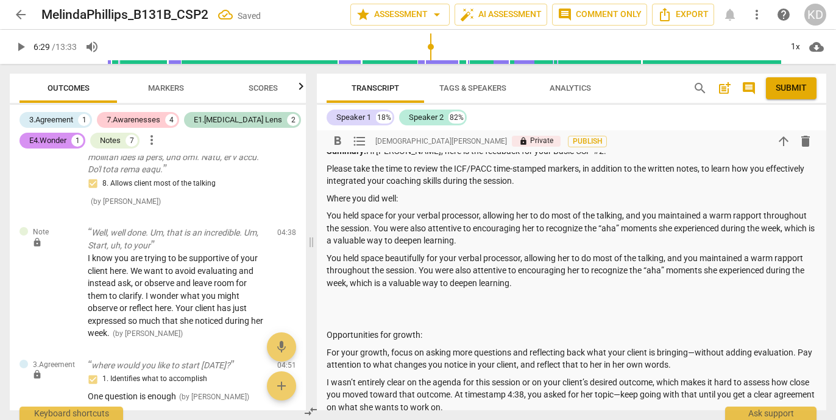
click at [326, 258] on div "ADDCA Student Services (Added by Student Services on behalf of student) CP2 Bac…" at bounding box center [571, 76] width 509 height 809
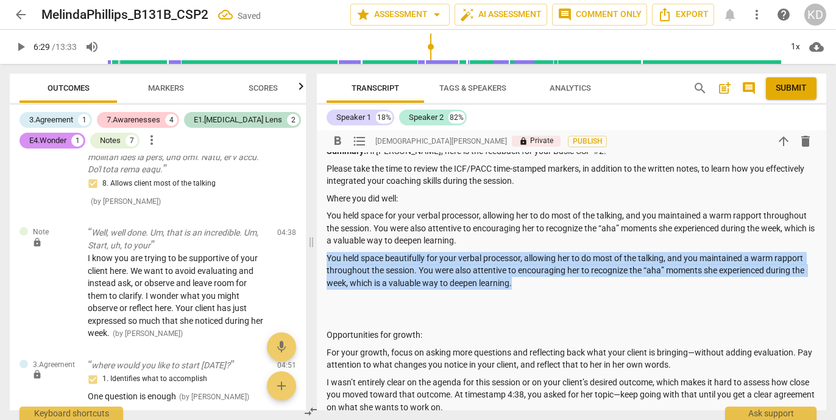
drag, startPoint x: 327, startPoint y: 258, endPoint x: 527, endPoint y: 281, distance: 201.0
click at [527, 281] on p "You held space beautifully for your verbal processor, allowing her to do most o…" at bounding box center [571, 271] width 490 height 38
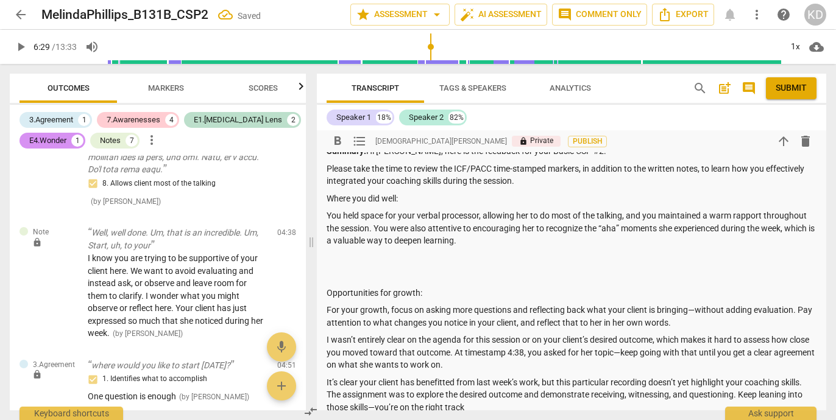
click at [326, 295] on p "Opportunities for growth:" at bounding box center [571, 293] width 490 height 13
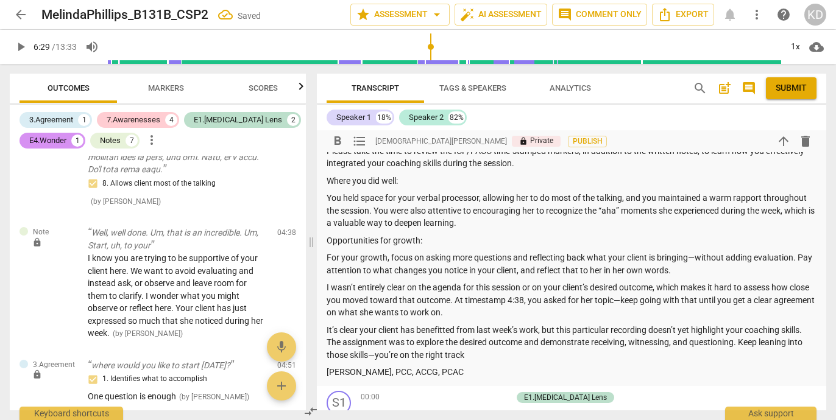
scroll to position [478, 0]
click at [373, 209] on p "You held space for your verbal processor, allowing her to do most of the talkin…" at bounding box center [571, 210] width 490 height 38
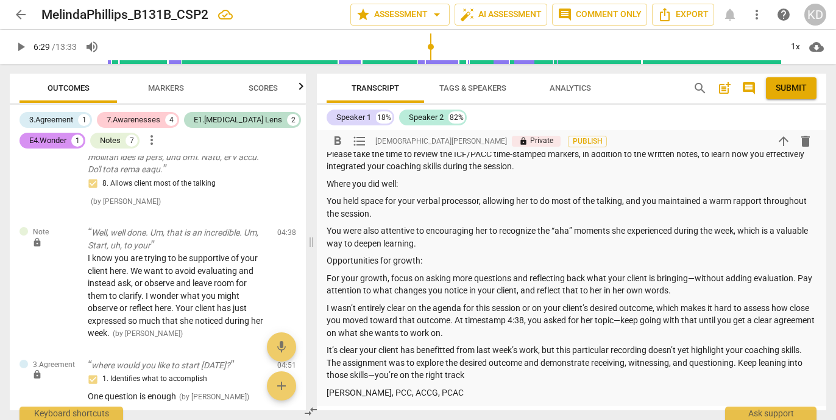
scroll to position [472, 0]
click at [404, 185] on p "Where you did well:" at bounding box center [571, 185] width 490 height 13
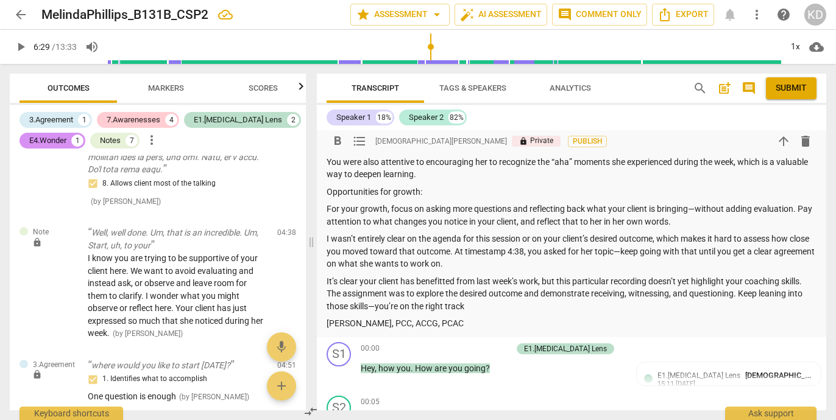
scroll to position [557, 0]
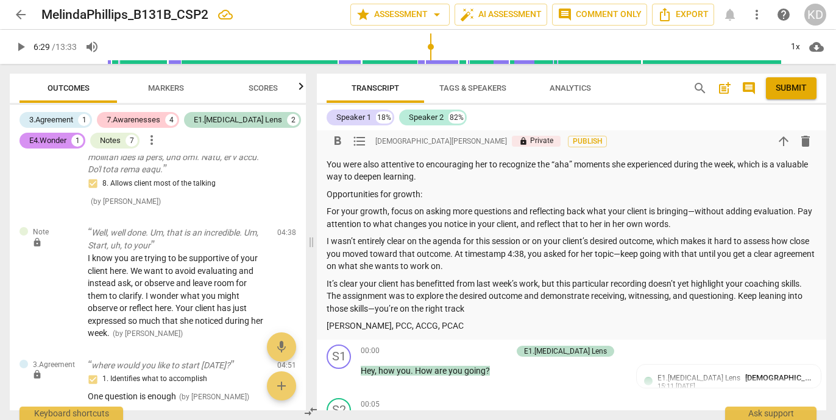
click at [642, 254] on p "I wasn’t entirely clear on the agenda for this session or on your client’s desi…" at bounding box center [571, 254] width 490 height 38
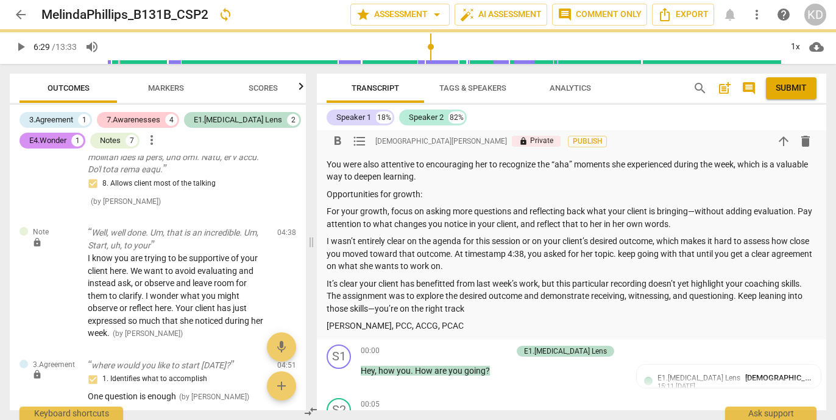
click at [644, 254] on p "I wasn’t entirely clear on the agenda for this session or on your client’s desi…" at bounding box center [571, 254] width 490 height 38
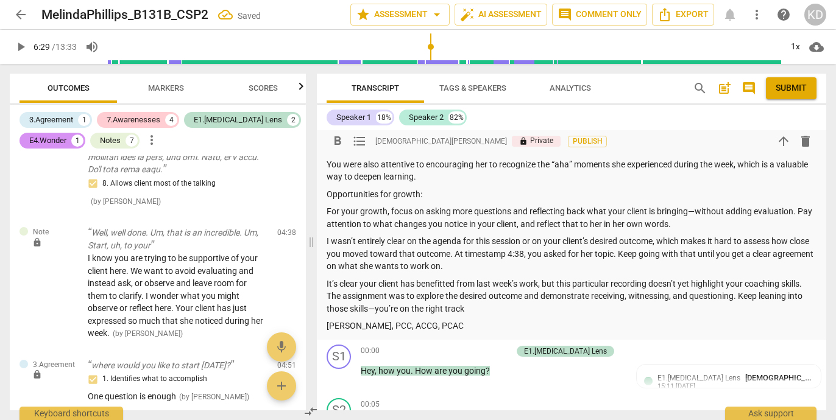
click at [375, 311] on p "It’s clear your client has benefitted from last week’s work, but this particula…" at bounding box center [571, 297] width 490 height 38
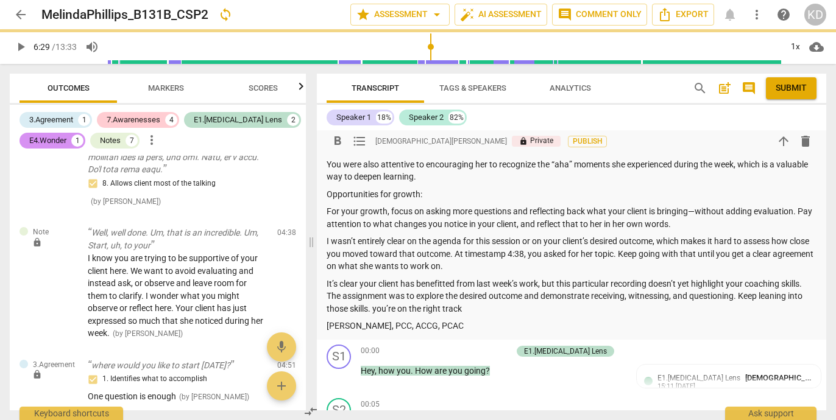
click at [378, 310] on p "It’s clear your client has benefitted from last week’s work, but this particula…" at bounding box center [571, 297] width 490 height 38
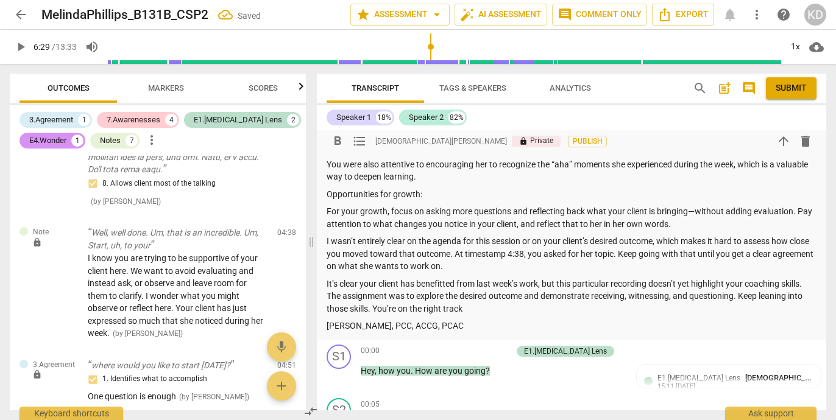
click at [470, 308] on p "It’s clear your client has benefitted from last week’s work, but this particula…" at bounding box center [571, 297] width 490 height 38
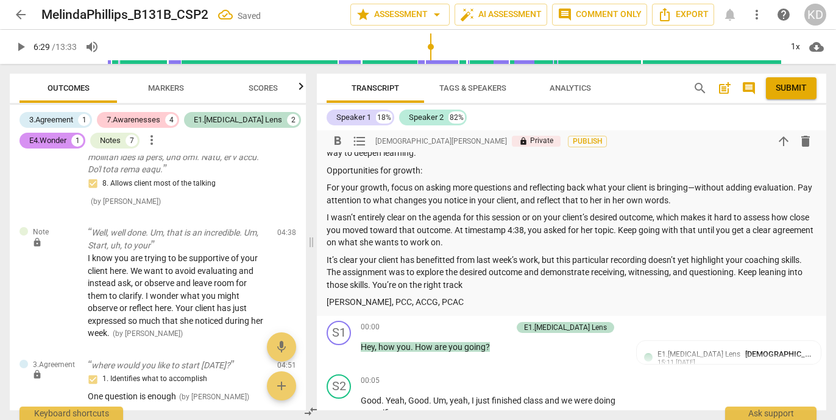
scroll to position [580, 0]
click at [368, 286] on p "It’s clear your client has benefitted from last week’s work, but this particula…" at bounding box center [571, 274] width 490 height 38
click at [431, 288] on p "It’s clear your client has benefitted from last week’s work, but this particula…" at bounding box center [571, 274] width 490 height 38
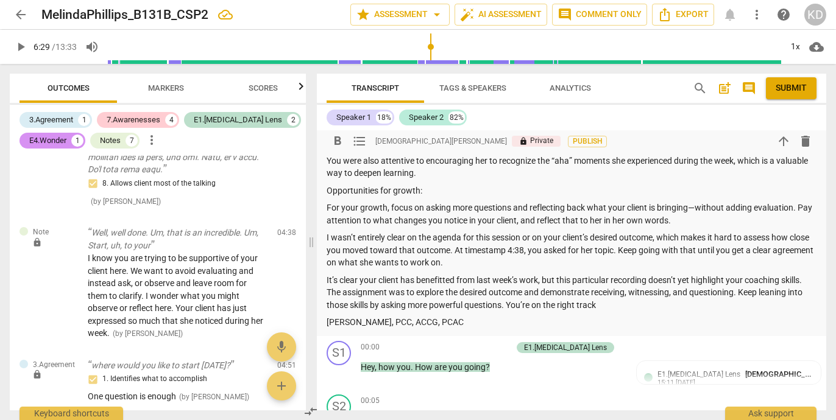
scroll to position [557, 0]
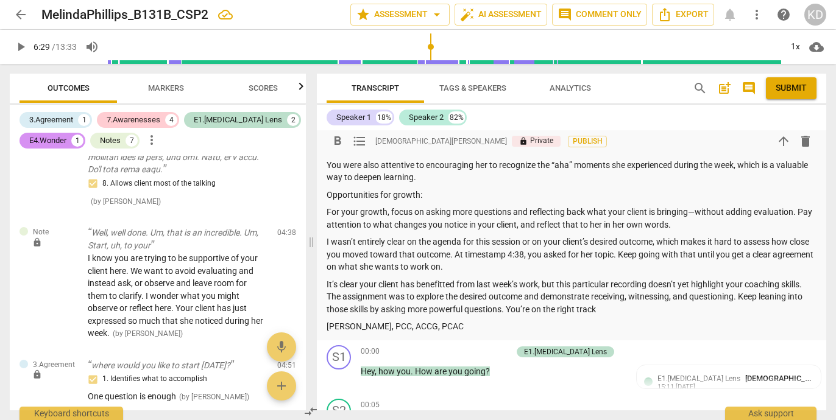
click at [696, 213] on p "For your growth, focus on asking more questions and reflecting back what your c…" at bounding box center [571, 218] width 490 height 25
click at [794, 213] on p "For your growth, focus on asking more questions and reflecting back what your c…" at bounding box center [571, 218] width 490 height 25
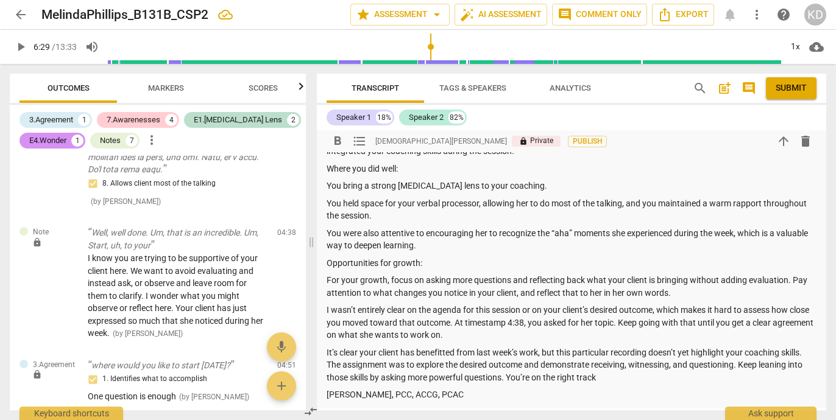
scroll to position [490, 0]
click at [479, 205] on p "You held space for your verbal processor, allowing her to do most of the talkin…" at bounding box center [571, 208] width 490 height 25
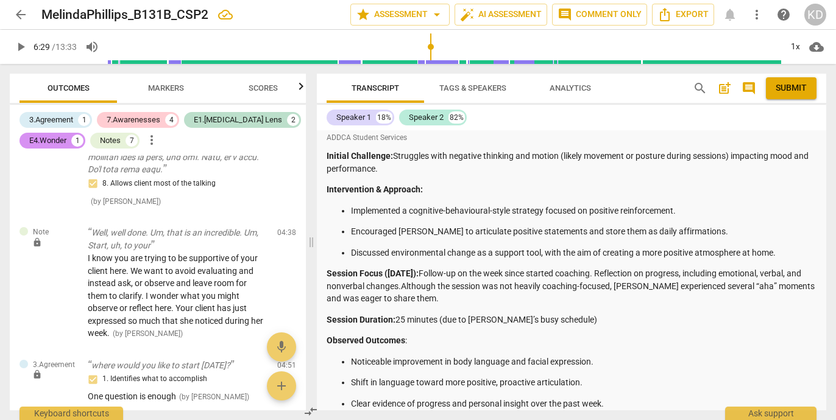
scroll to position [66, 0]
